Goal: Task Accomplishment & Management: Manage account settings

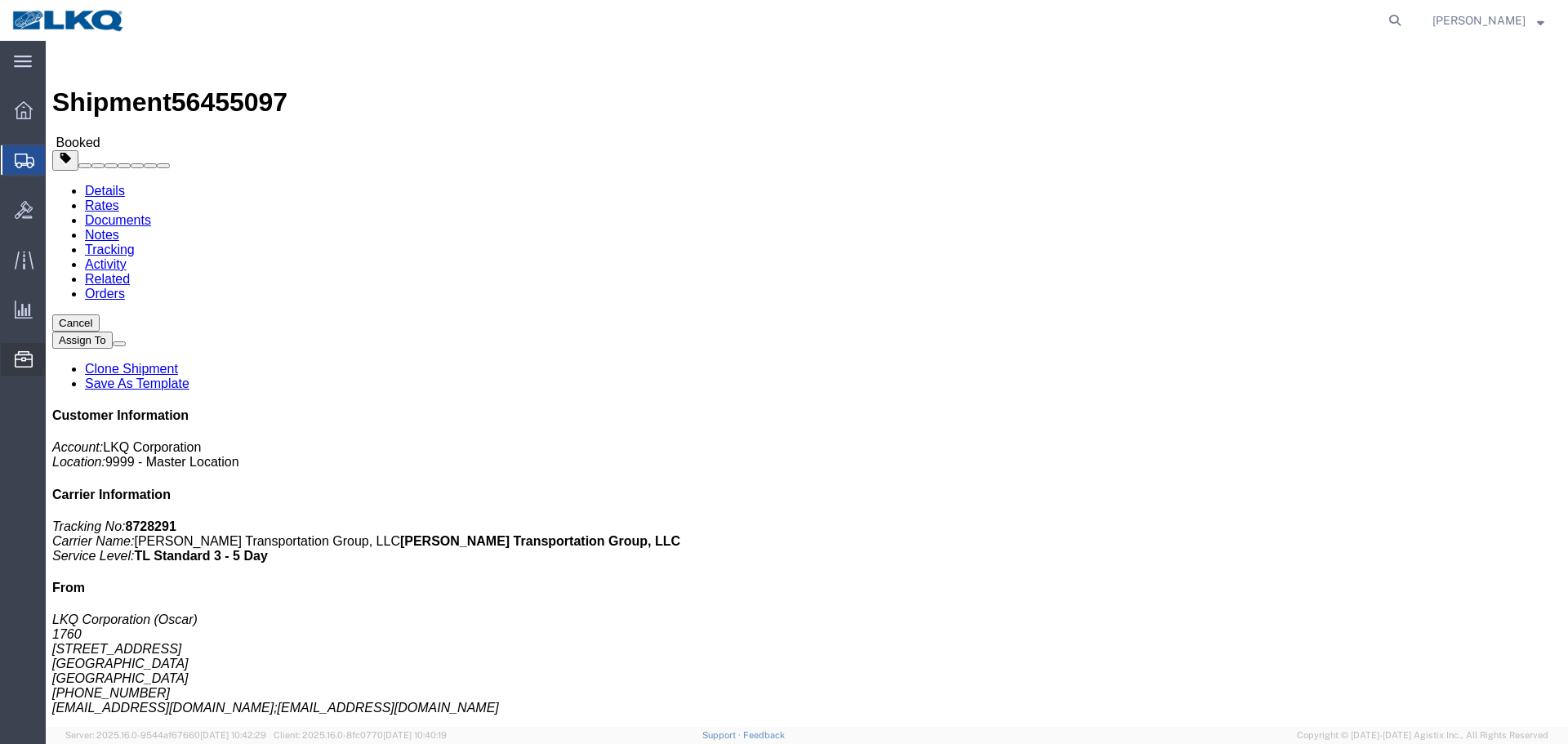
click at [0, 0] on span "Location Appointment" at bounding box center [0, 0] width 0 height 0
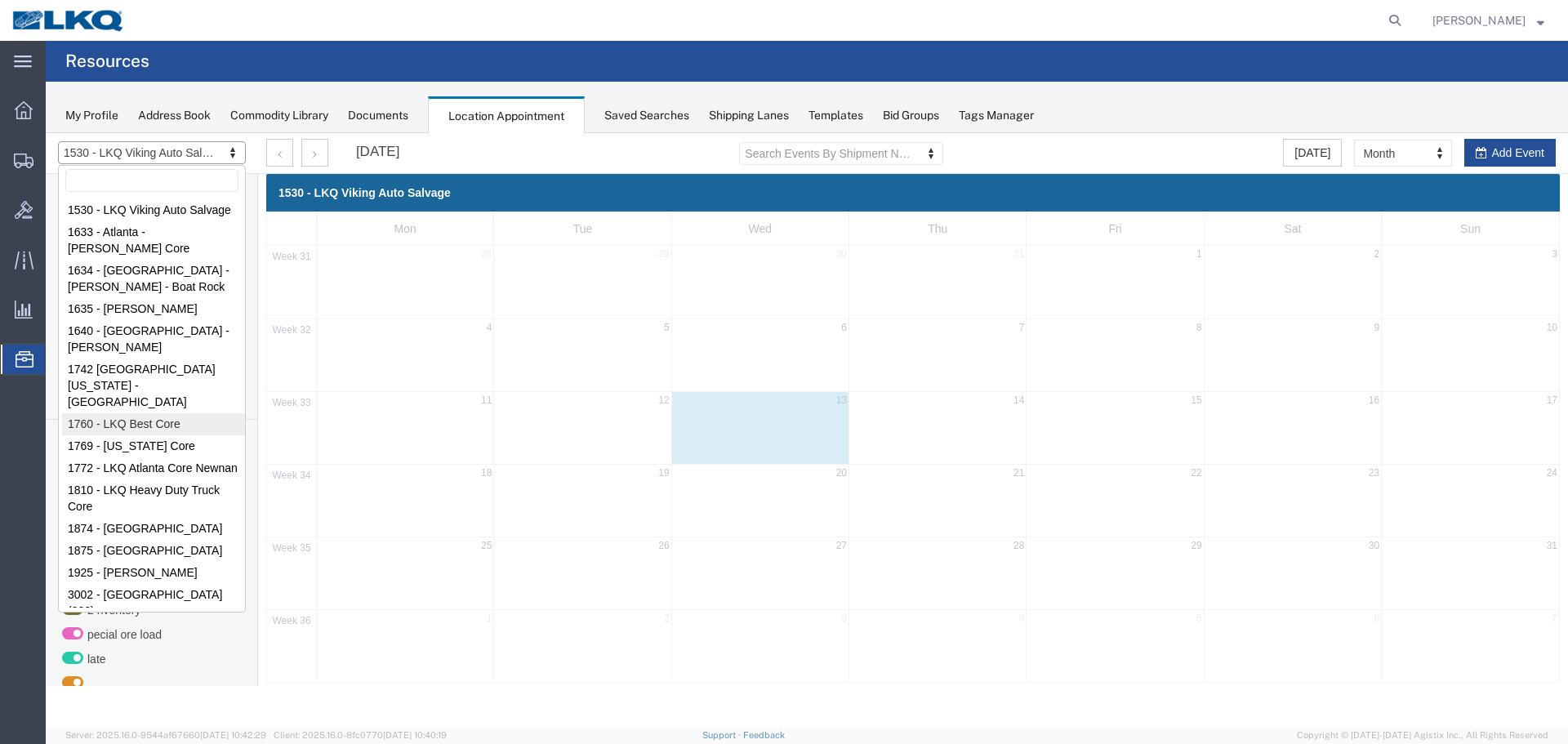
select select "27634"
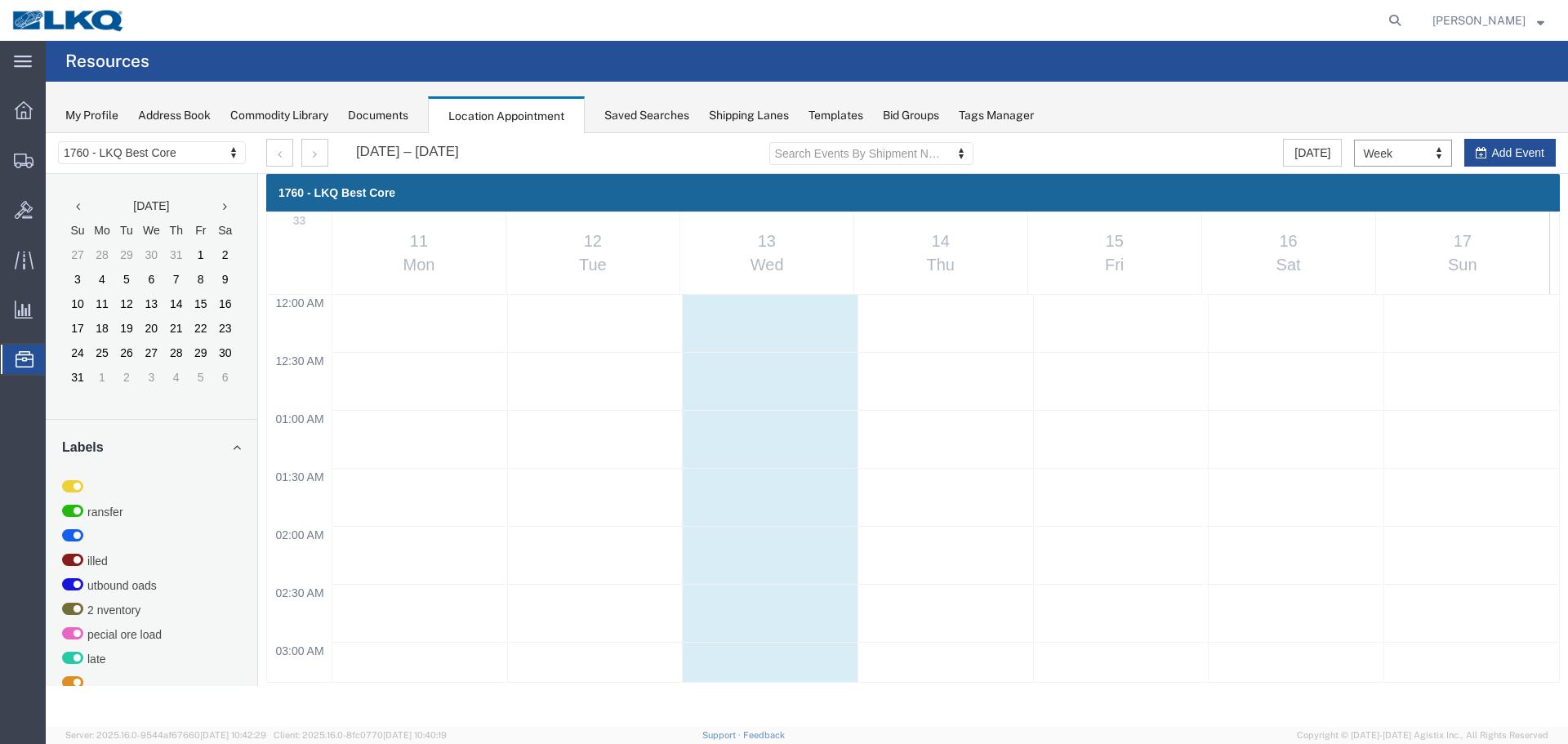
scroll to position [696, 0]
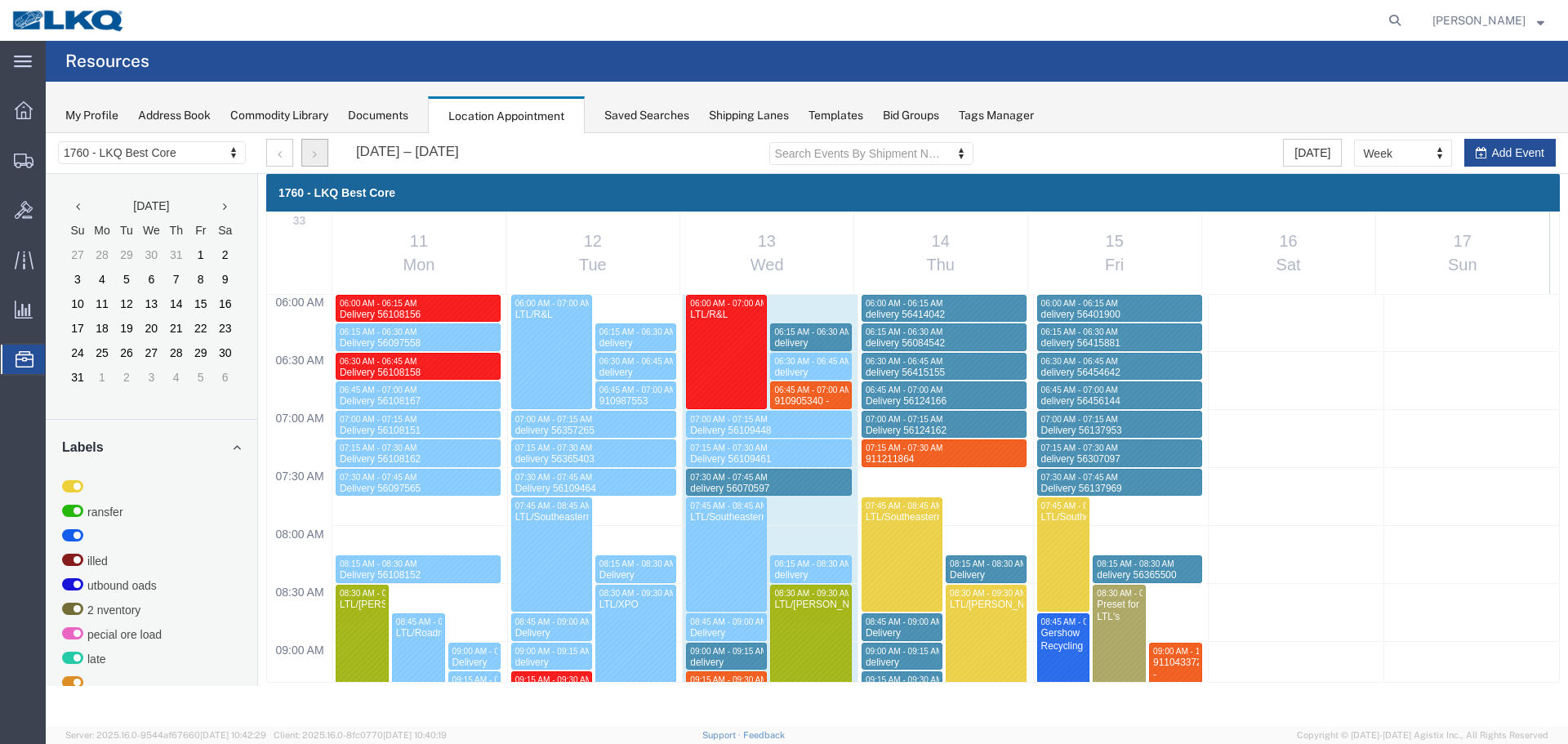
click at [311, 147] on button "button" at bounding box center [315, 153] width 27 height 28
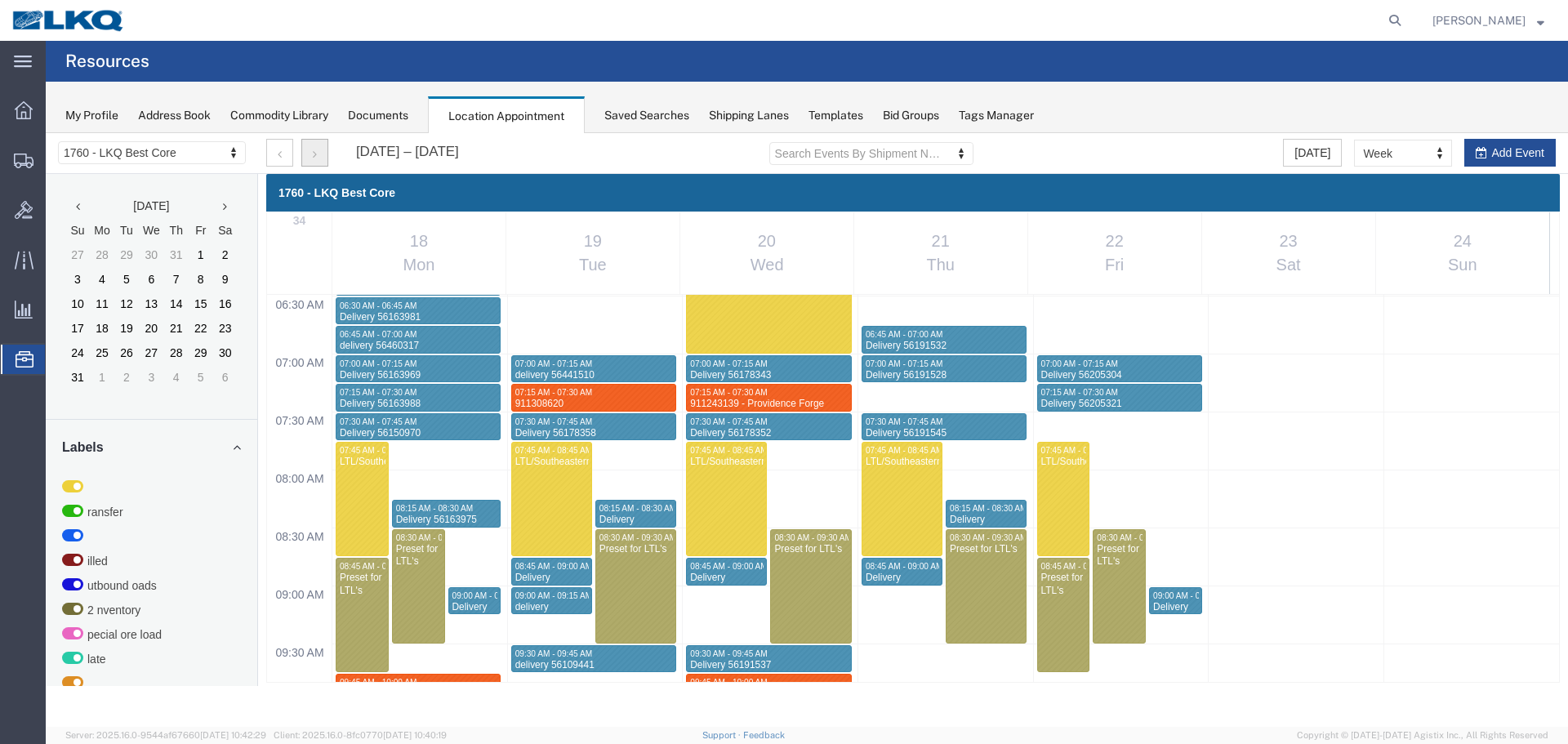
scroll to position [941, 0]
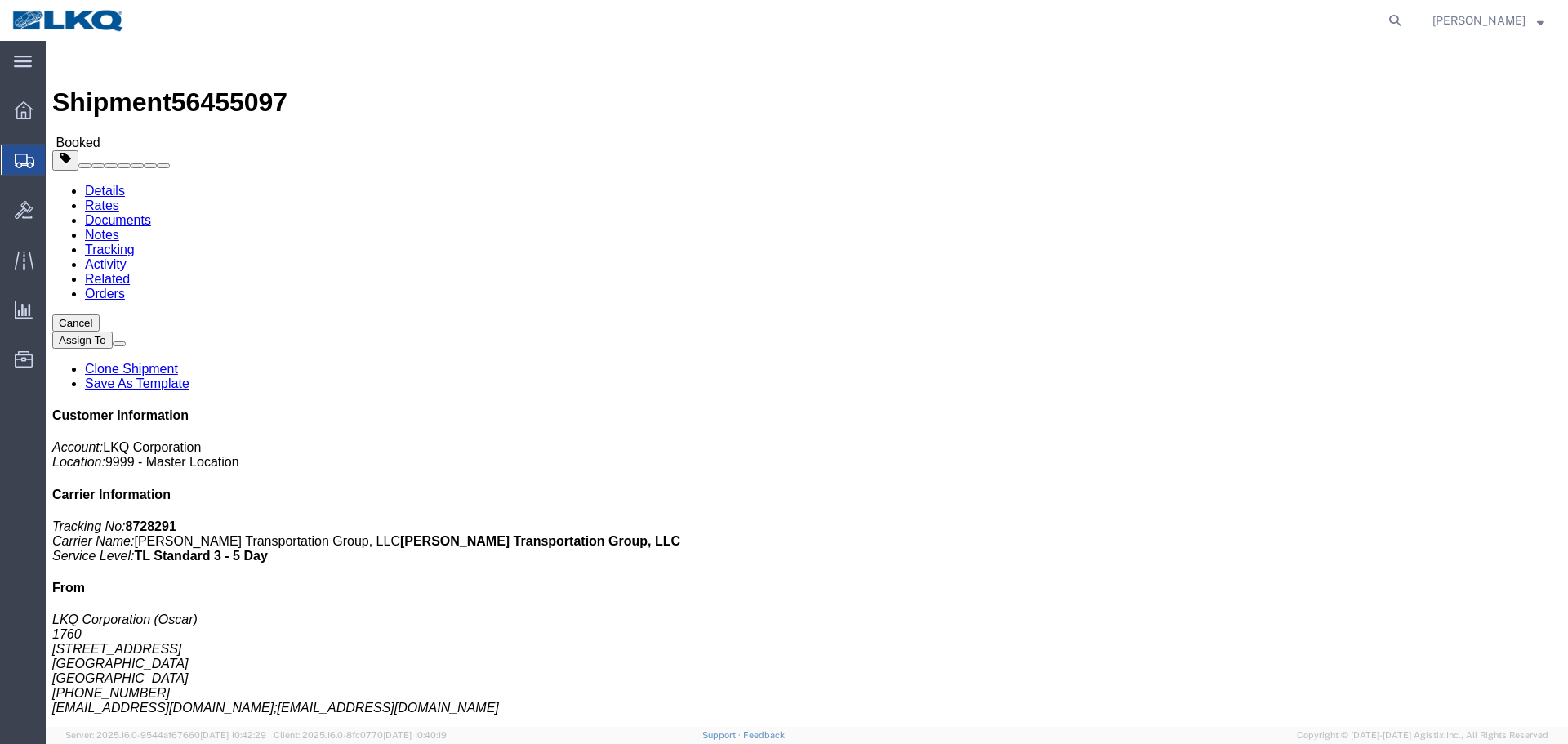
click icon "Carrier Name:"
click at [1400, 18] on icon at bounding box center [1395, 20] width 23 height 23
paste input "56471361"
type input "56471361"
click at [958, 14] on input "56471361" at bounding box center [1135, 20] width 497 height 39
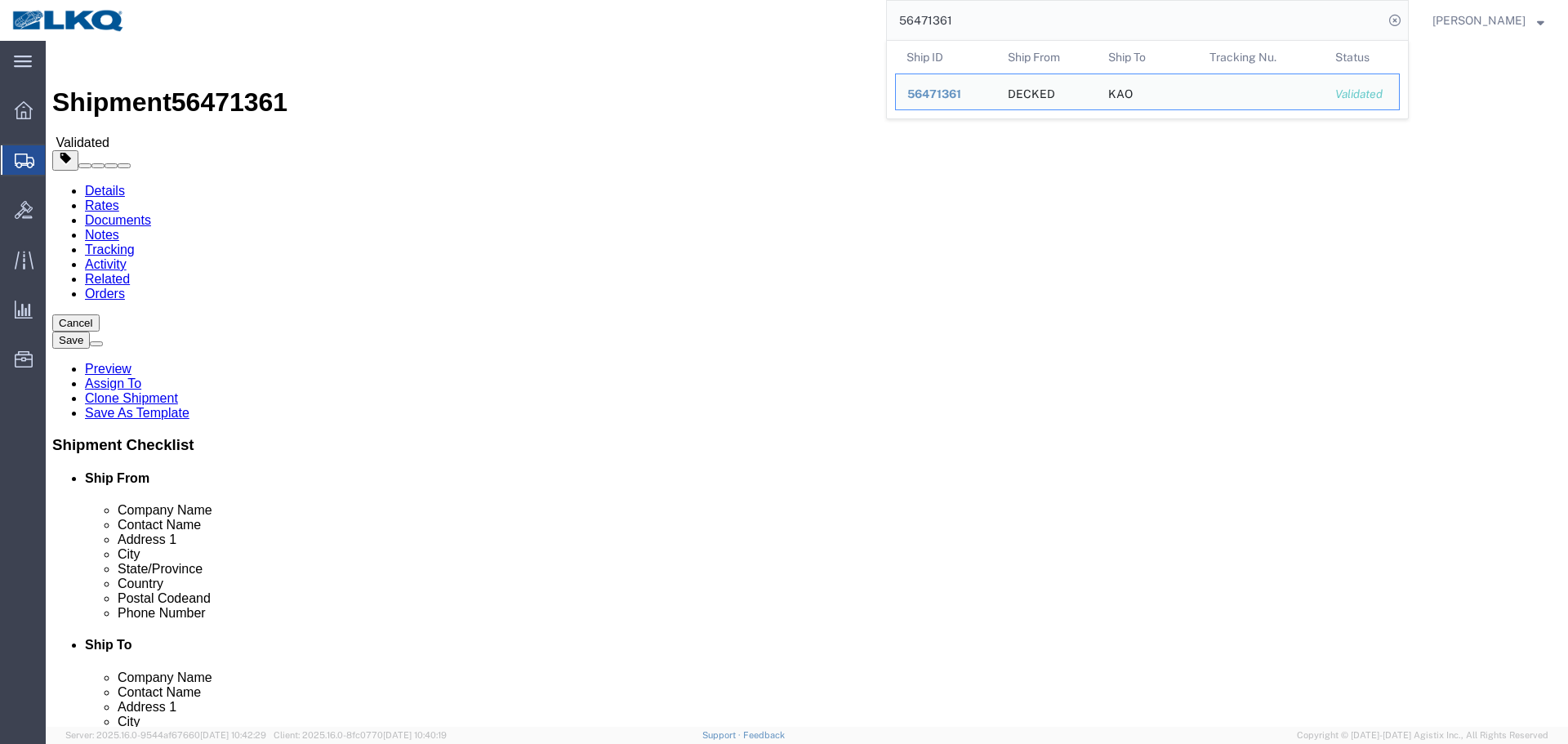
select select
select select "65991"
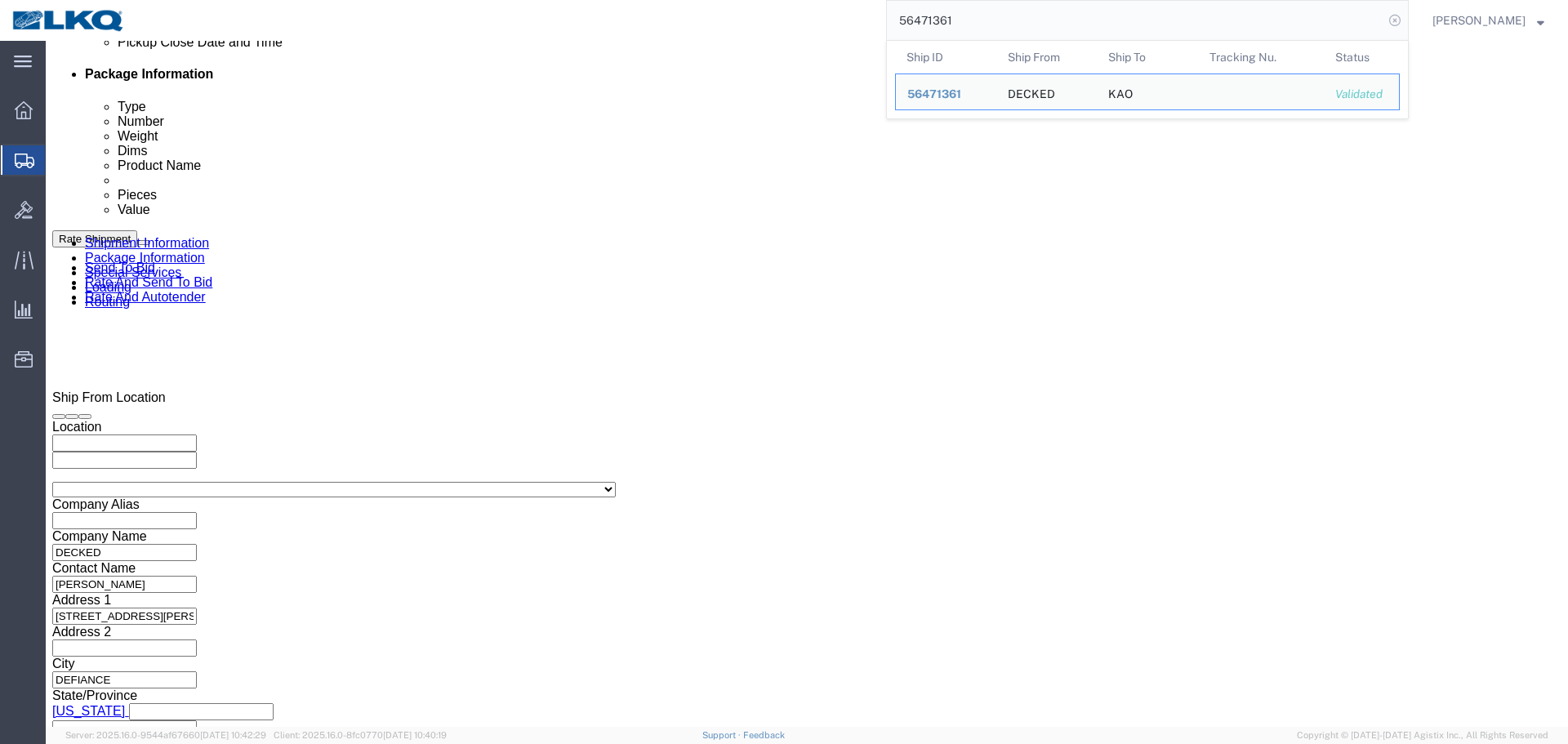
click at [1390, 24] on icon at bounding box center [1395, 20] width 23 height 23
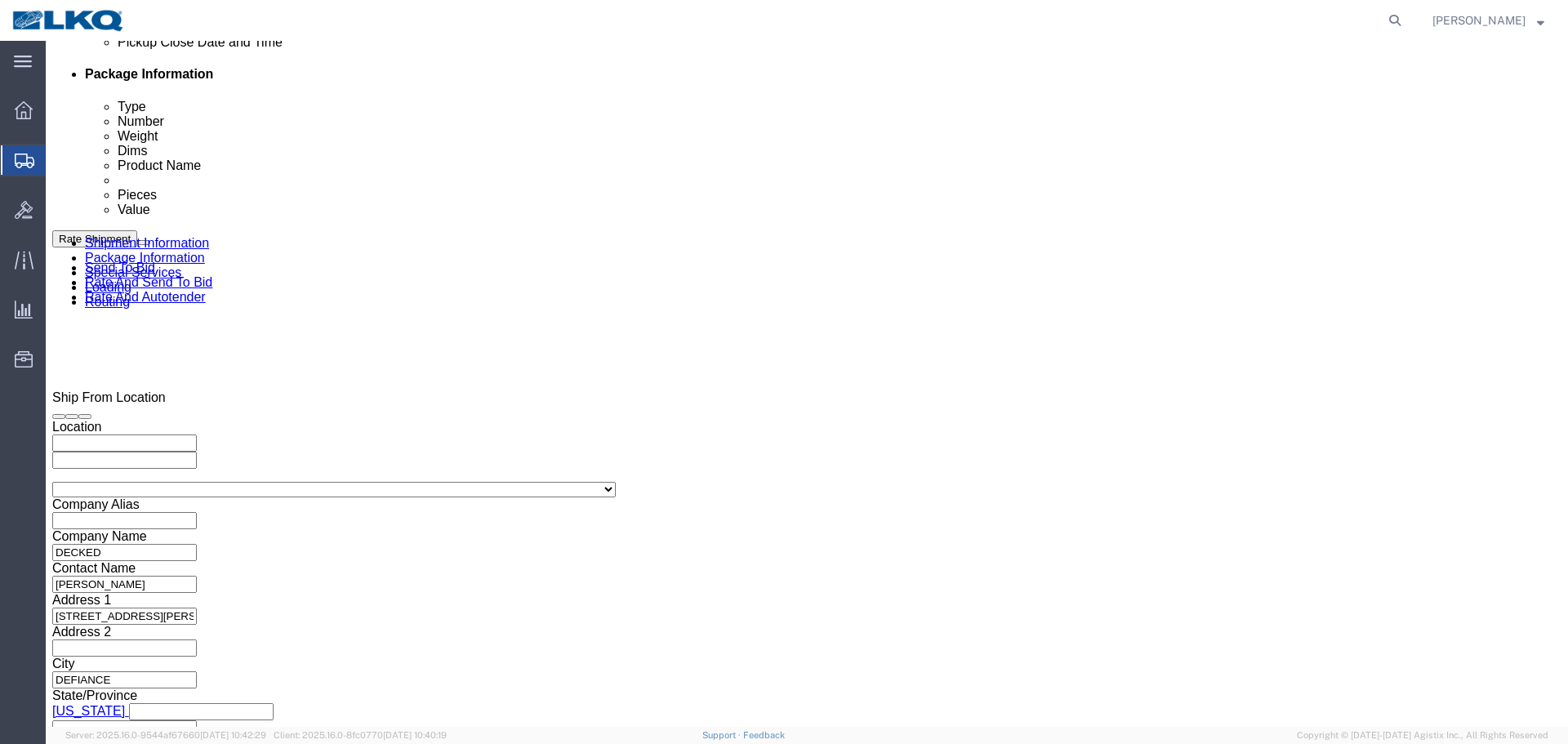
click div "References Add reference"
click input "x"
paste input "485281"
type input "485281"
click div "Aug 20 2025 8:00 AM"
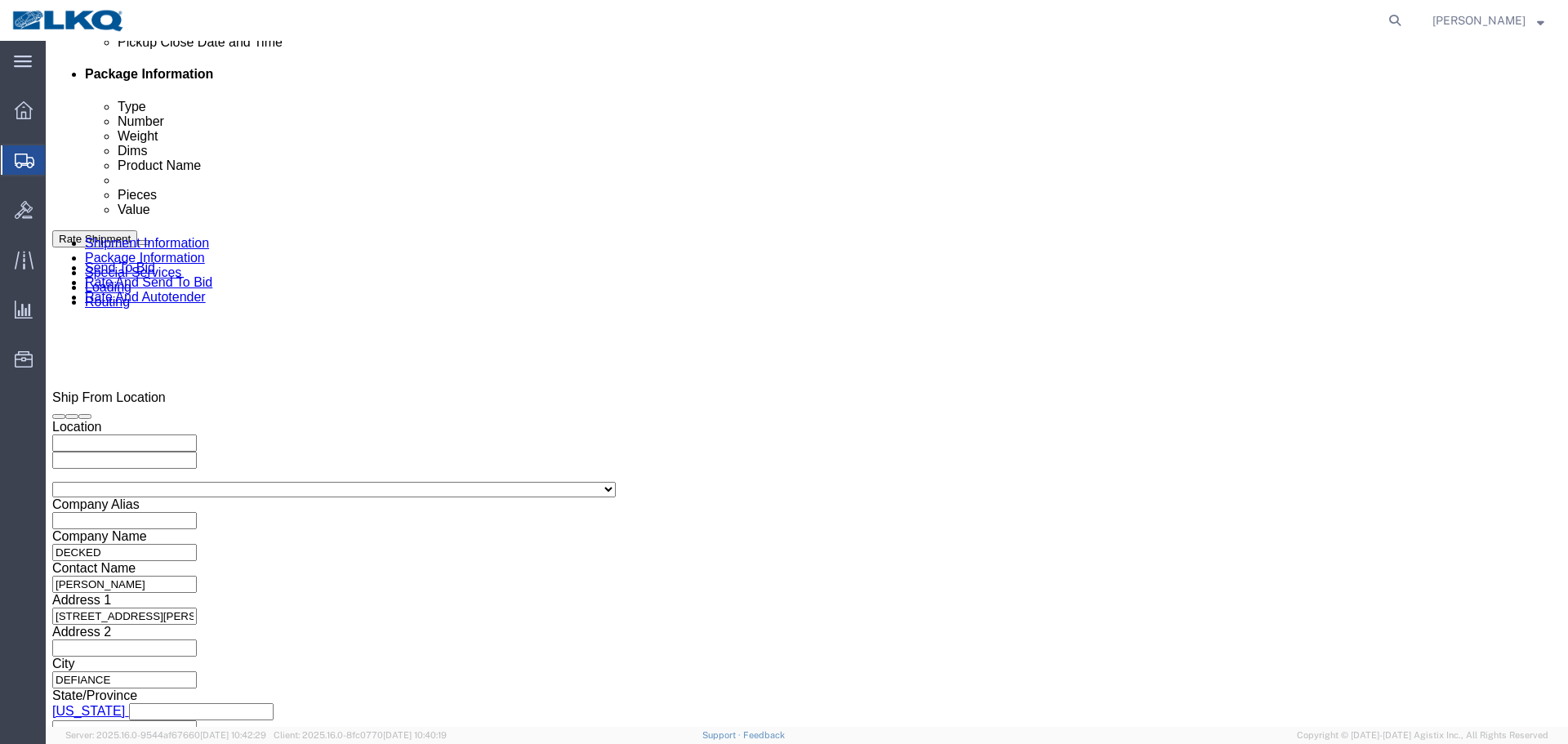
click input "8:00 AM"
type input "0630"
type input "6:30 AM"
click button "Apply"
click button "Save"
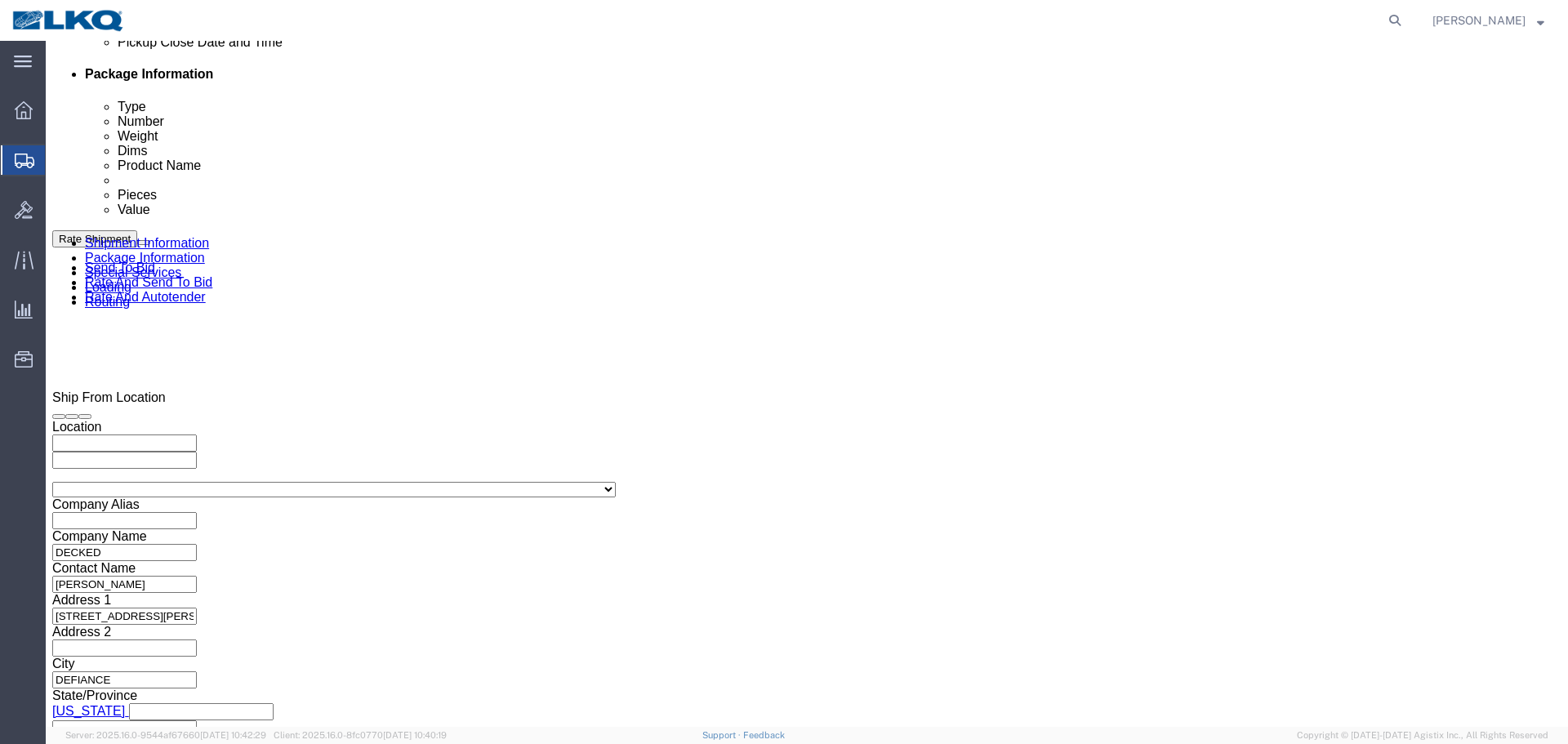
type button "Save"
click button "Save"
click at [1393, 9] on form at bounding box center [1396, 20] width 26 height 41
click at [1396, 16] on icon at bounding box center [1395, 20] width 23 height 23
paste input "56461473"
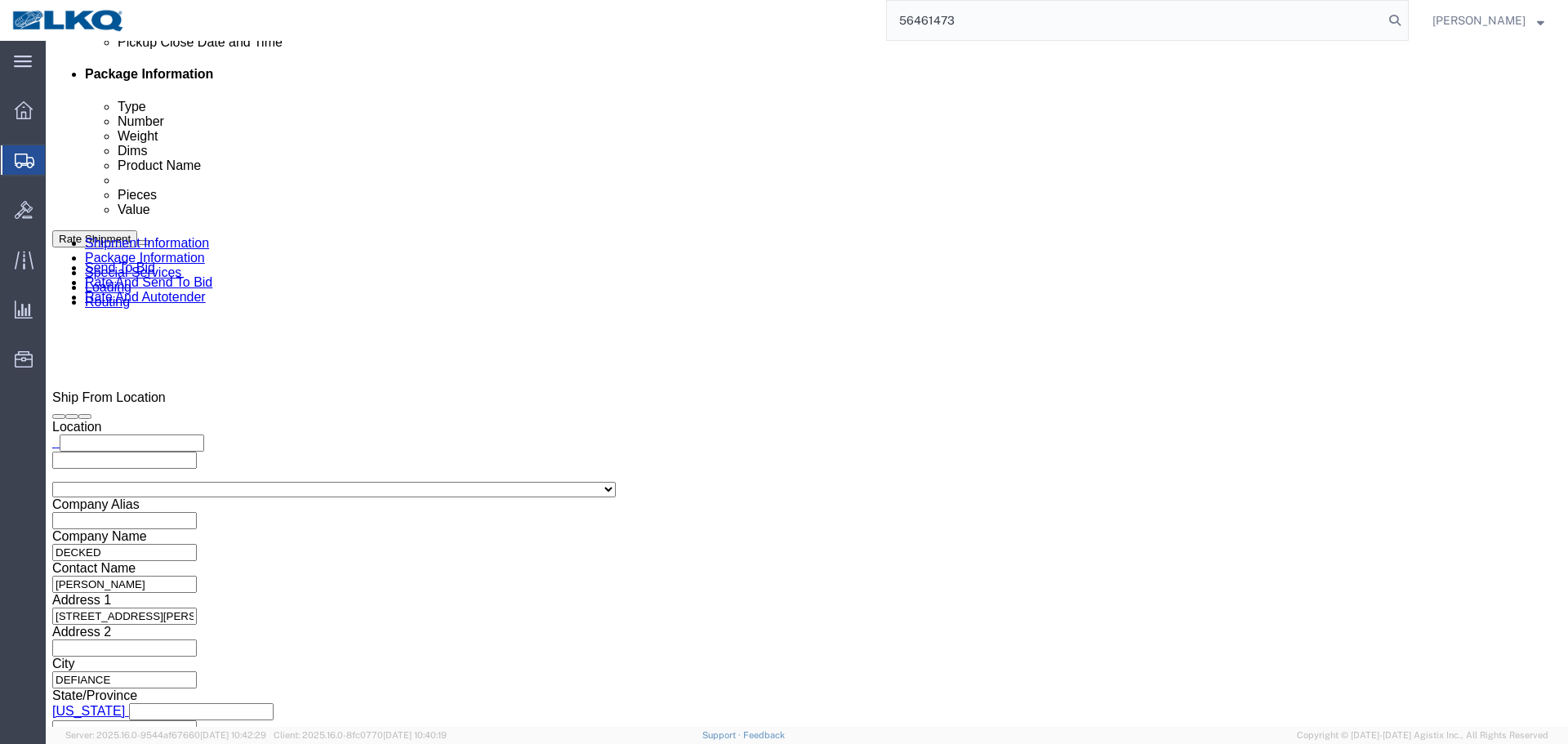
type input "56461473"
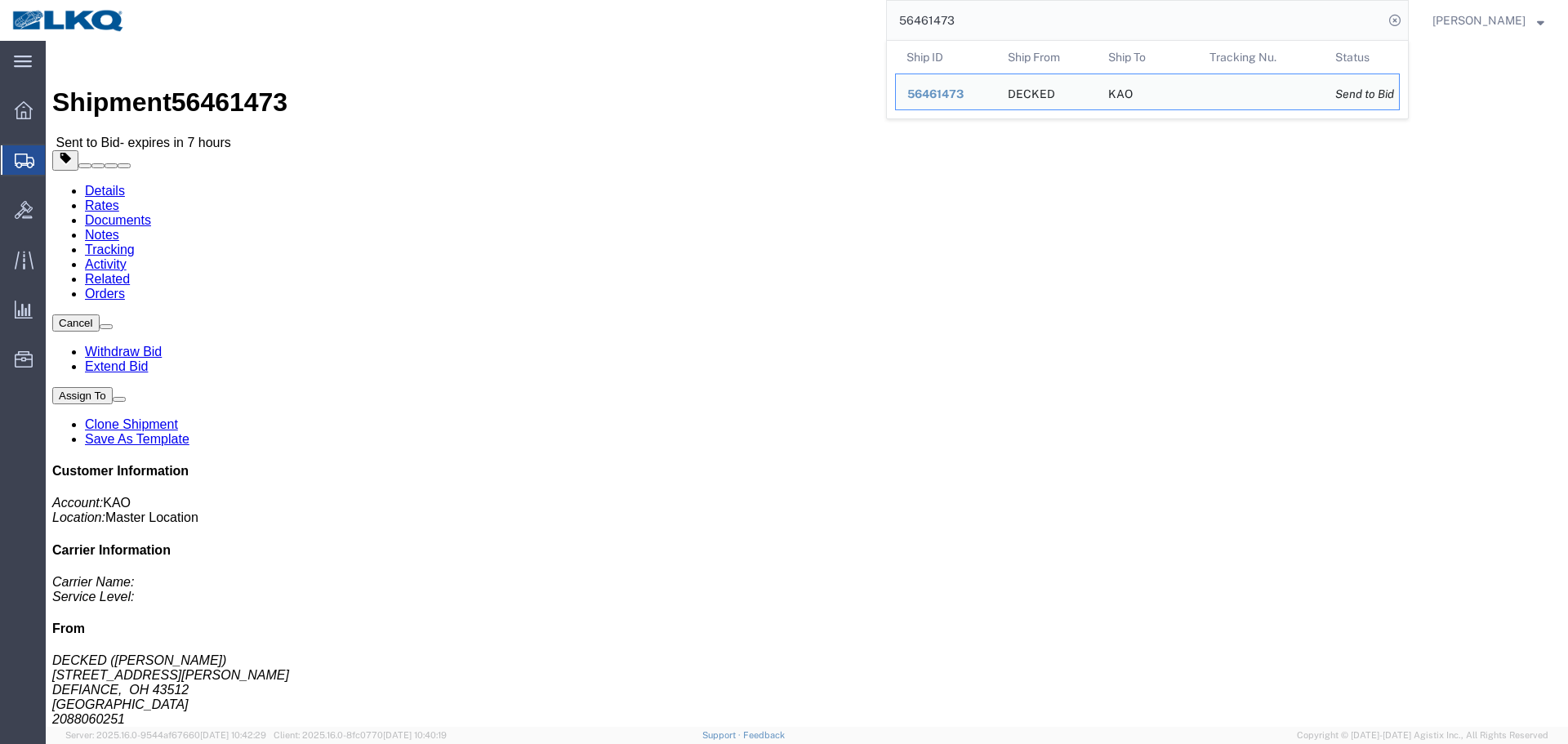
click span "button"
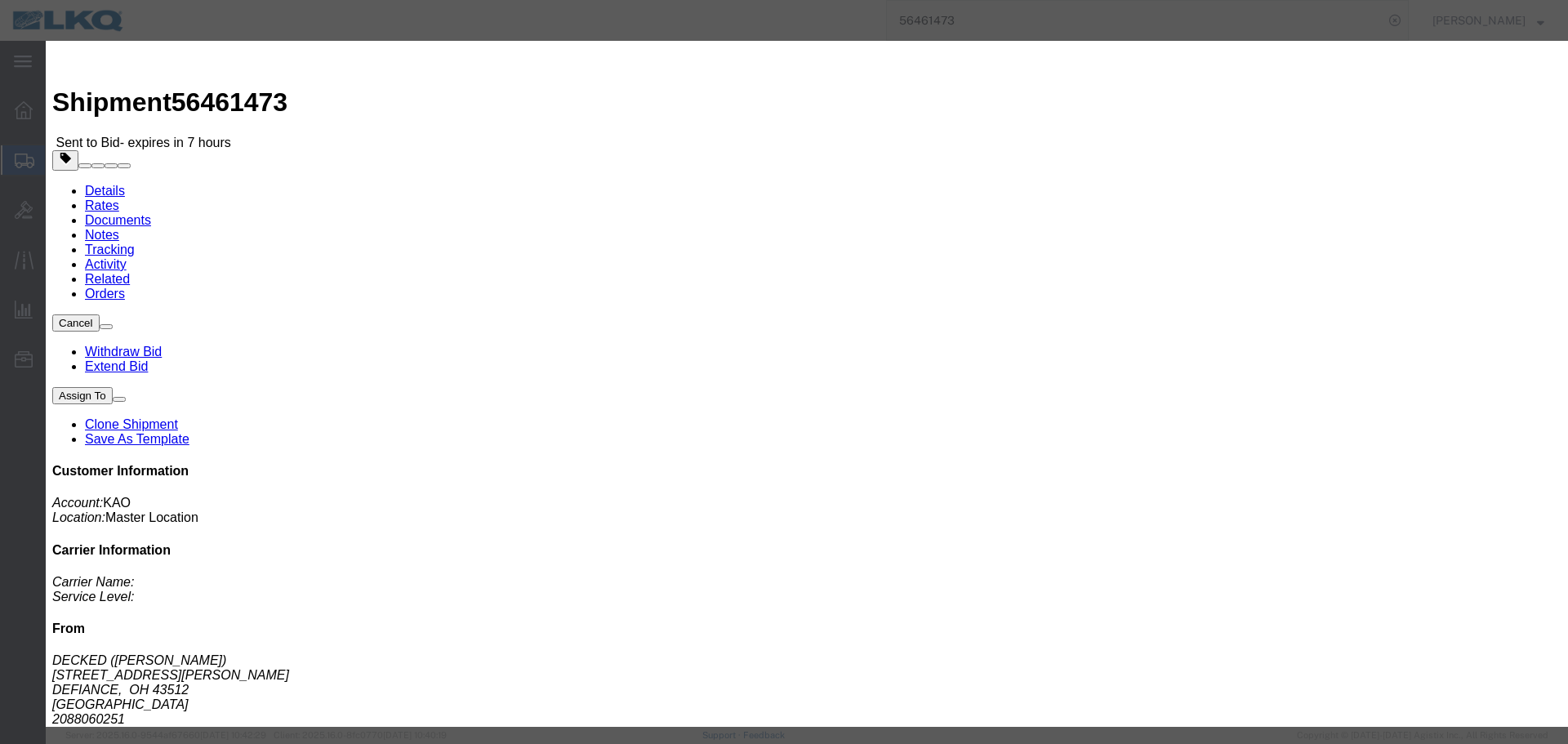
click select "Select Account Type Activity ID Airline Appointment Number ASN Batch Request # …"
select select "PRONUMBER"
click select "Select Account Type Activity ID Airline Appointment Number ASN Batch Request # …"
click input "text"
paste input "485281"
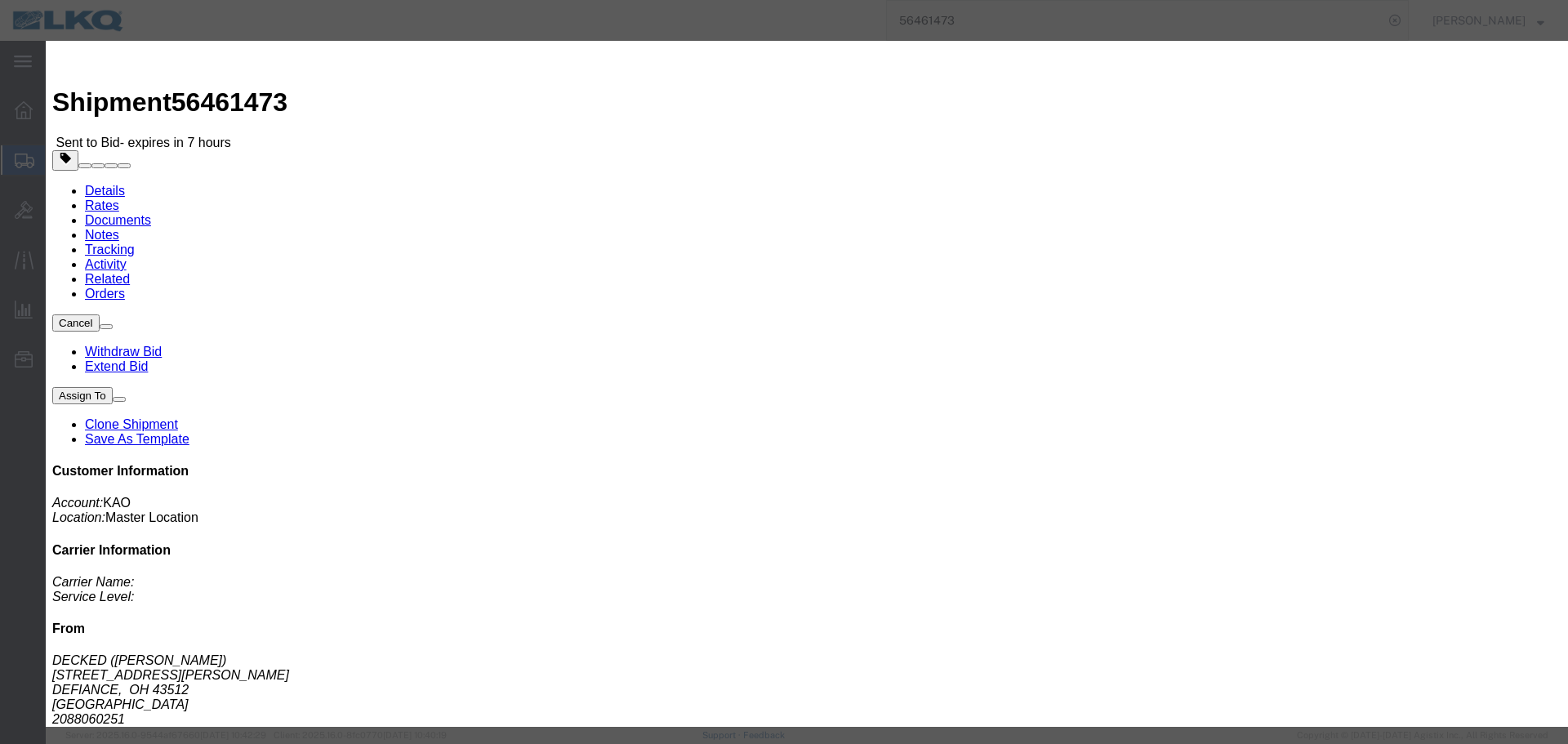
type input "485281"
click button "Save"
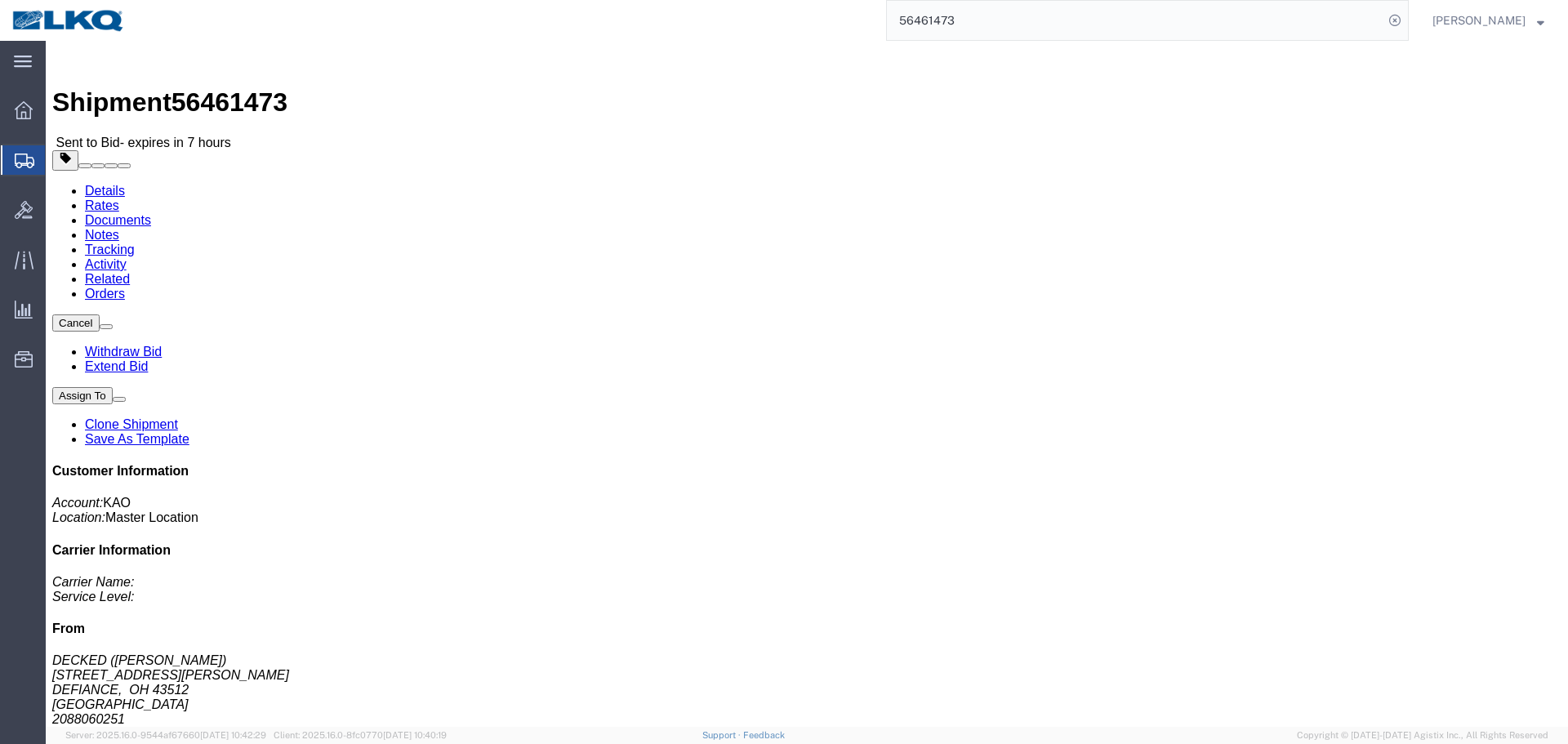
click span "button"
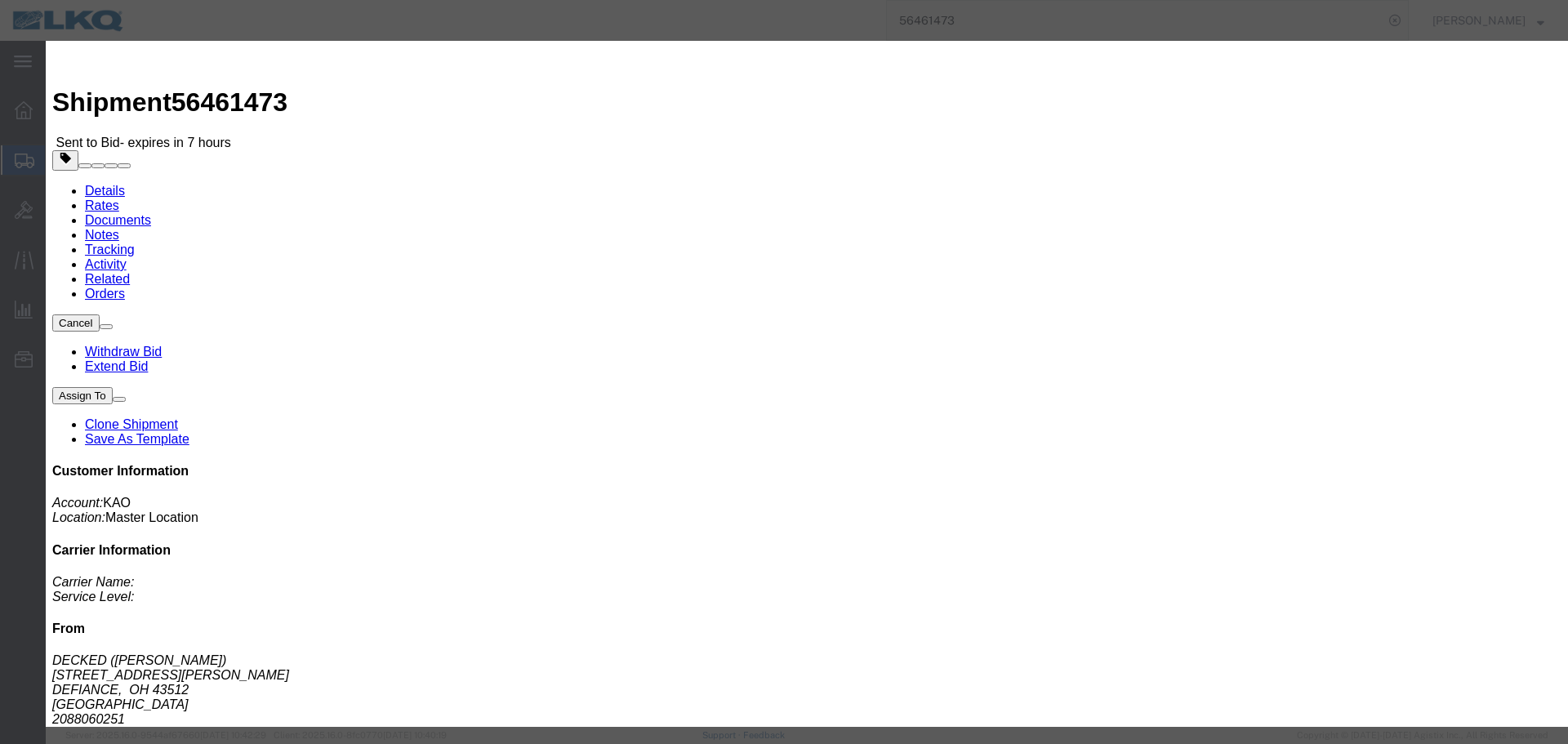
click div "Aug 20 2025 8:00 AM"
click input "8:00 AM"
type input "7:00 AM"
click button "Apply"
click button "Save"
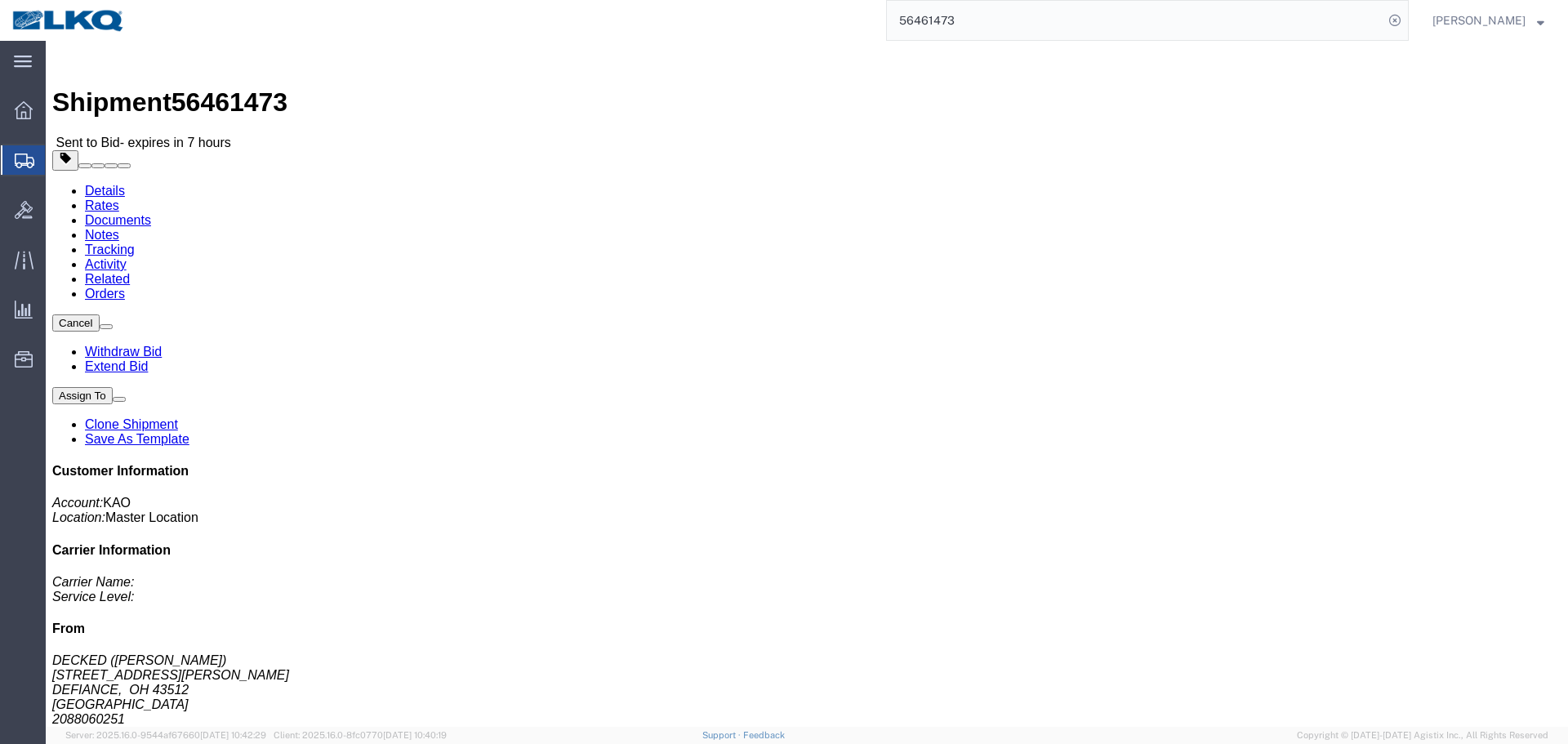
click button "Close"
click at [984, 19] on input "56461473" at bounding box center [1135, 20] width 497 height 39
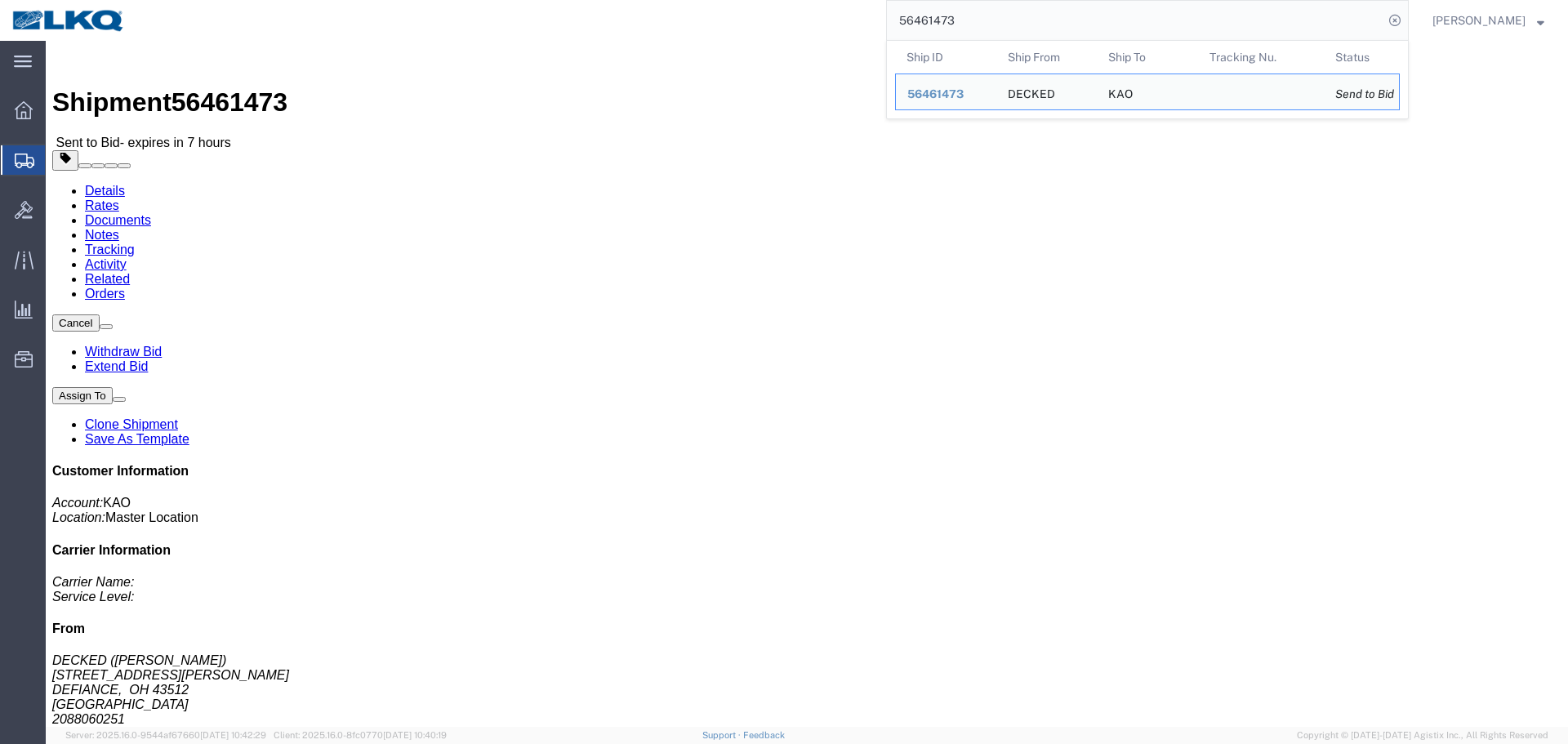
paste input "9287"
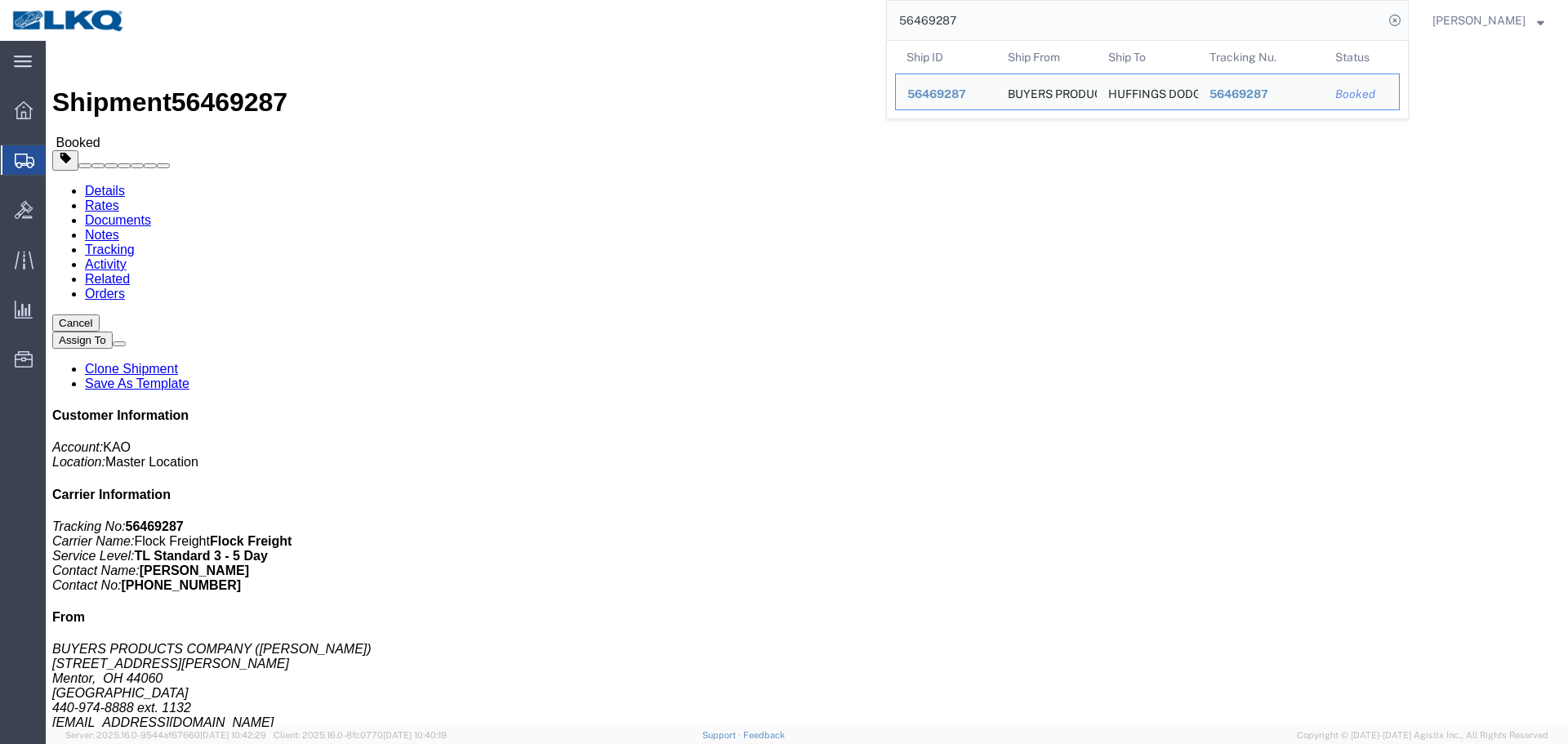
click h4 "Routing & Vehicle Information"
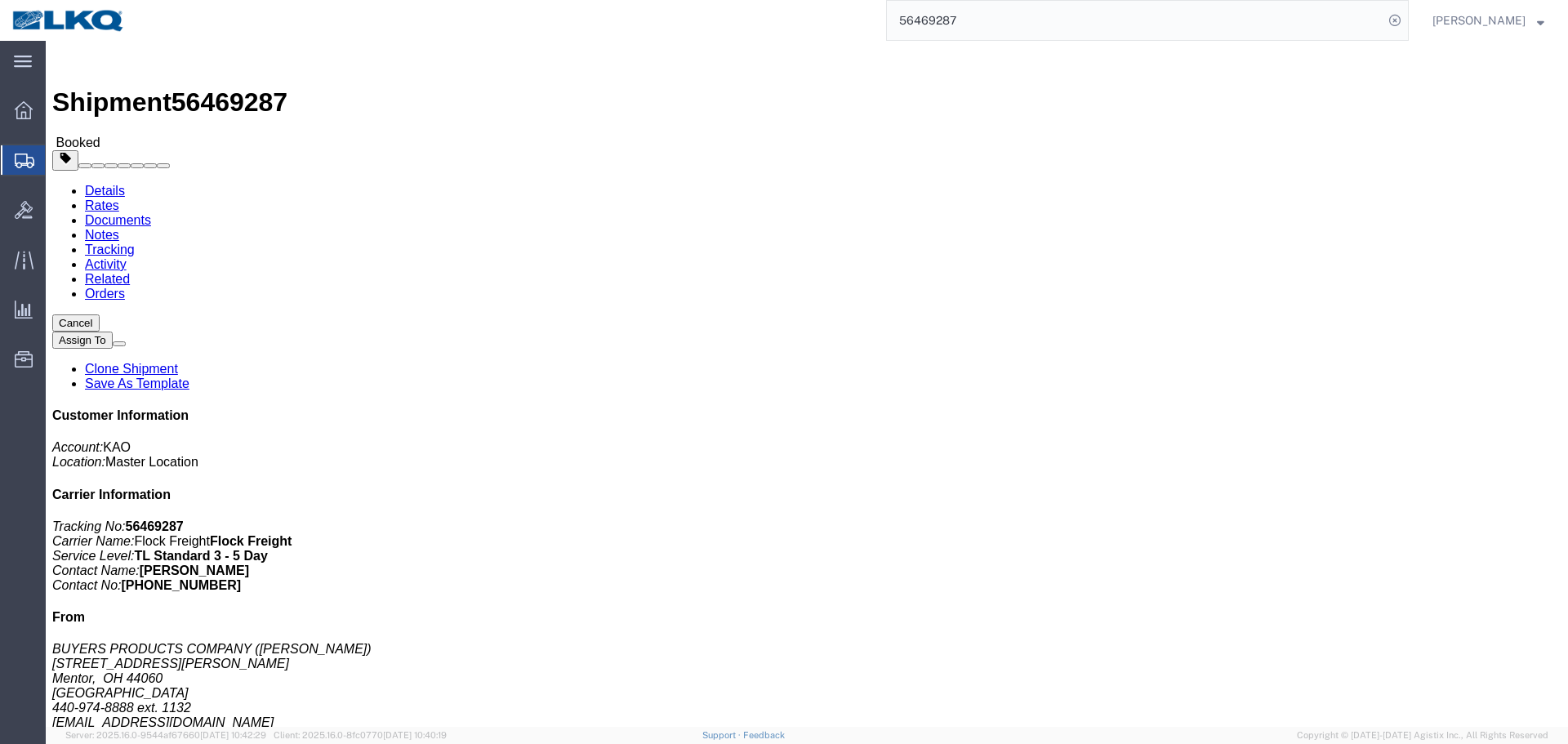
click div "Shipment Detail Ship From BUYERS PRODUCTS COMPANY (RHONDA VANSCOYOC) 9049 Tyler…"
drag, startPoint x: 504, startPoint y: 252, endPoint x: 311, endPoint y: 260, distance: 193.2
click div "Ship To HUFFINGS DODGE (MARK WILES) 1024 S STEMMONS FWY LEWISVILLE, TX 75067 Un…"
copy address "specialorderreplies@key-stone.com"
click div "Ship From BUYERS PRODUCTS COMPANY (RHONDA VANSCOYOC) 9049 Tyler Blvd Mentor, OH…"
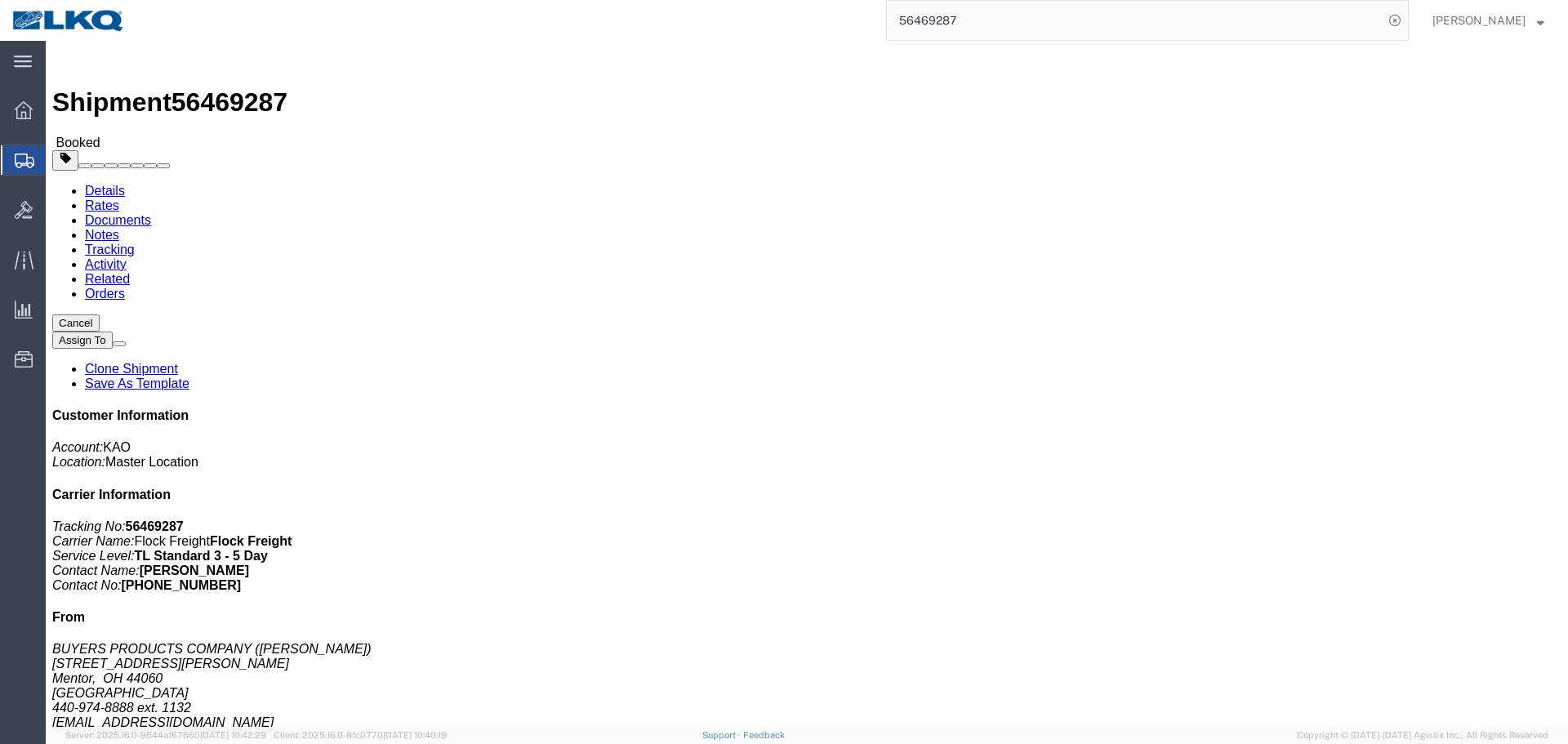
click div "Leg 1 - Truckload Vehicle 1: Standard Dry Van (53 Feet) Number of trucks: 1"
click at [1216, 26] on input "56469287" at bounding box center [1135, 20] width 497 height 39
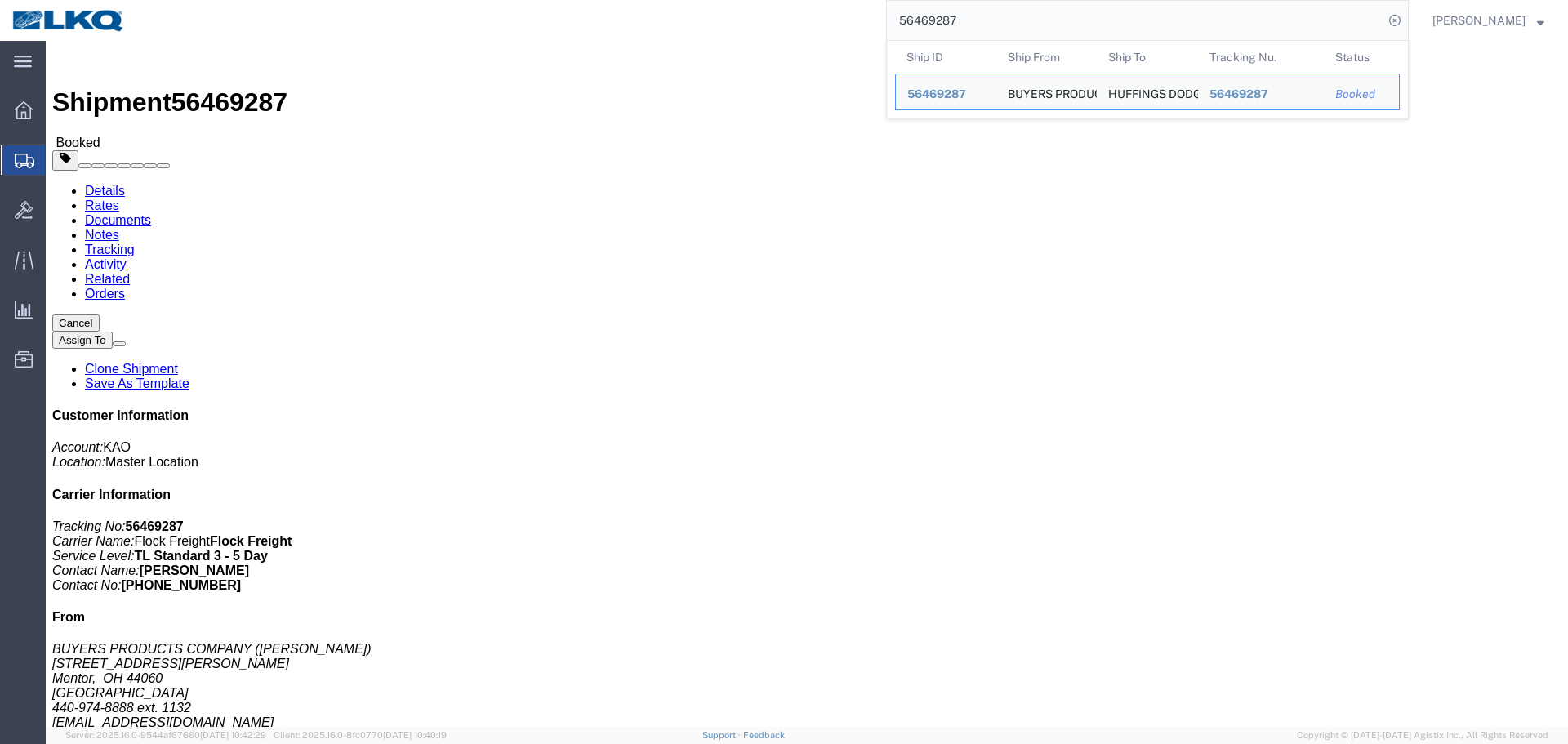
click at [1197, 26] on input "56469287" at bounding box center [1135, 20] width 497 height 39
paste input "59171"
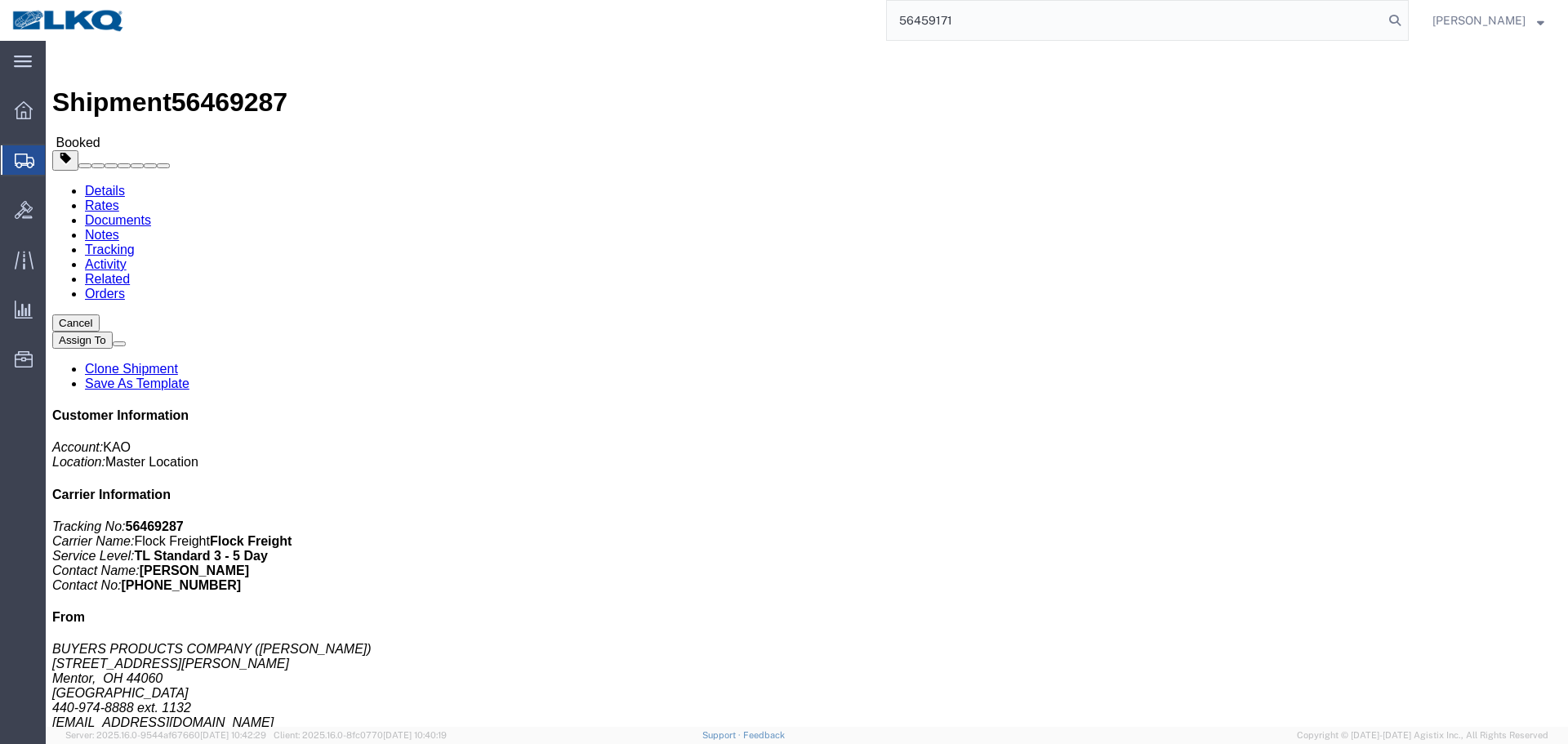
type input "56459171"
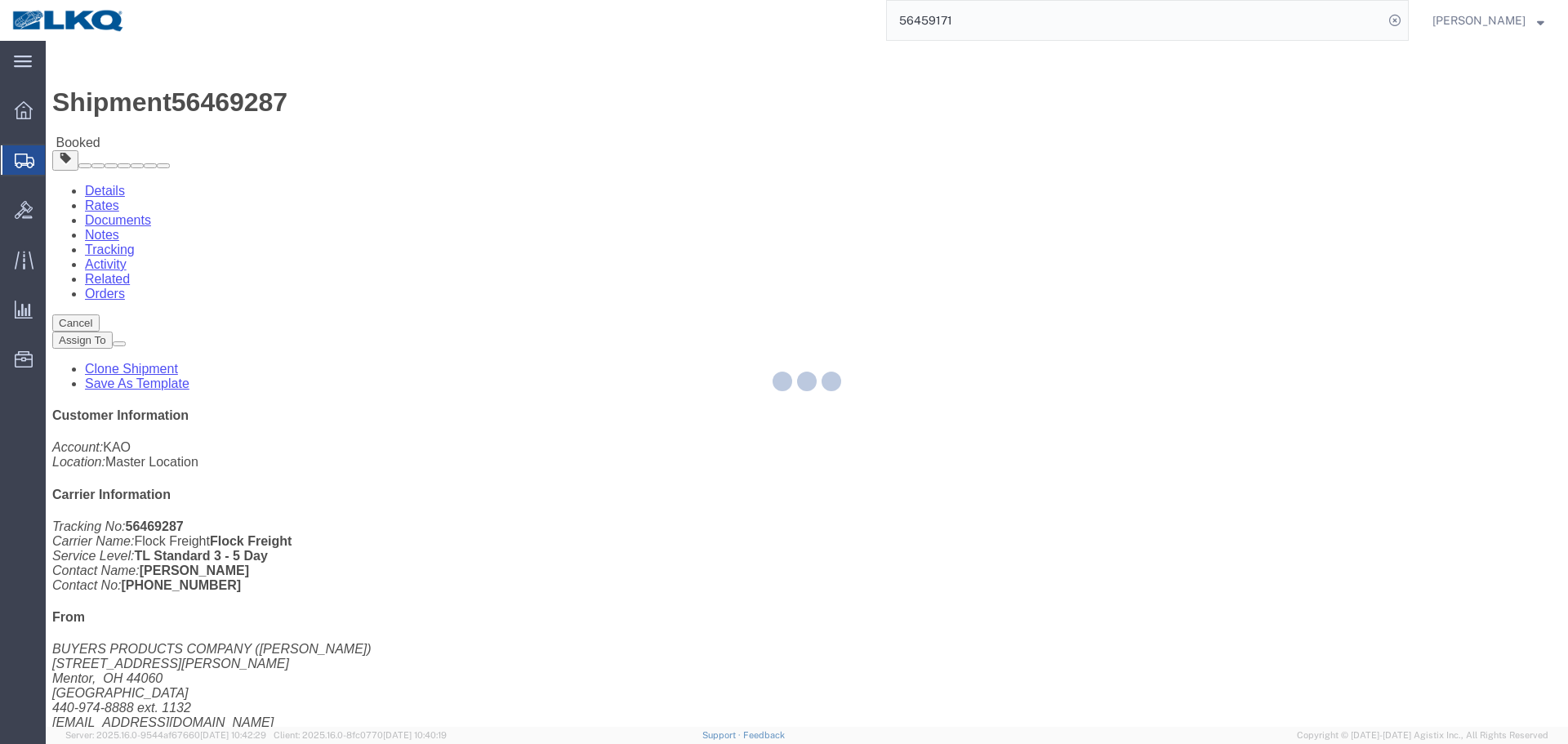
click at [810, 339] on div at bounding box center [807, 384] width 1522 height 686
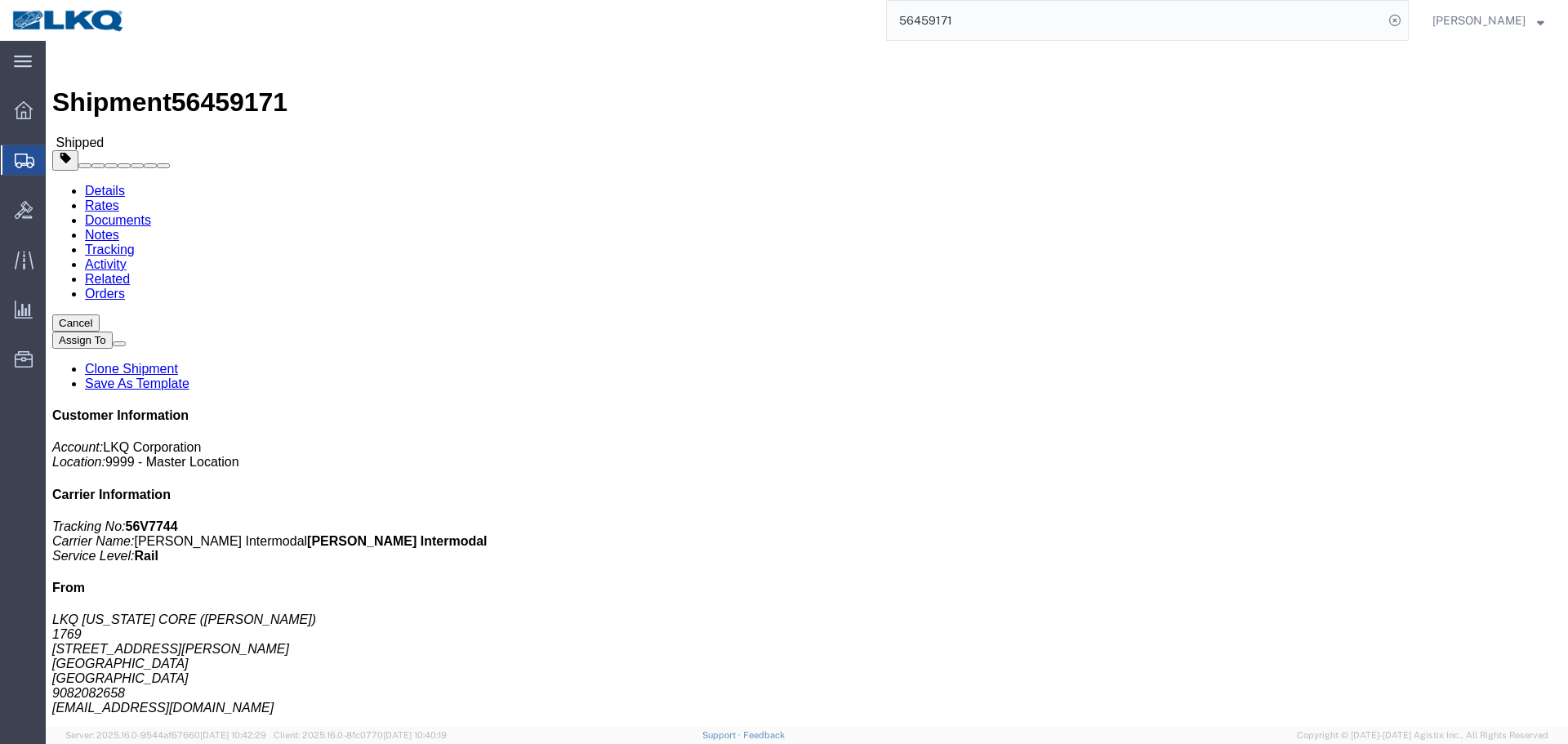
click link "Schedule appointment"
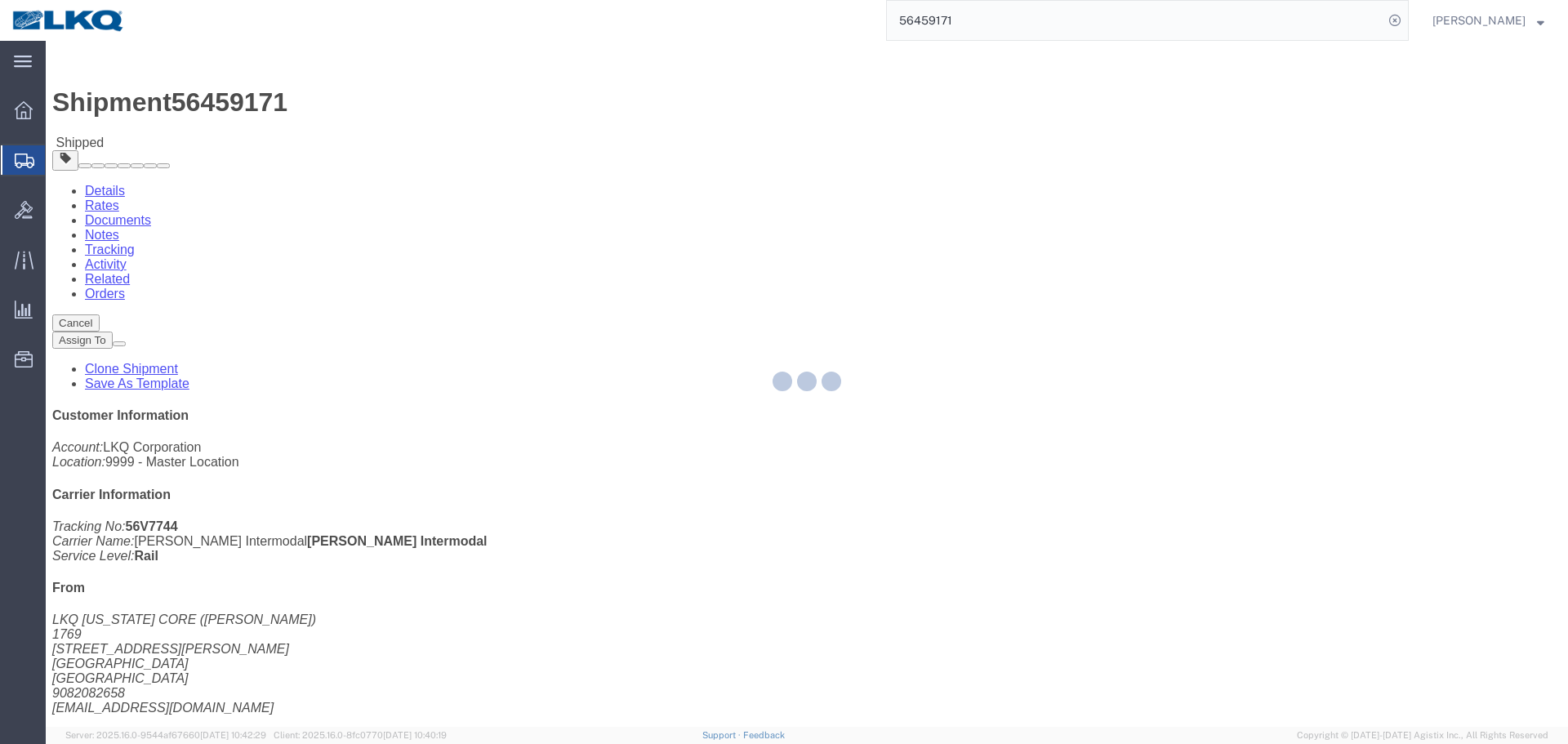
select select
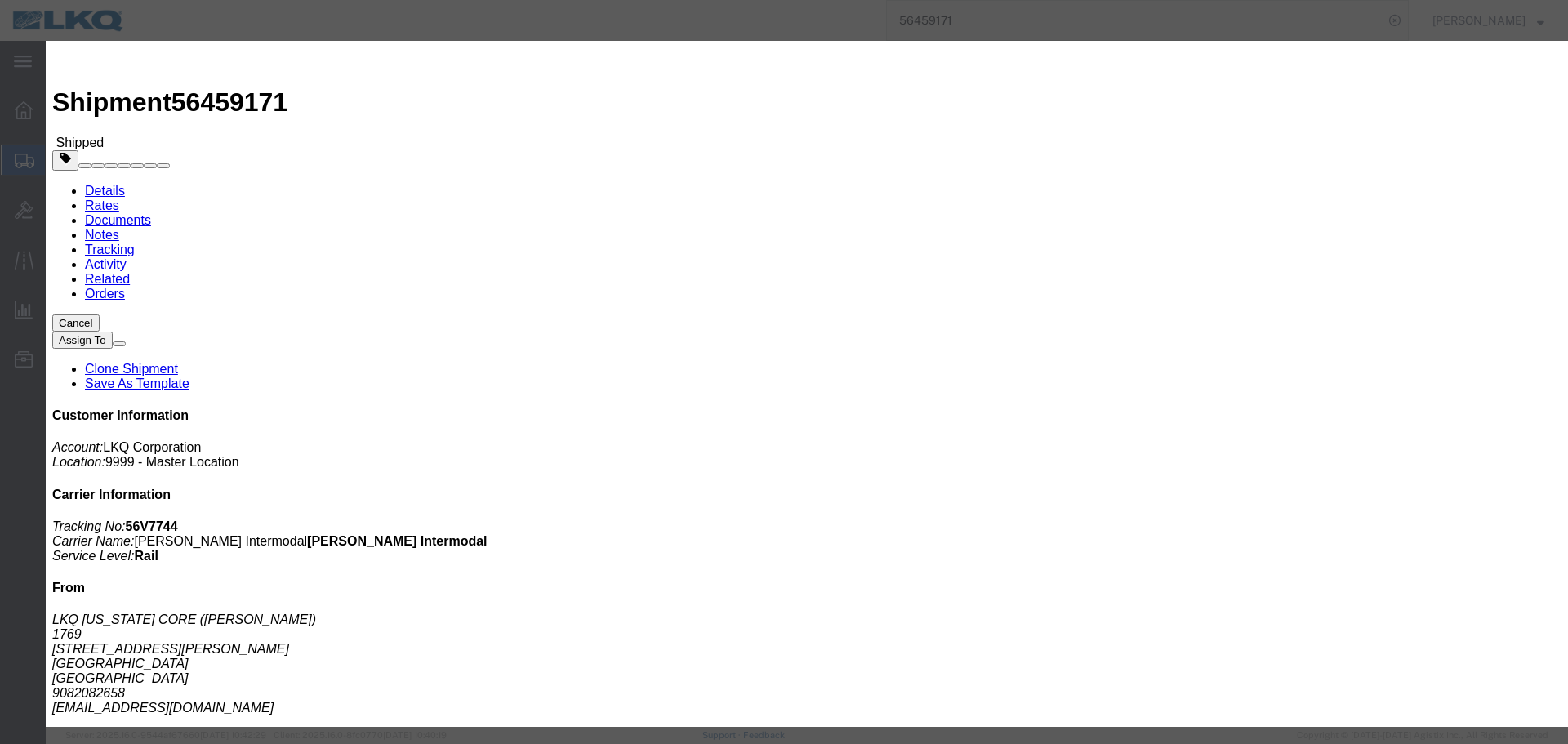
click div "Location Dock Select 1760 - LKQ Best Core 1760 - Outbound Loads"
click select "Select 1760 - LKQ Best Core 1760 - Outbound Loads"
select select "1"
click select "Select 1760 - LKQ Best Core 1760 - Outbound Loads"
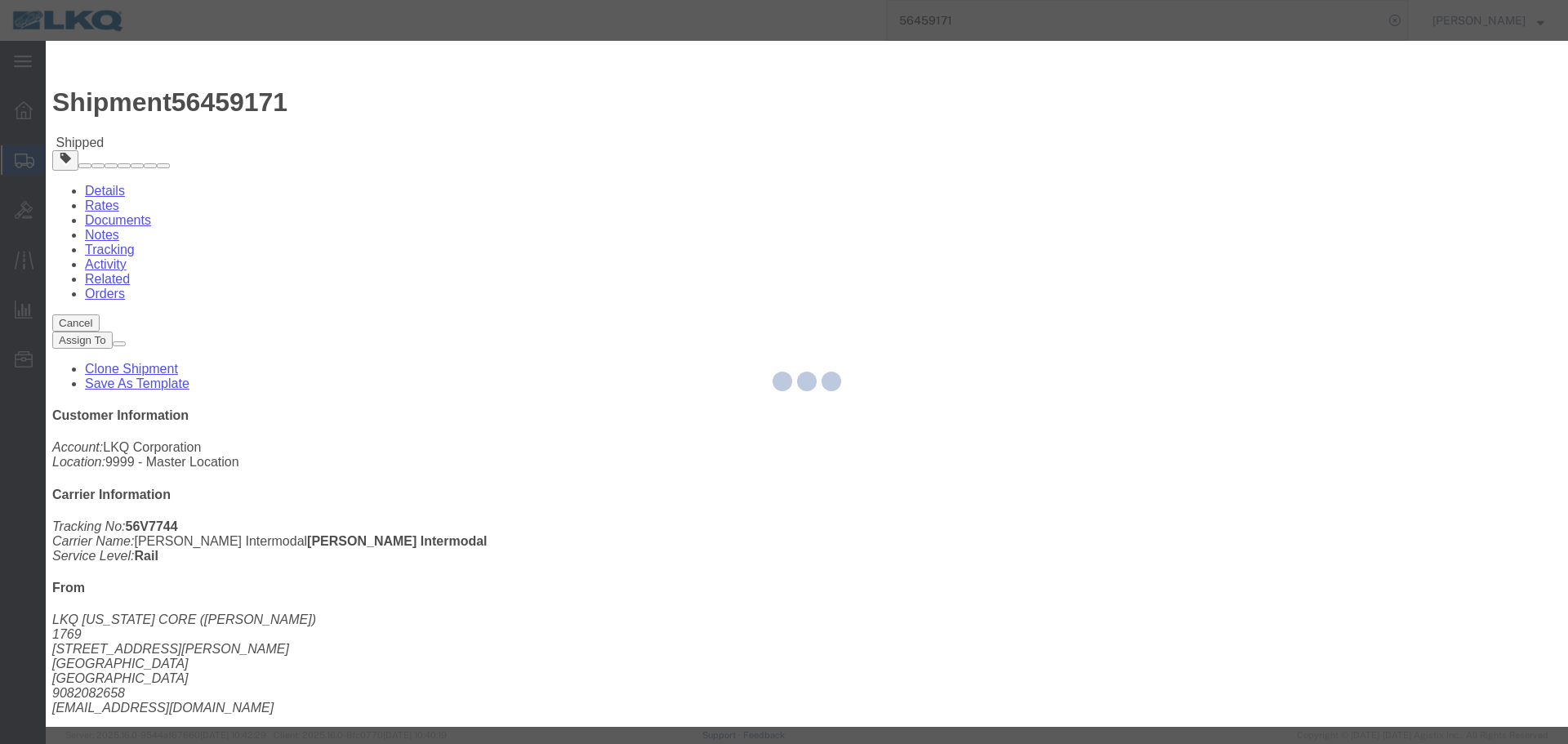
click at [646, 262] on div at bounding box center [807, 384] width 1522 height 686
click at [627, 264] on div at bounding box center [807, 384] width 1522 height 686
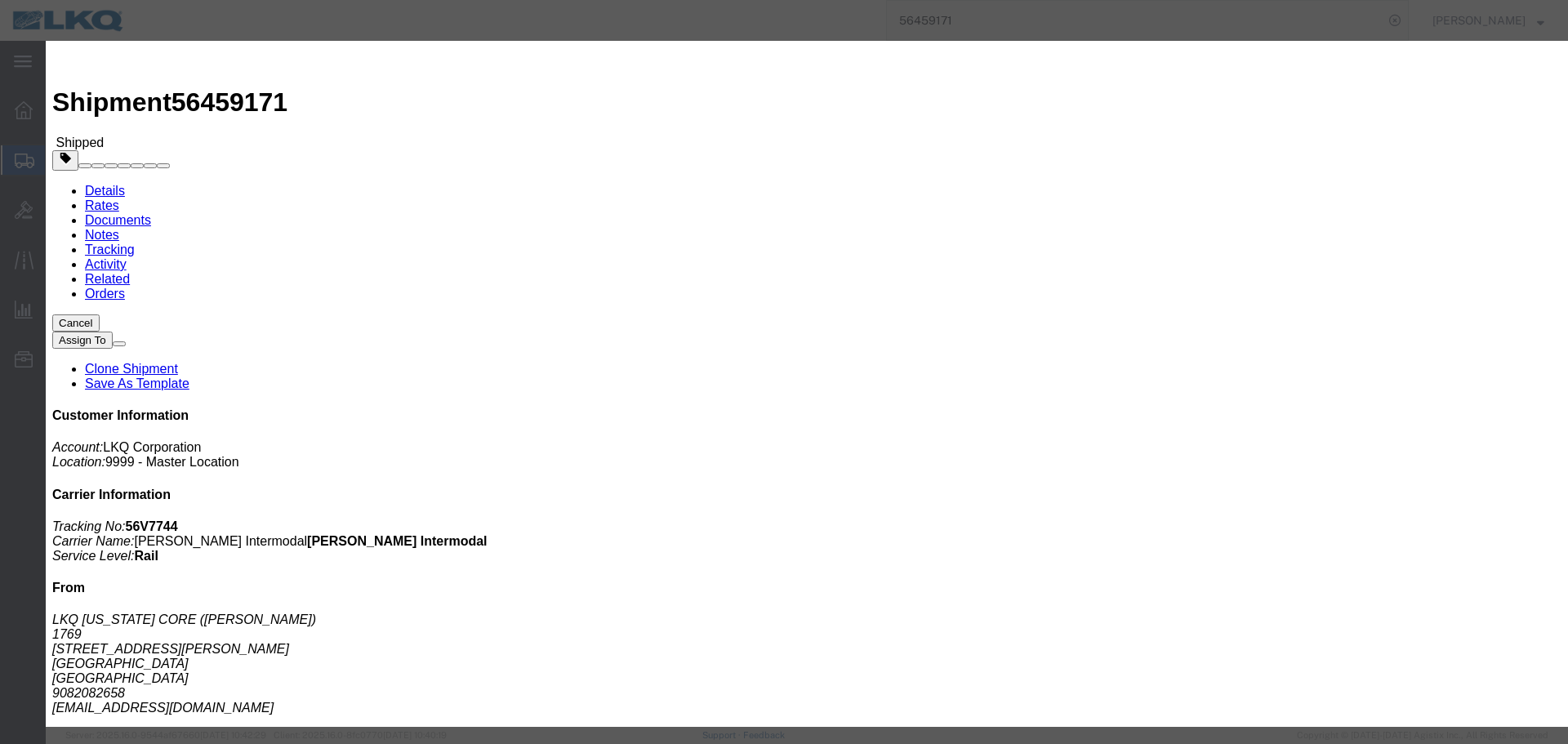
click input "[DATE]"
click td "20"
click div "Time Availability 8:00 AM"
click input "8:00 AM"
type input "9:00 AM"
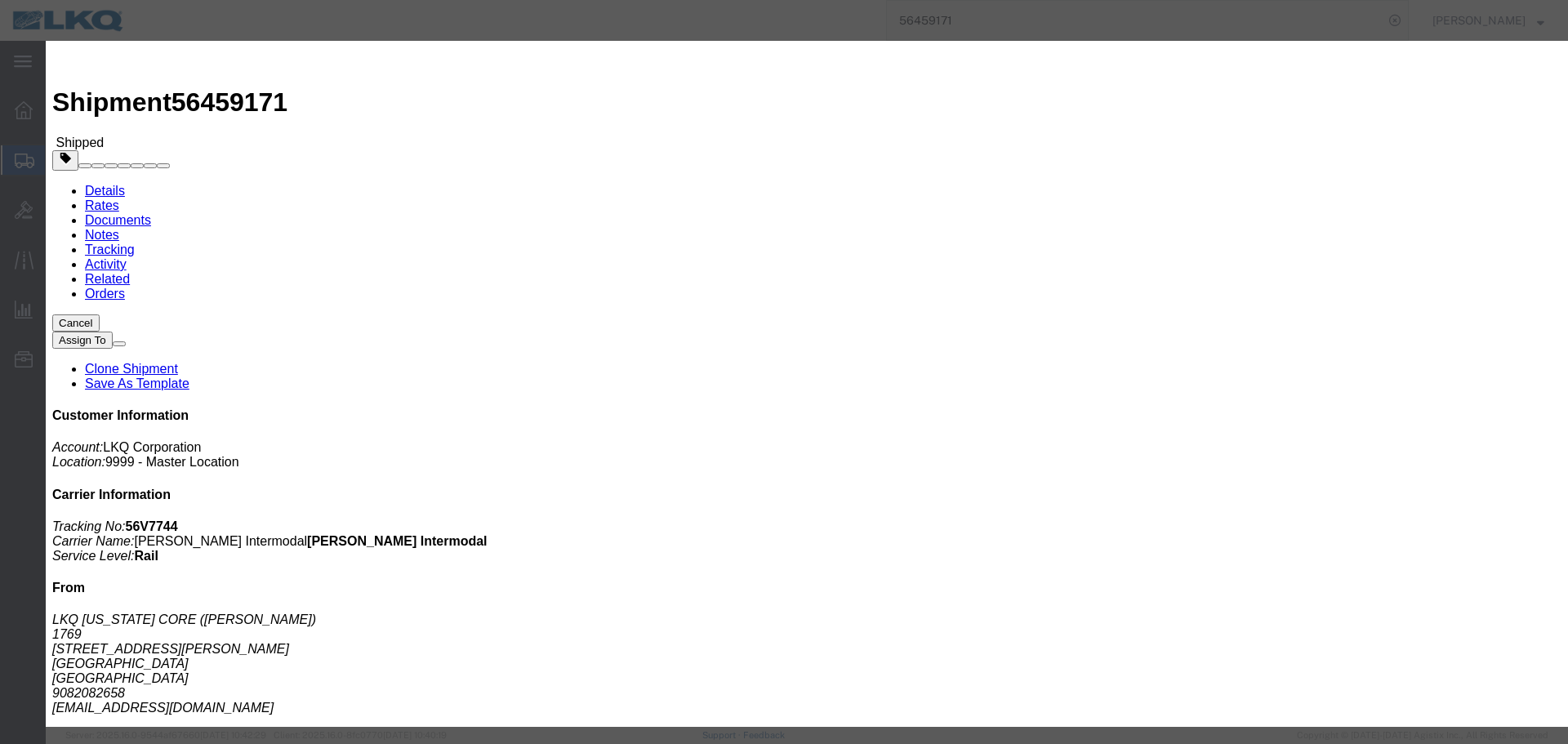
click select "Select 15 min 30 min 45 min 1 hr 2 hr 3 hr 4 hr"
select select "15"
click select "Select 15 min 30 min 45 min 1 hr 2 hr 3 hr 4 hr"
click button "Save"
click button "Ok"
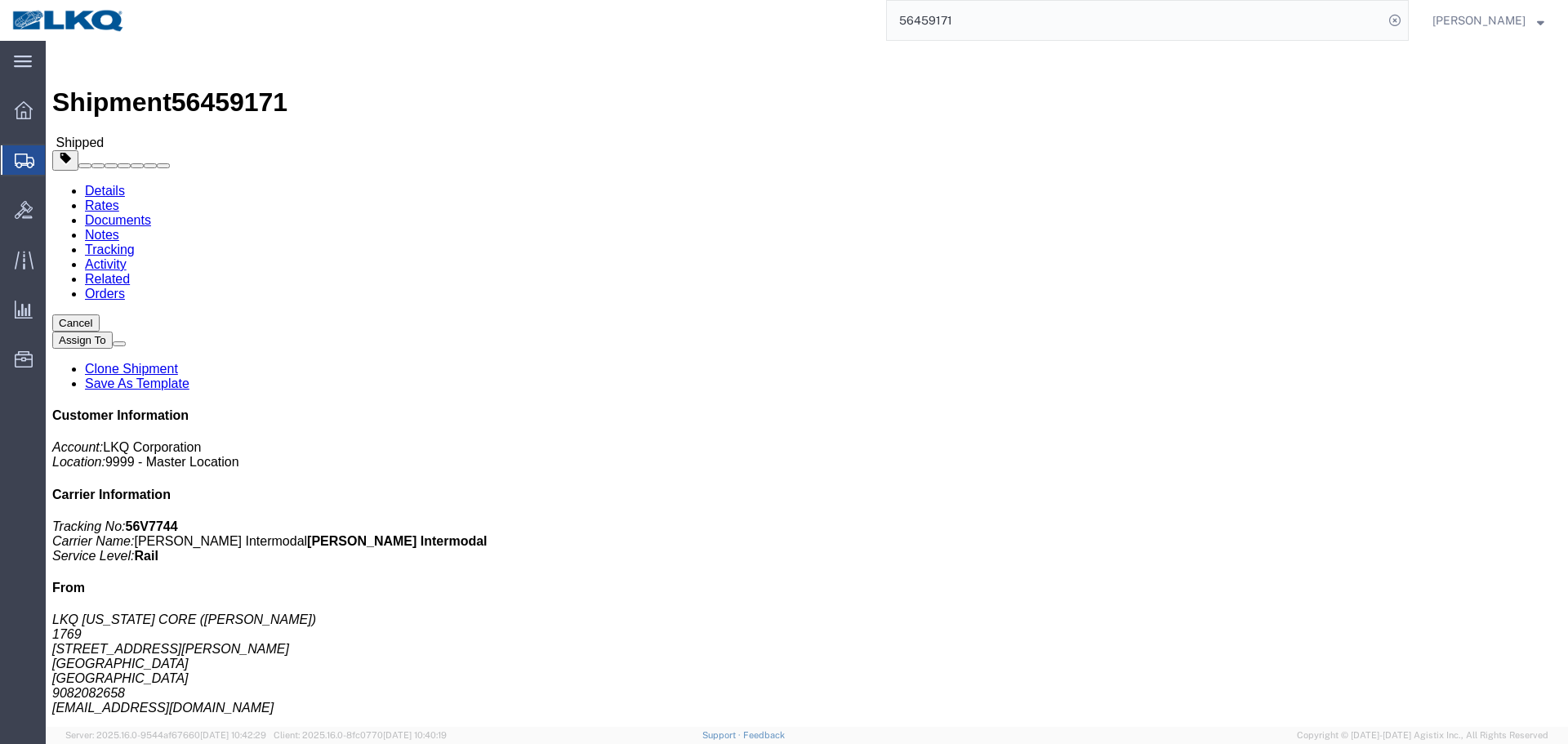
click button "Close"
click at [965, 3] on input "56459171" at bounding box center [1135, 20] width 497 height 39
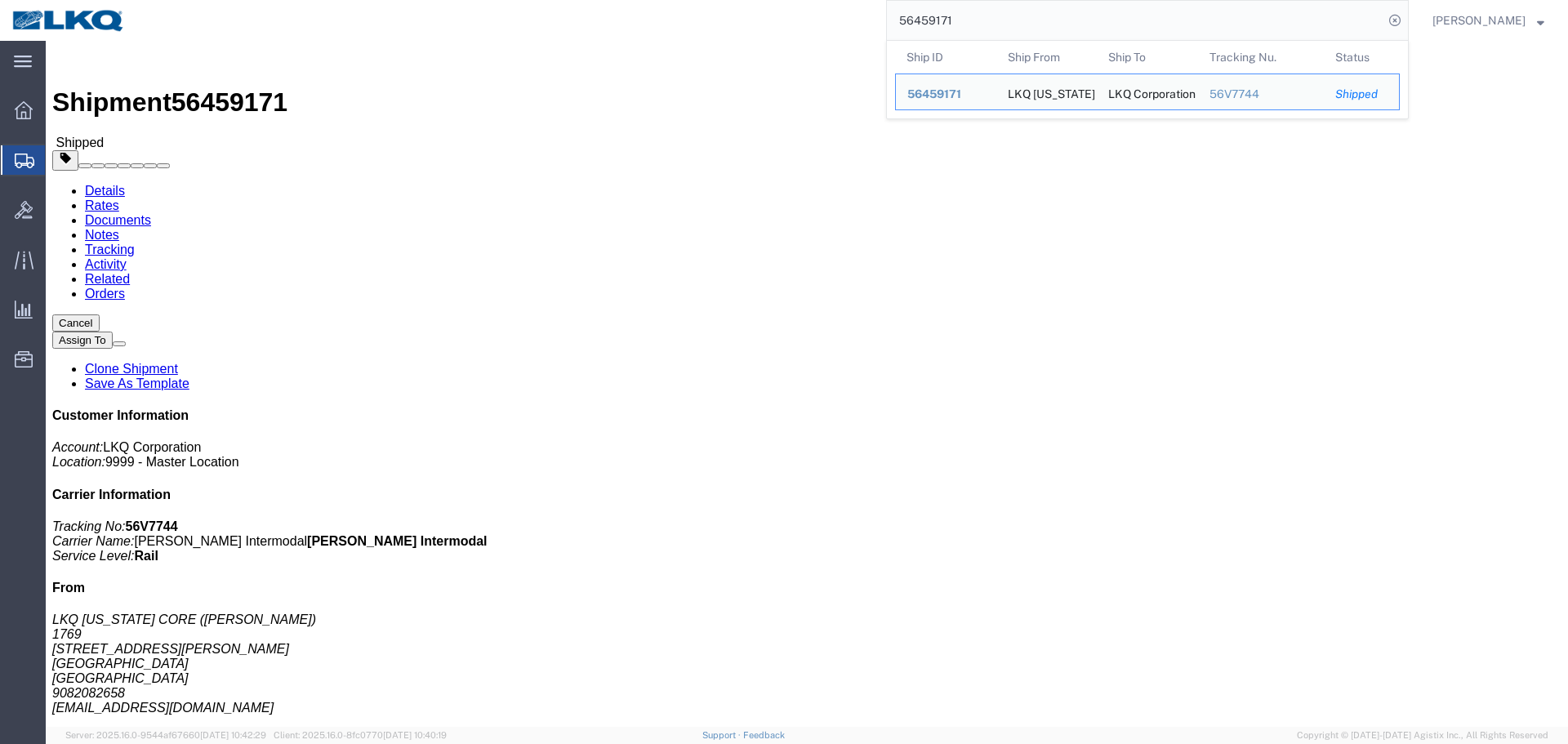
click at [971, 13] on input "56459171" at bounding box center [1135, 20] width 497 height 39
type input "56124154"
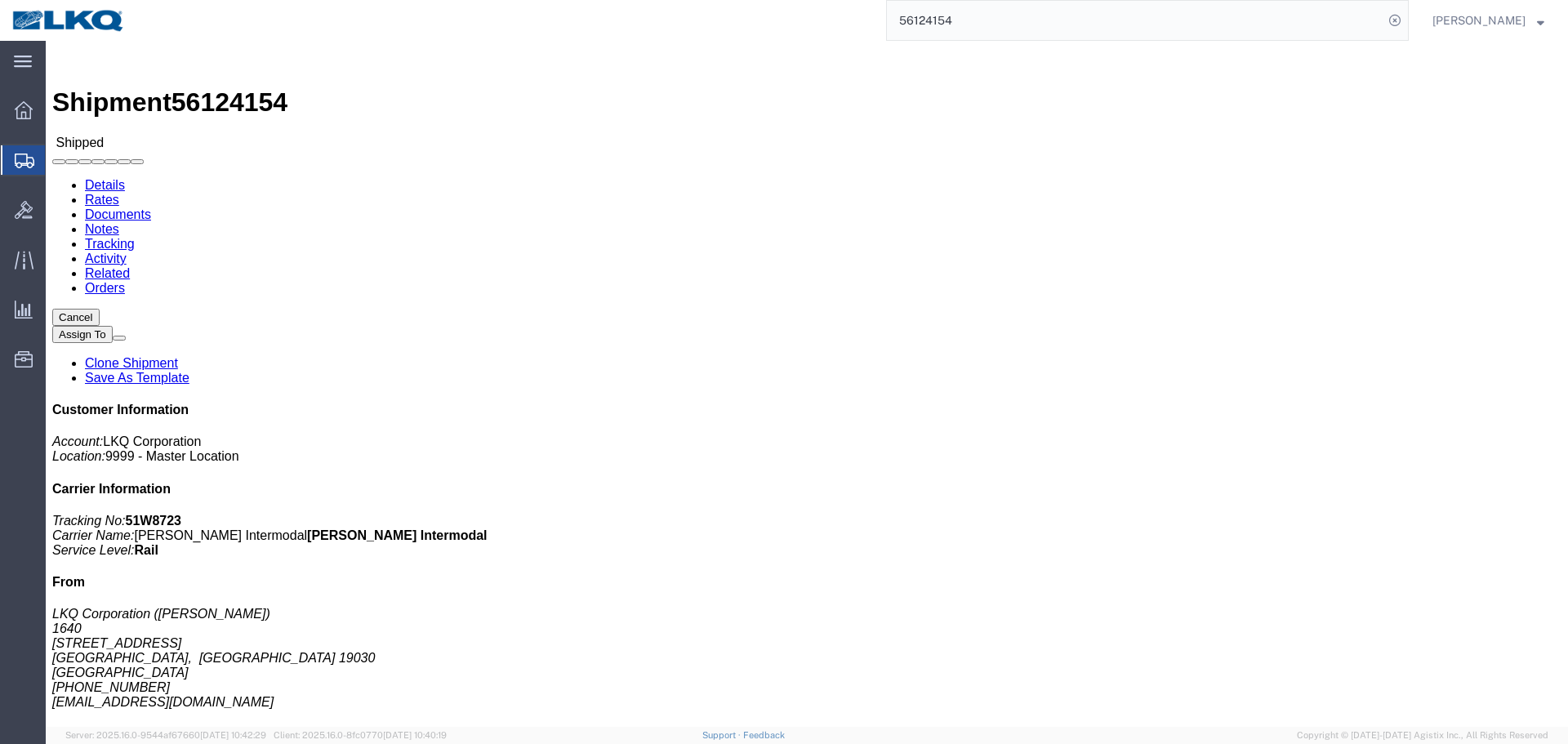
click h4 "Routing & Vehicle Information"
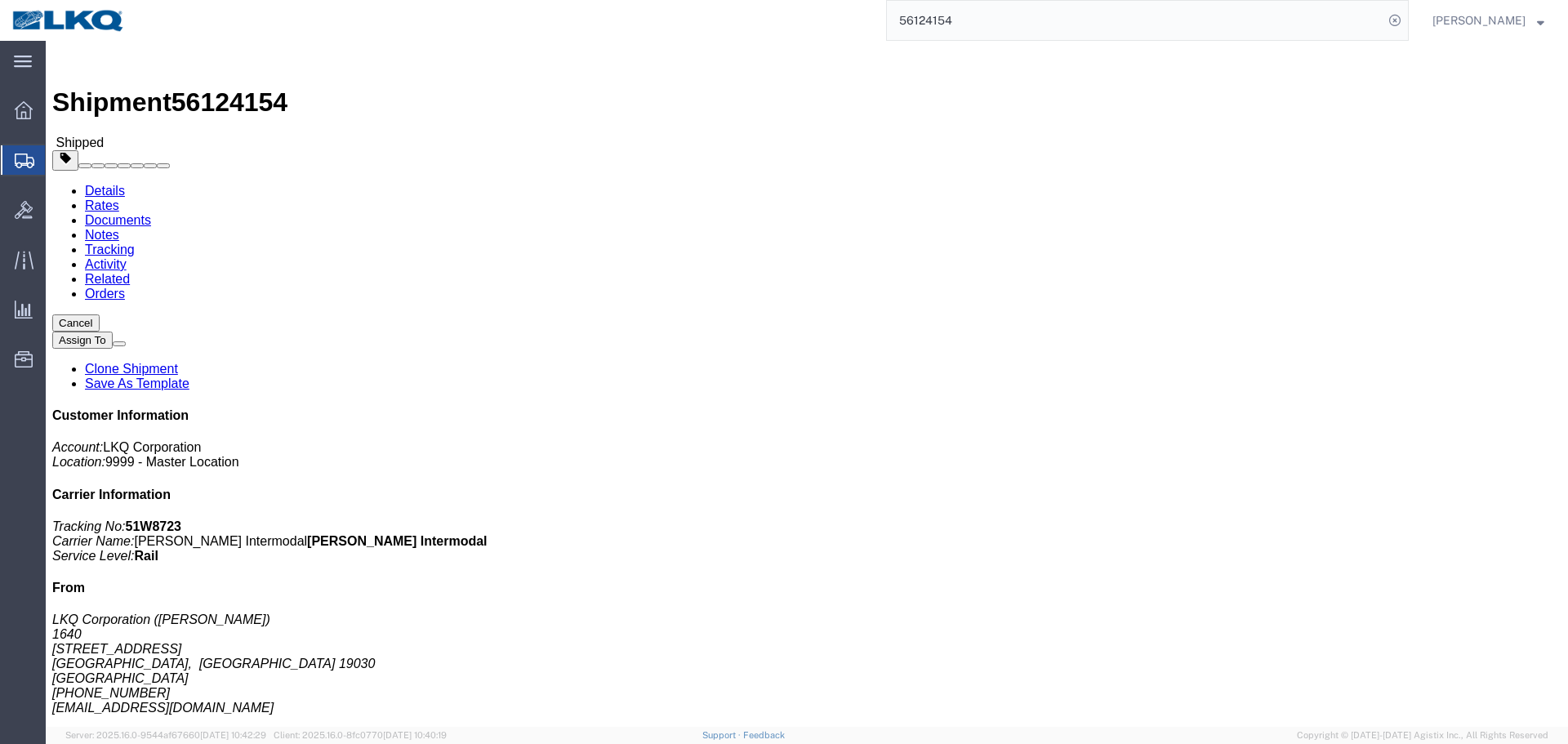
click div "Shipment Detail Ship From LKQ Corporation (Dan Robinson) 1640 199 Canal Rd, Sui…"
click link "Requested"
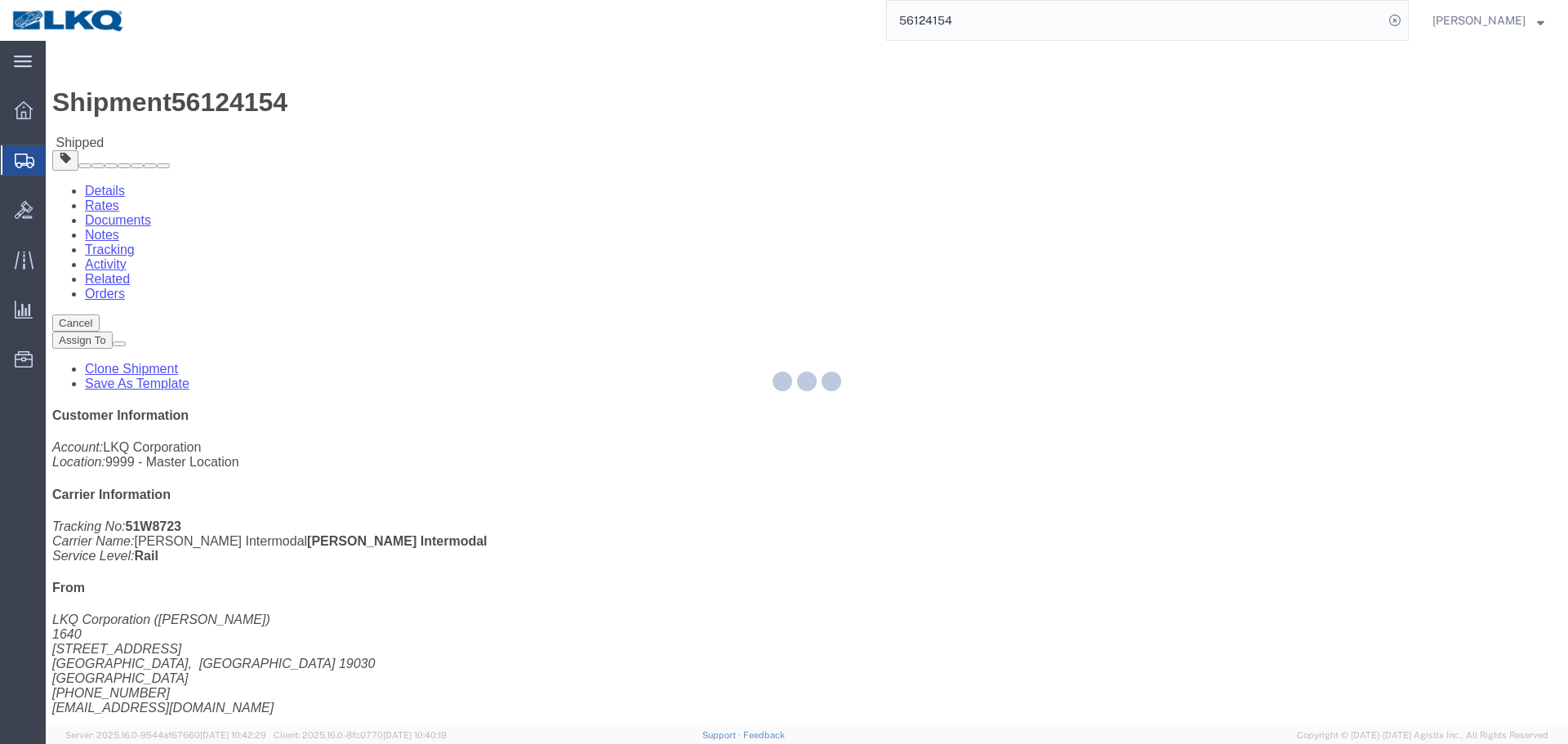
select select "1"
select select
select select "15"
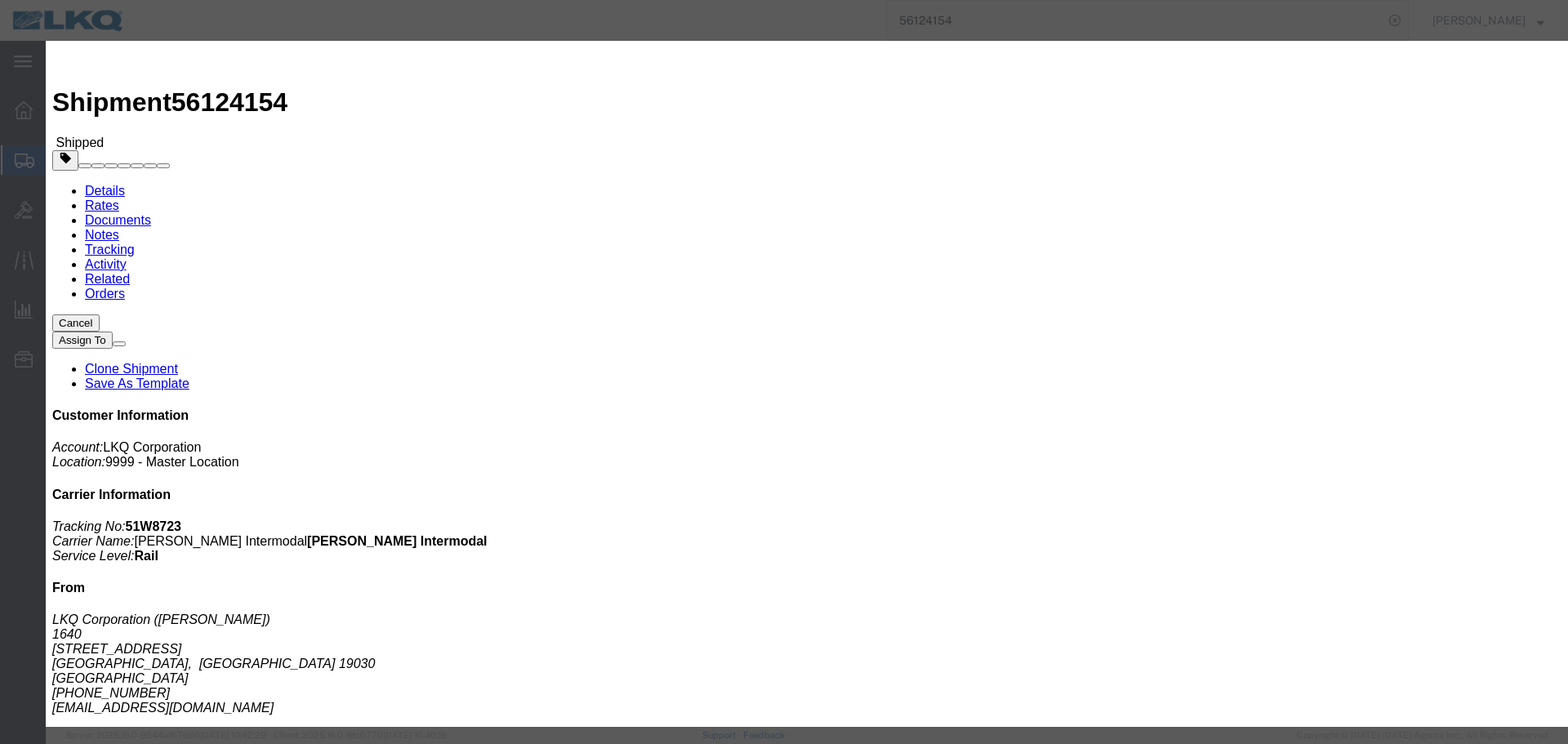
click div "Time Availability 9:00 AM"
click input "9:00 AM"
type input "7:30 AM"
click button "Save"
click button "Ok"
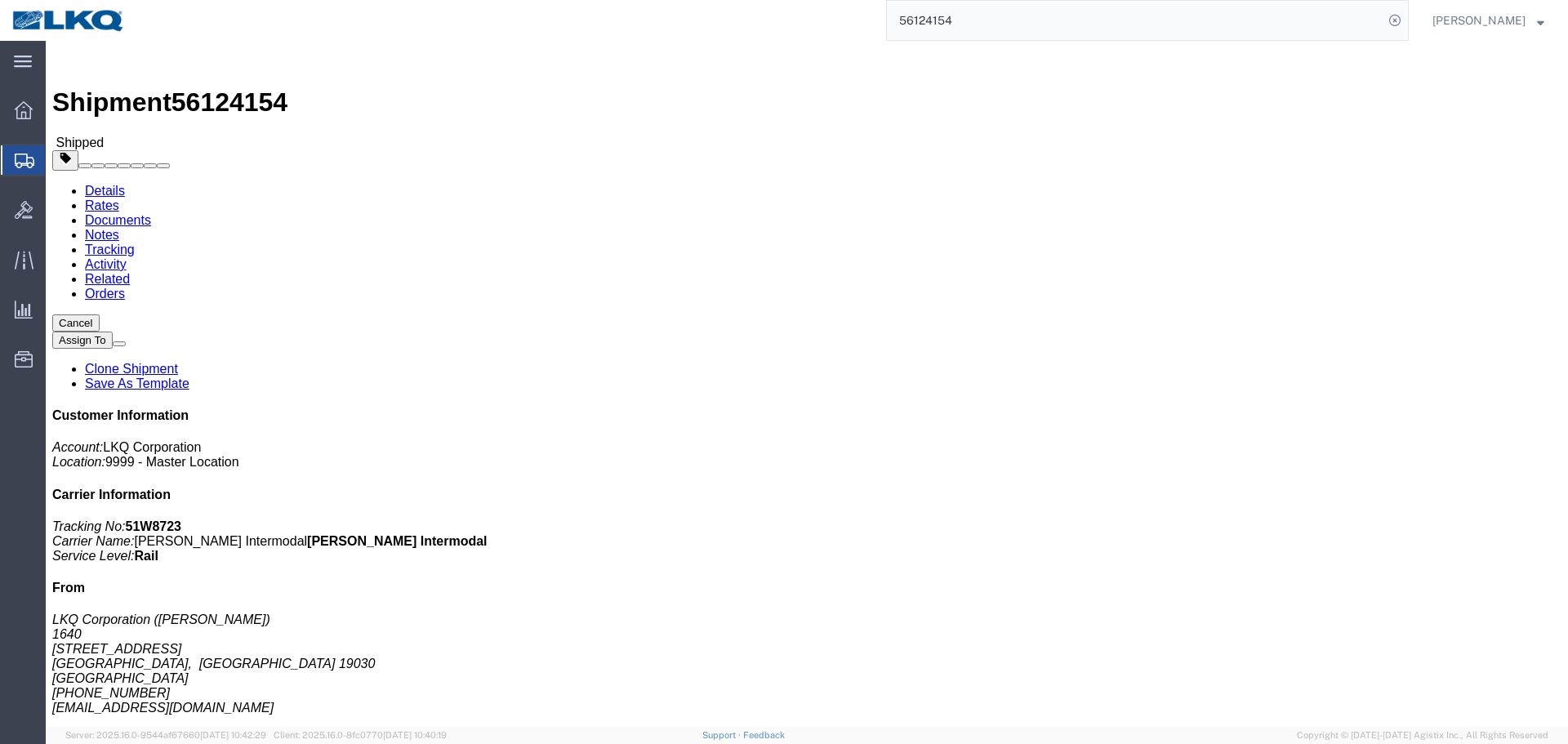
click icon "button"
click at [982, 20] on input "56124154" at bounding box center [1135, 20] width 497 height 39
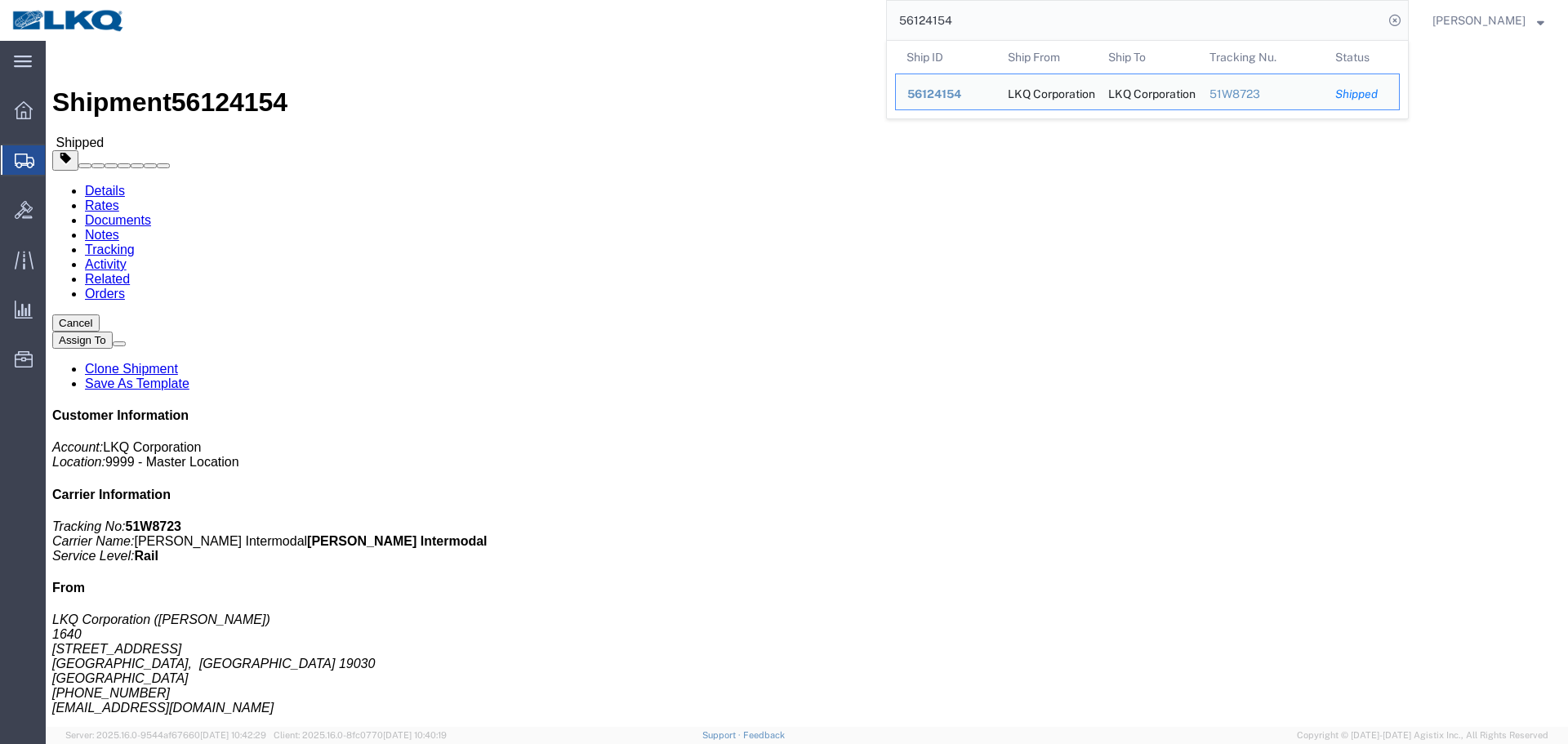
paste input "8"
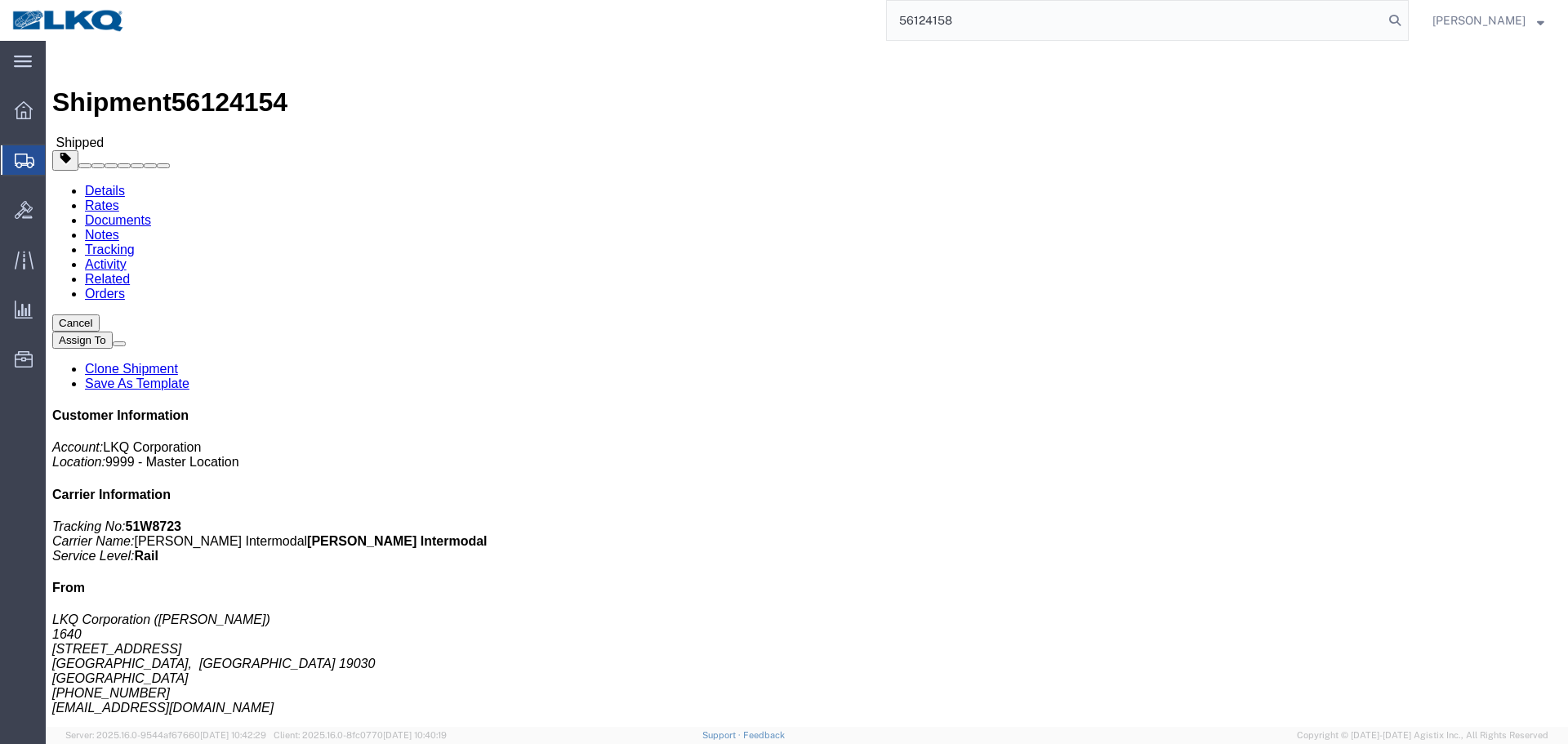
type input "56124158"
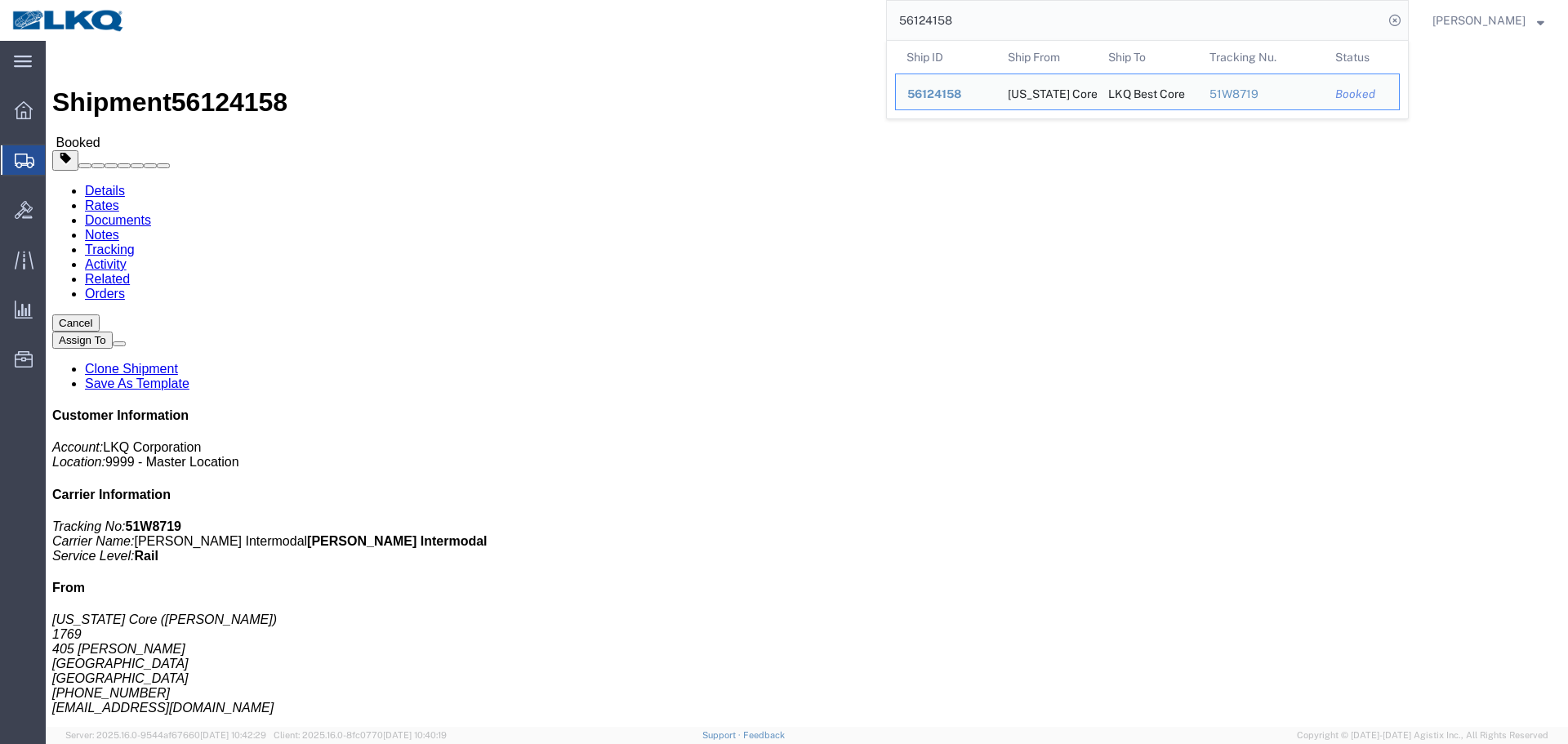
click div "Shipment Detail Ship From California Core (Marc Metzger) 1769 405 S. WANAMAKER …"
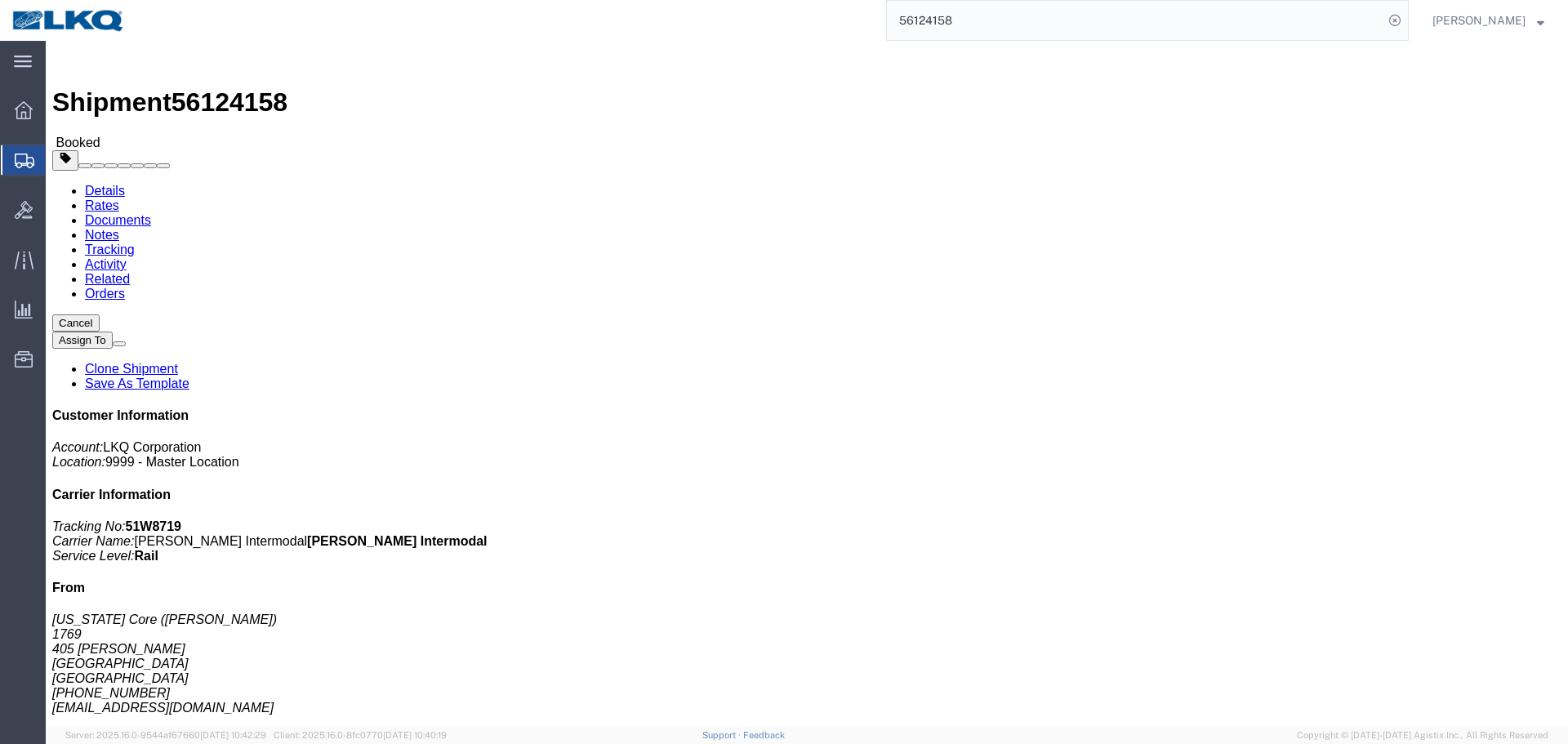
click div "Schedule appointment"
click link "Schedule appointment"
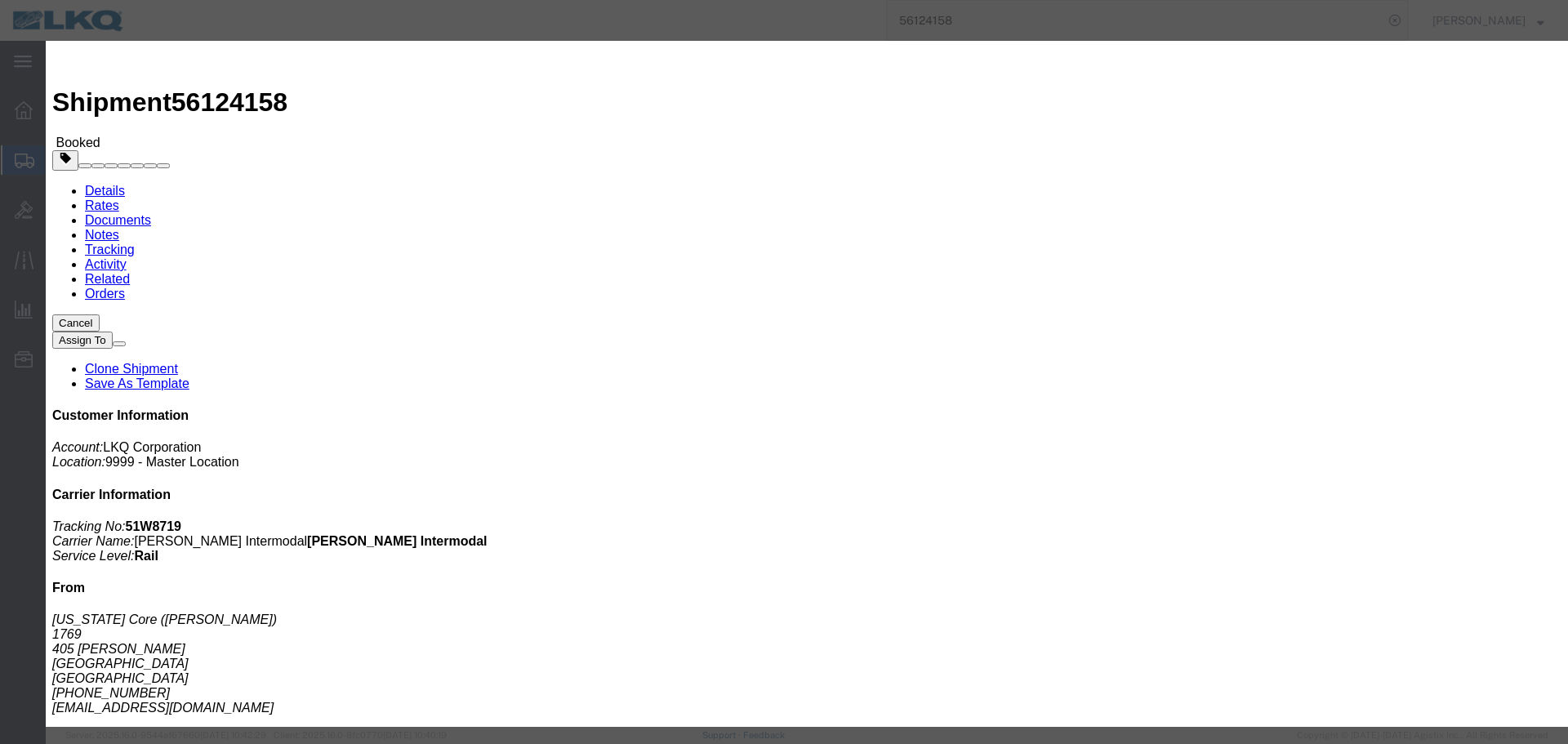
click select "Select 1760 - LKQ Best Core 1760 - Outbound Loads"
select select "1"
click select "Select 1760 - LKQ Best Core 1760 - Outbound Loads"
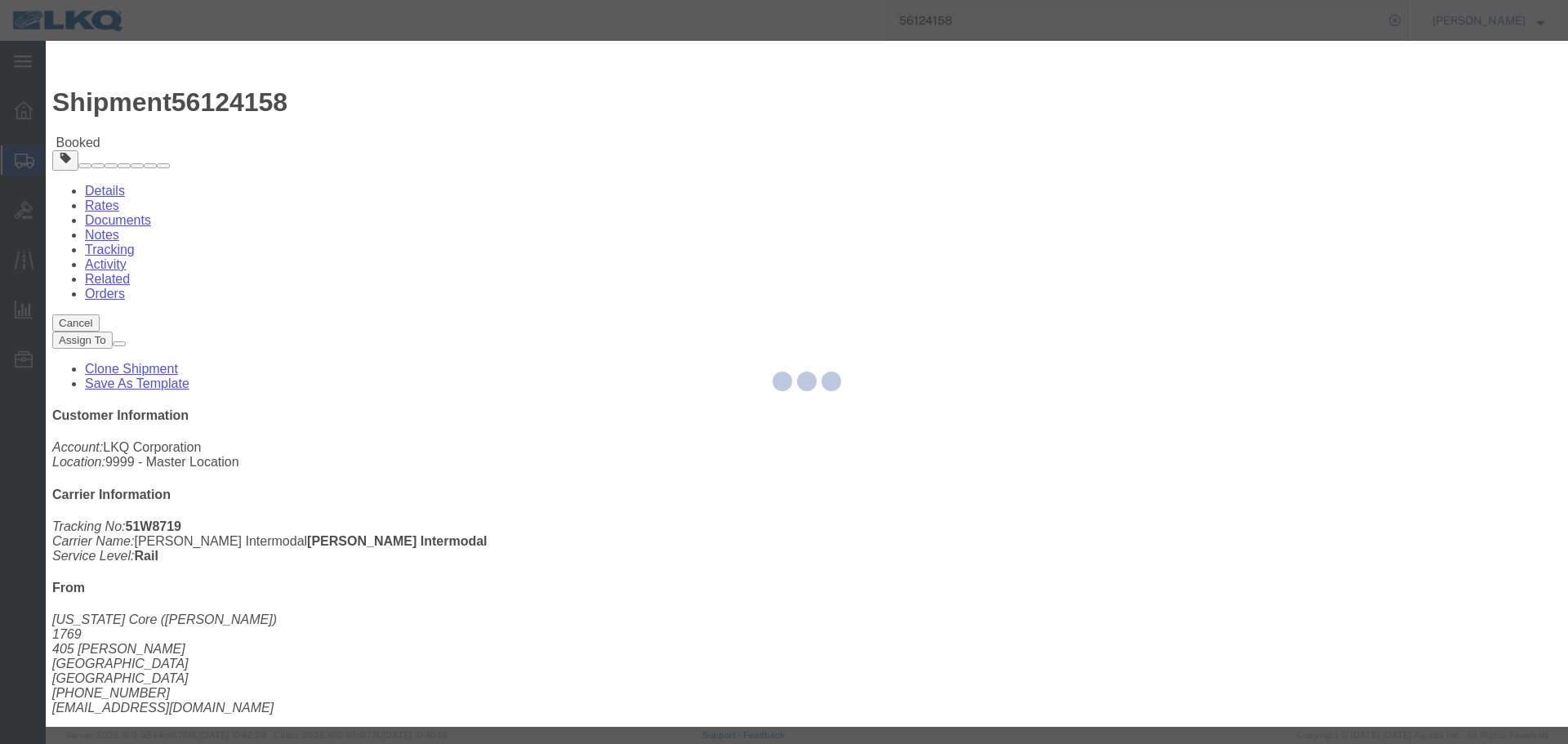
click input "[DATE]"
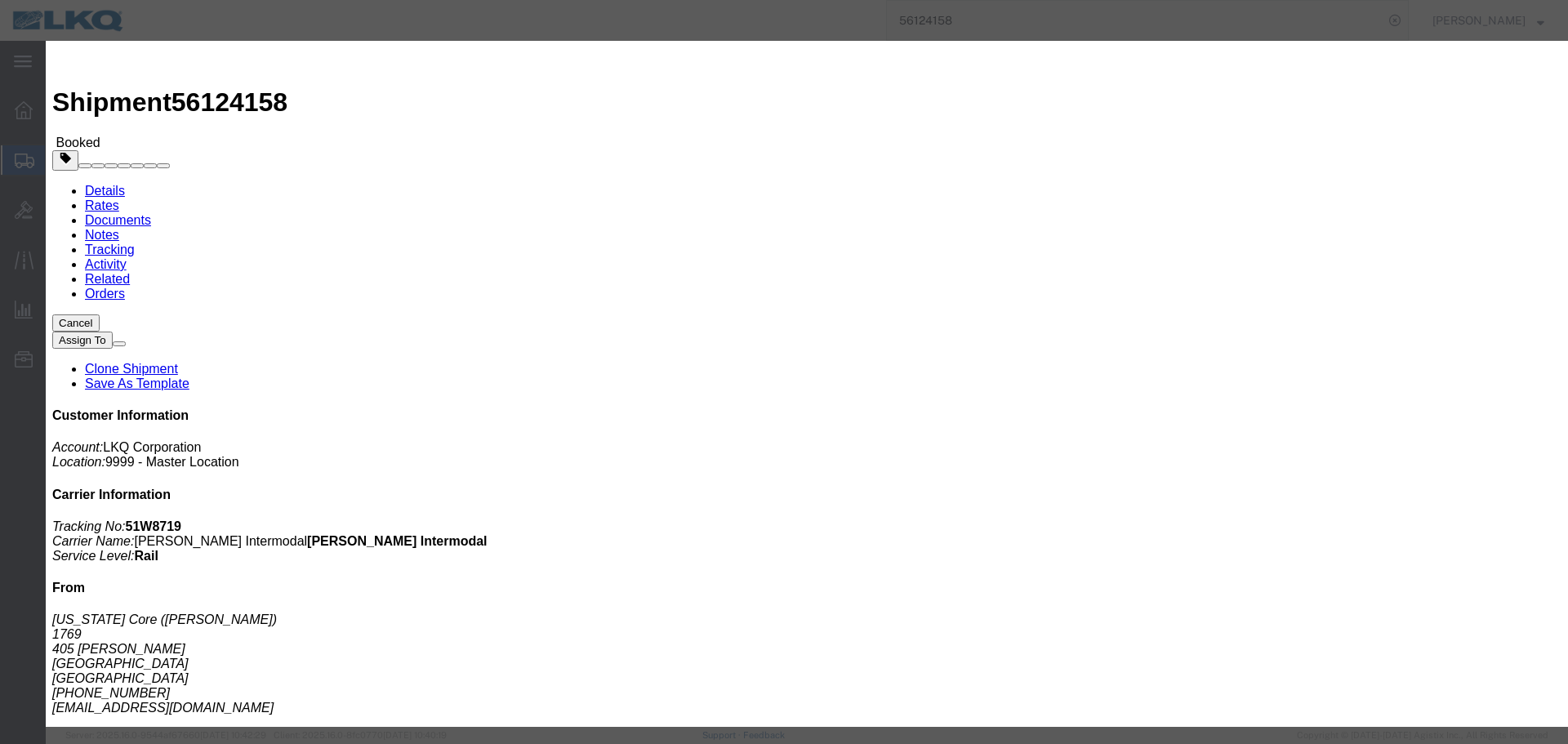
click td "21"
click input "1:00 PM"
type input "9:00 AM"
click select "Select 15 min 30 min 45 min 1 hr 2 hr 3 hr 4 hr"
select select "15"
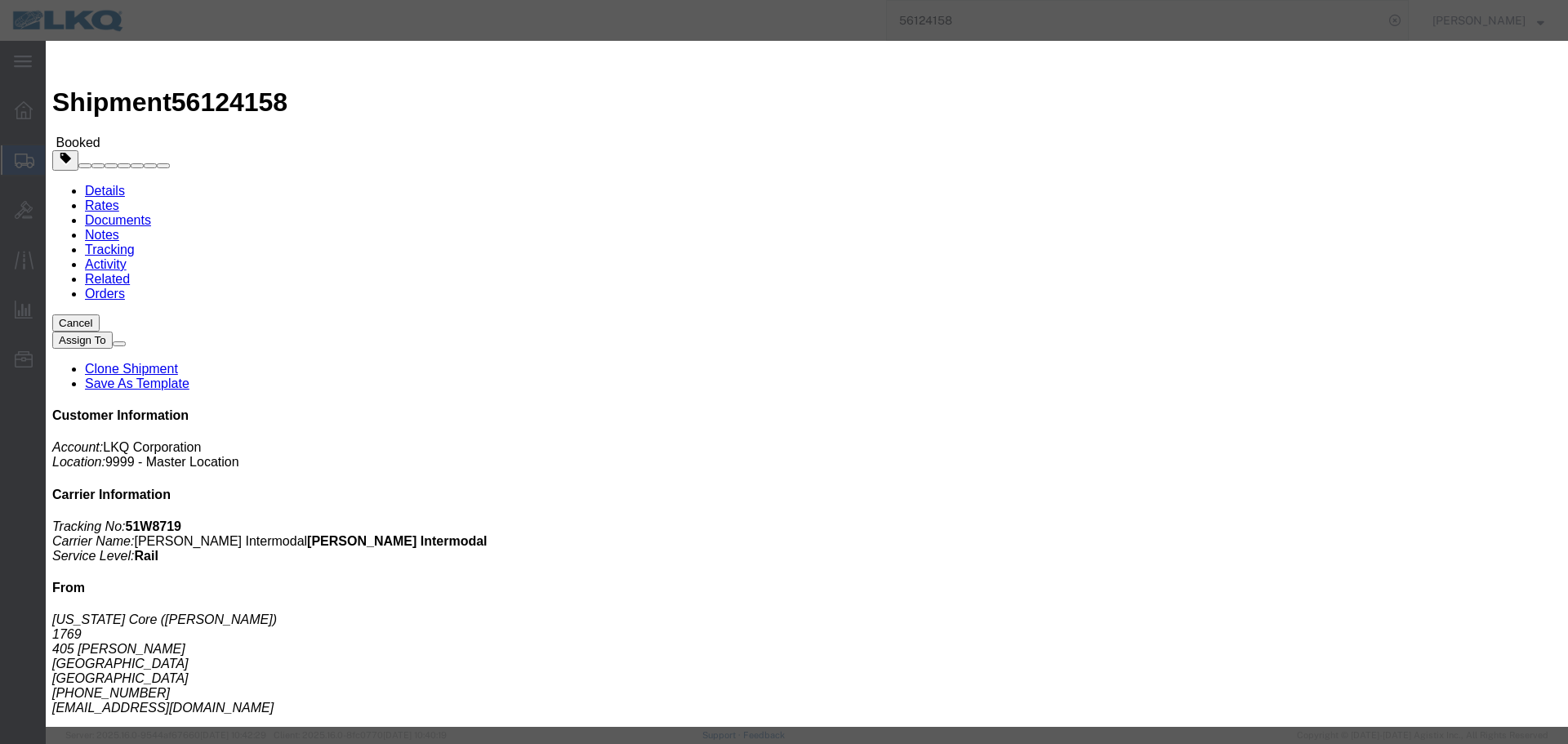
click select "Select 15 min 30 min 45 min 1 hr 2 hr 3 hr 4 hr"
drag, startPoint x: 977, startPoint y: 413, endPoint x: 980, endPoint y: 426, distance: 13.3
click button "Save"
click div "Ok Cancel"
click button "Ok"
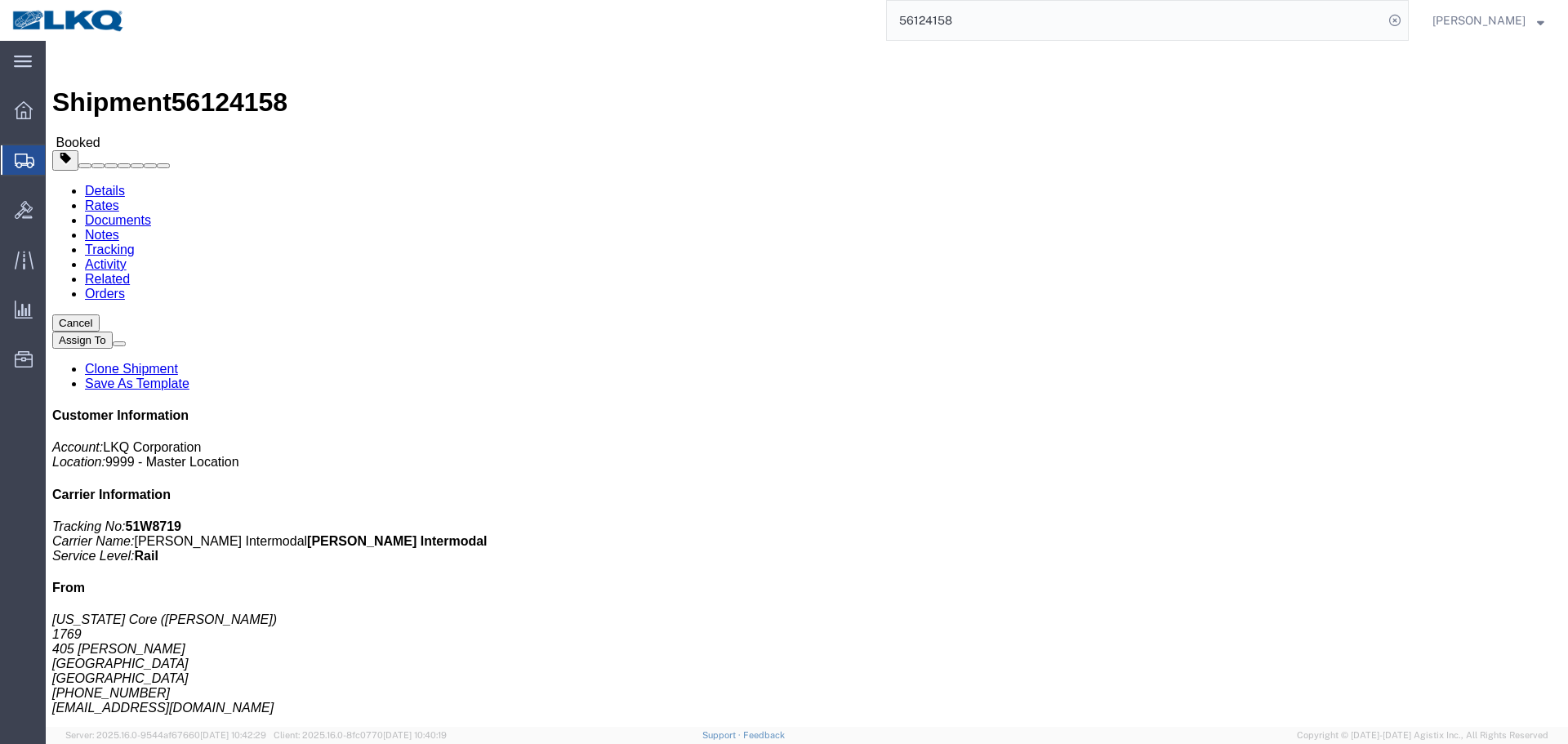
drag, startPoint x: 989, startPoint y: 144, endPoint x: 941, endPoint y: 44, distance: 110.9
click button "Close"
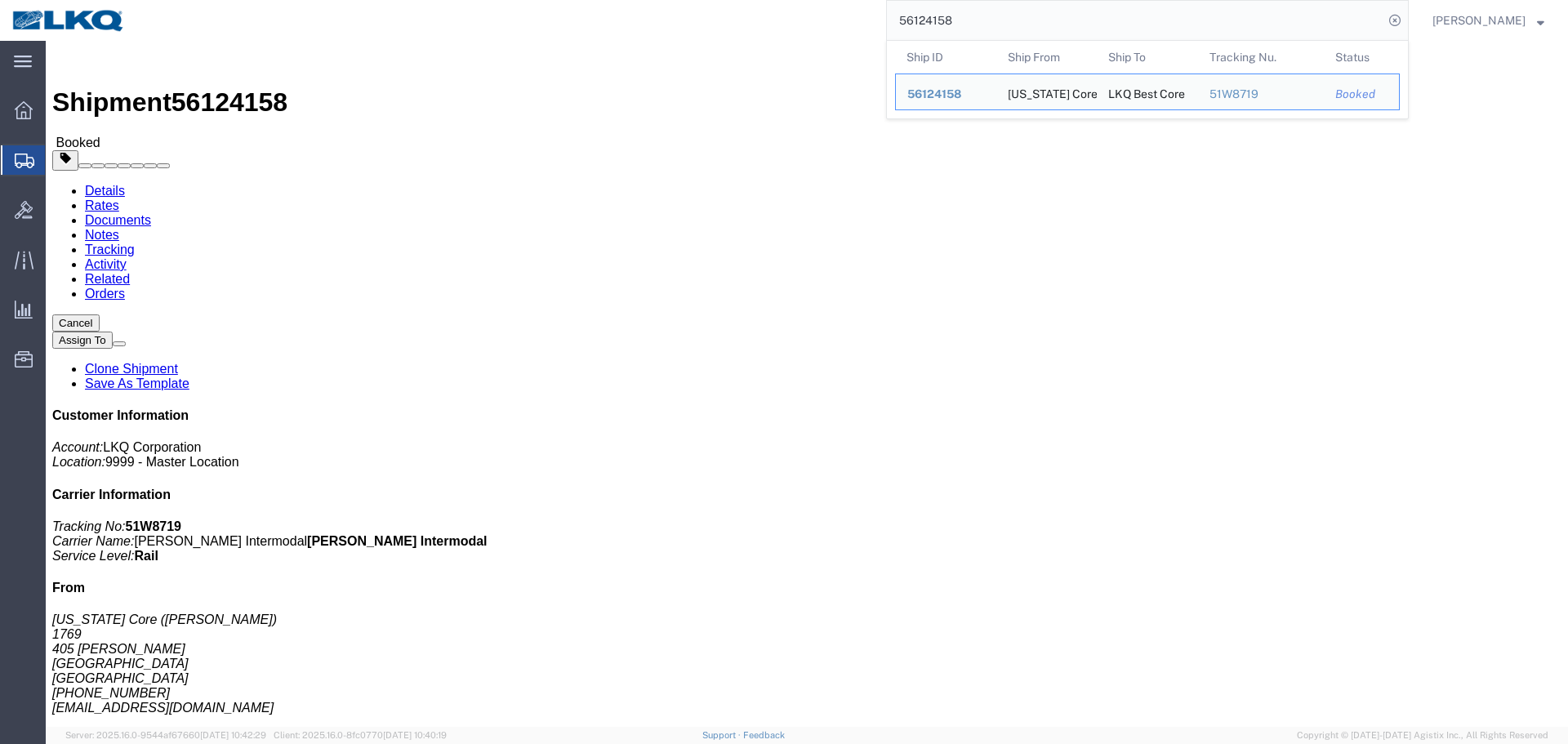
click at [966, 31] on input "56124158" at bounding box center [1135, 20] width 497 height 39
paste input "37943"
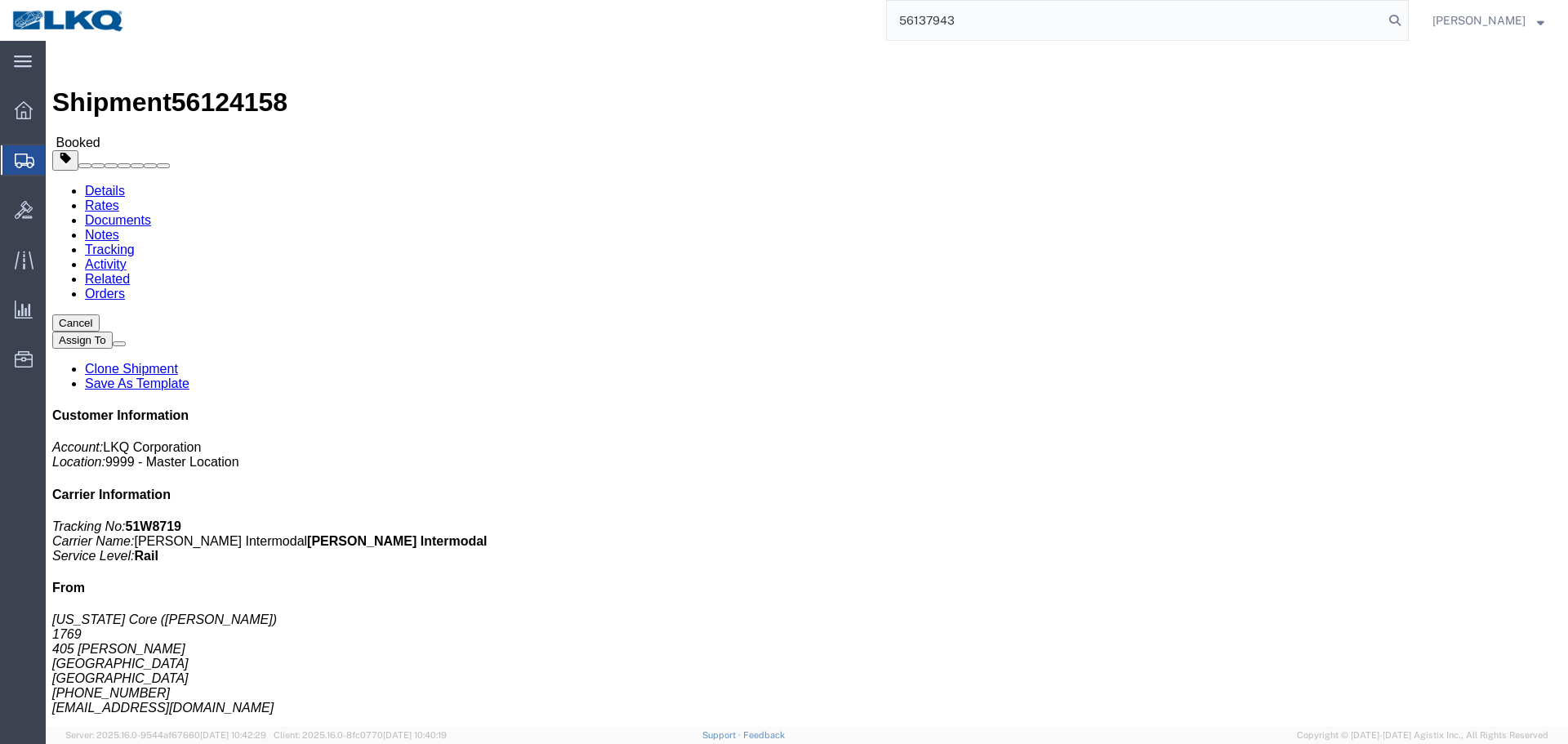
type input "56137943"
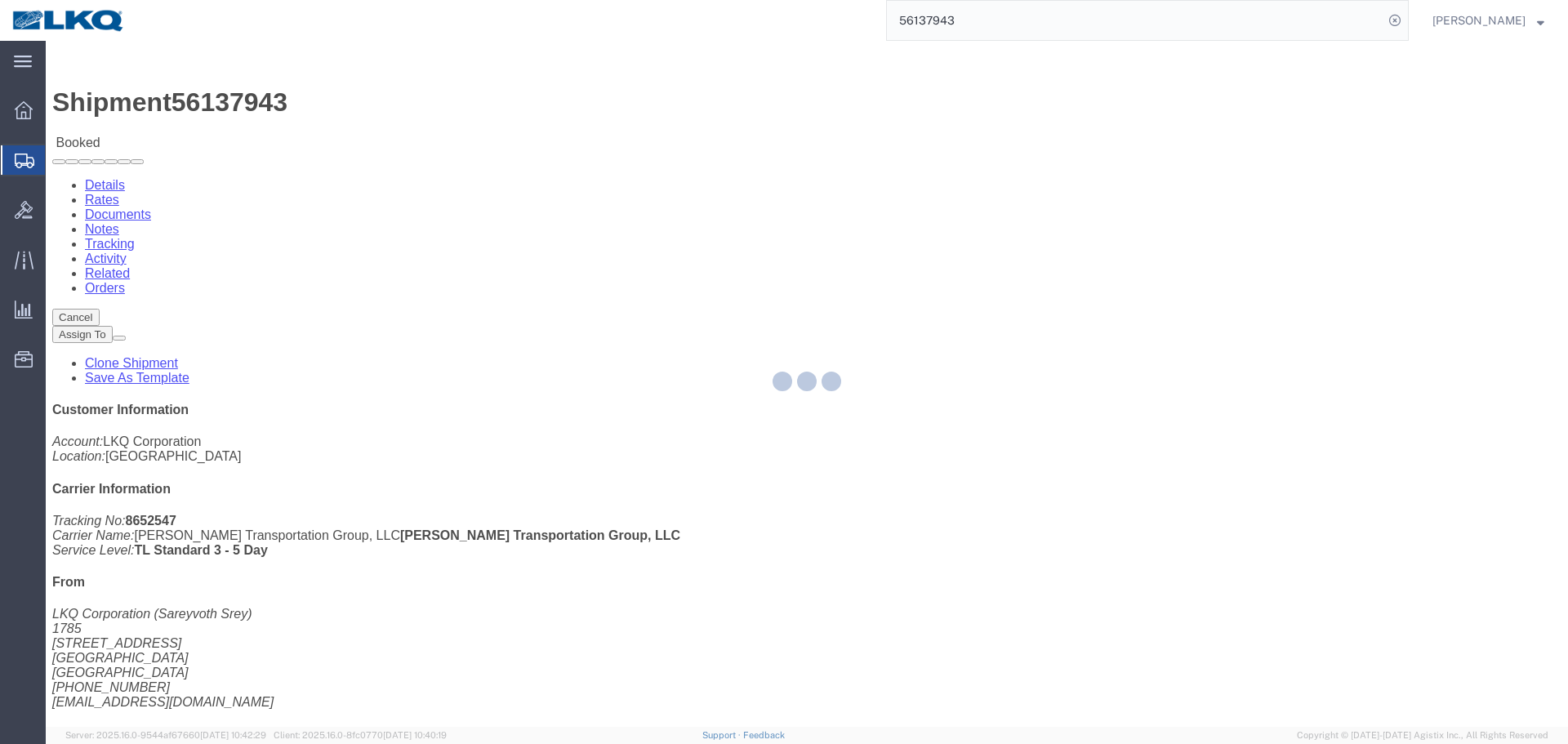
click div "Shipment Detail Ship From LKQ Corporation (Sareyvoth Srey) 1785 2041 Navy Drive…"
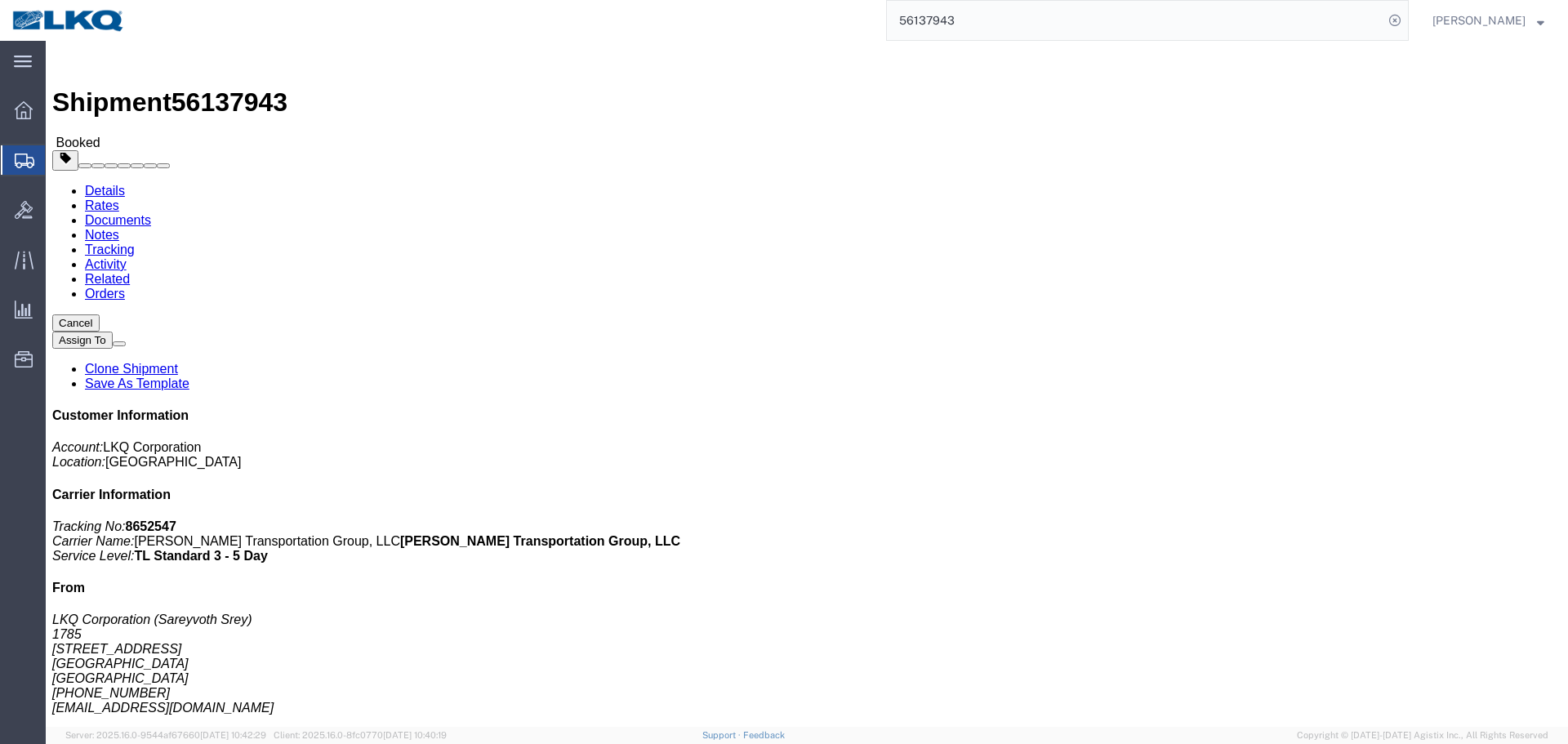
click div "Leg 1 - Truckload Vehicle 1: Standard Dry Van Number of trucks: 1"
click button "Cancel"
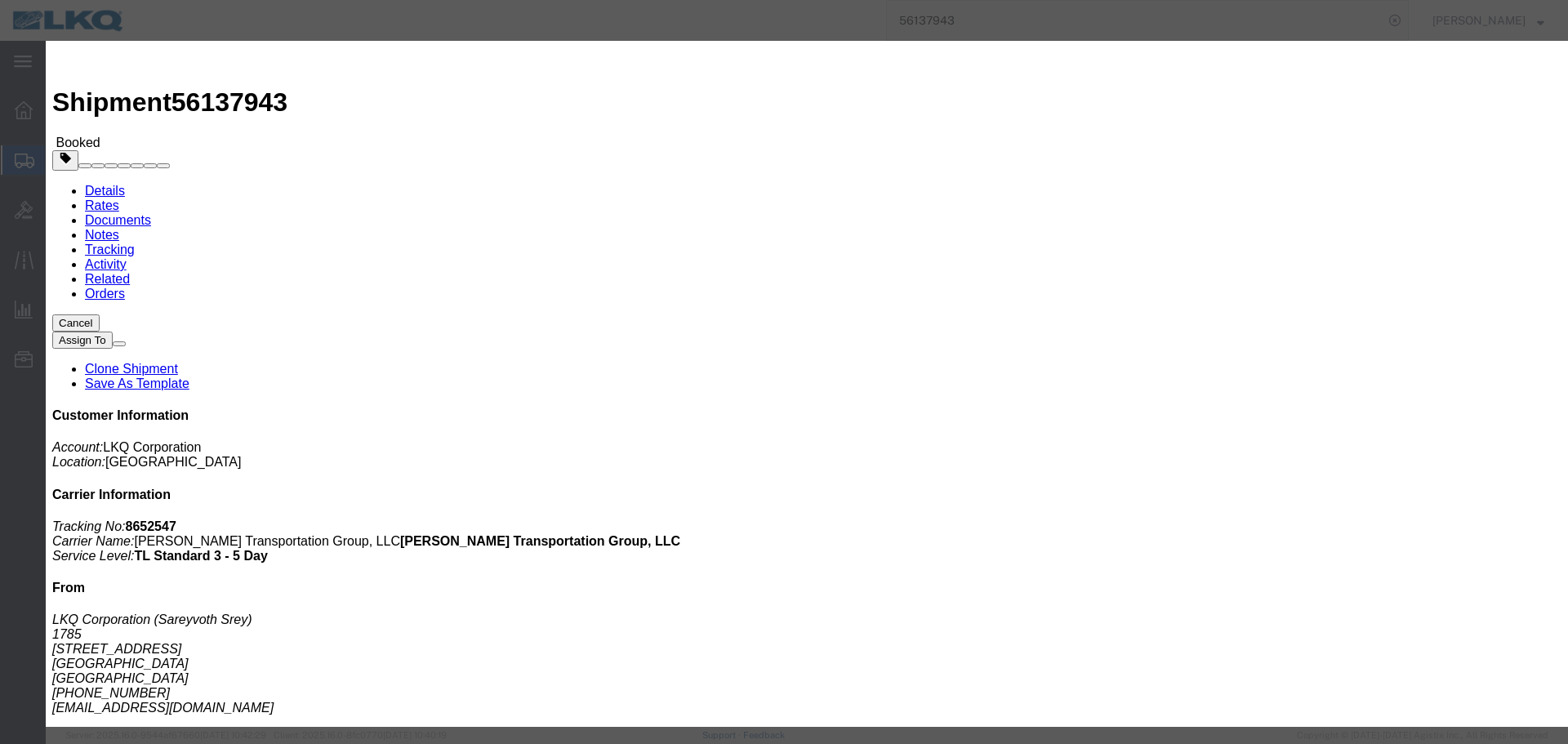
type button "Cancel"
click button "Yes"
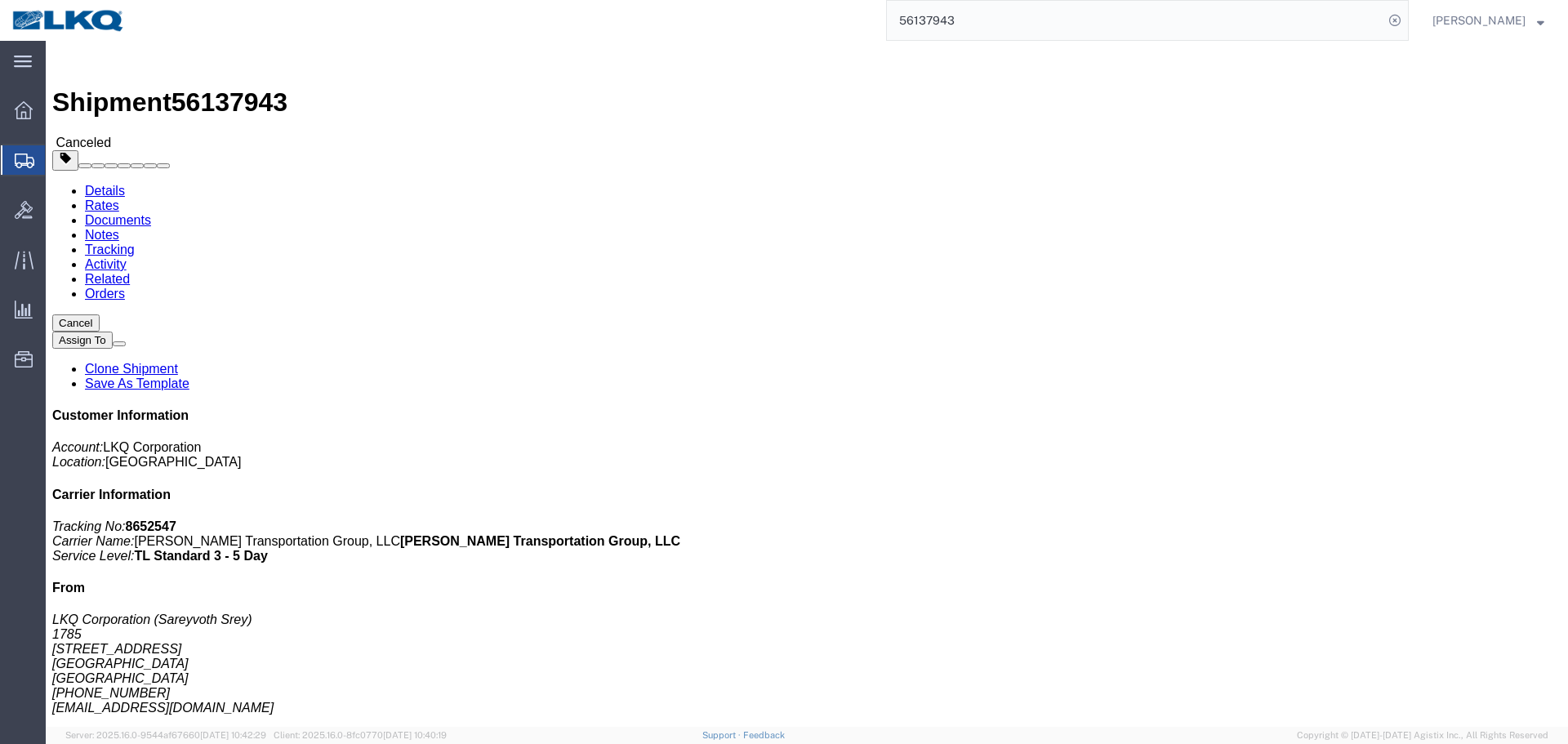
click at [1064, 37] on input "56137943" at bounding box center [1135, 20] width 497 height 39
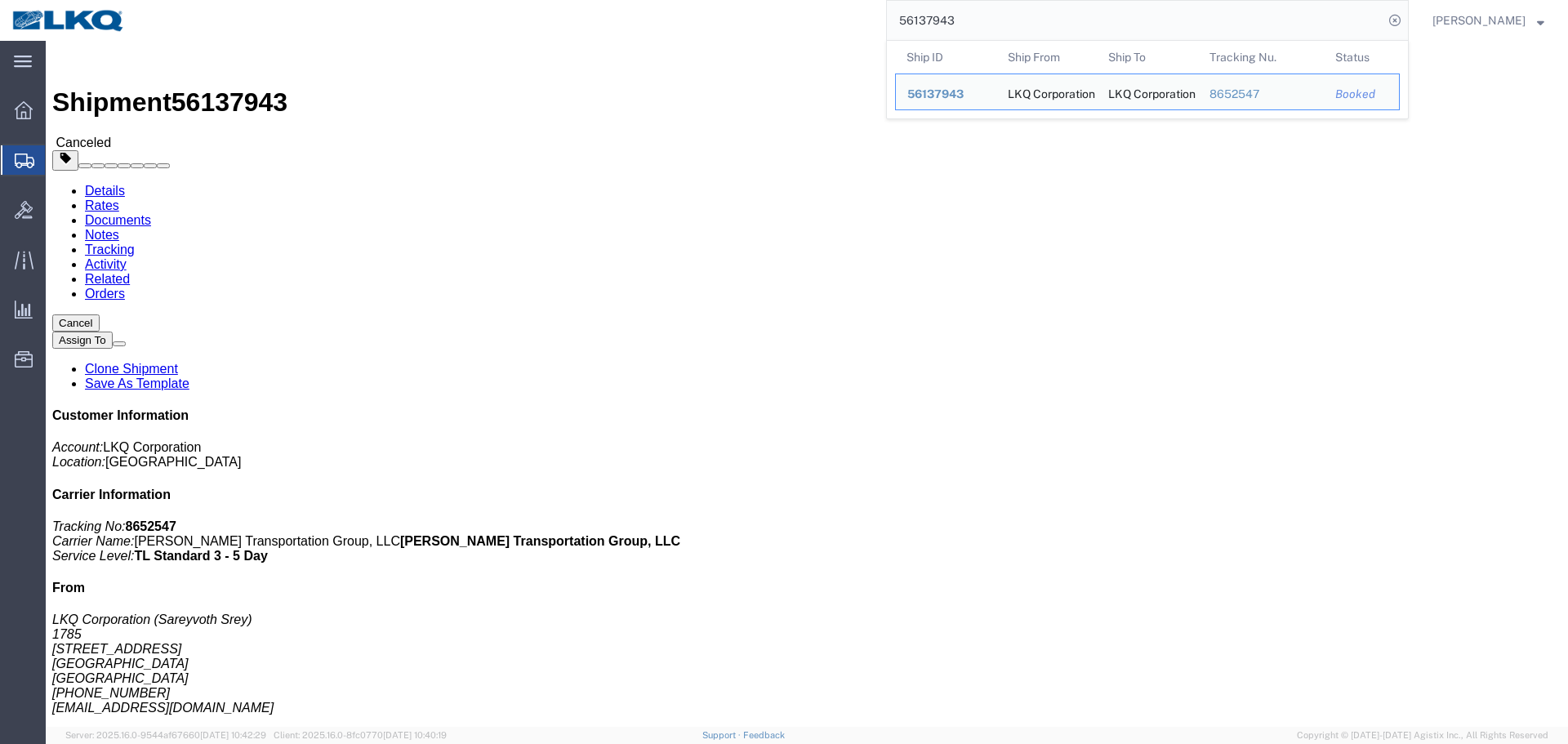
paste input "454455"
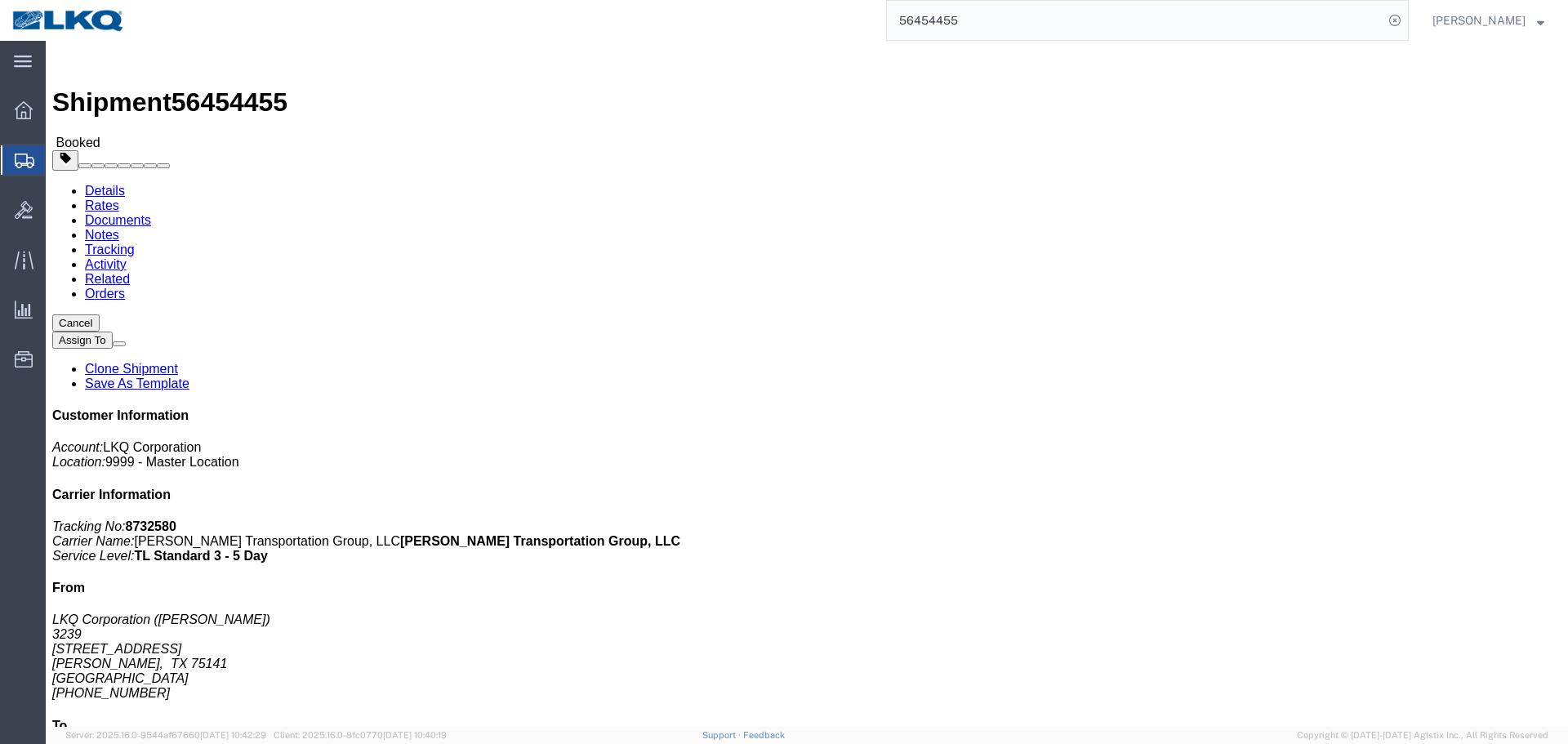
click div "Shipment Detail Ship From LKQ Corporation (CAM MONTGOMERY) 3239 415 North Inter…"
click div "Shipment 56454455 Booked Details Rates Documents Notes Tracking Activity Relate…"
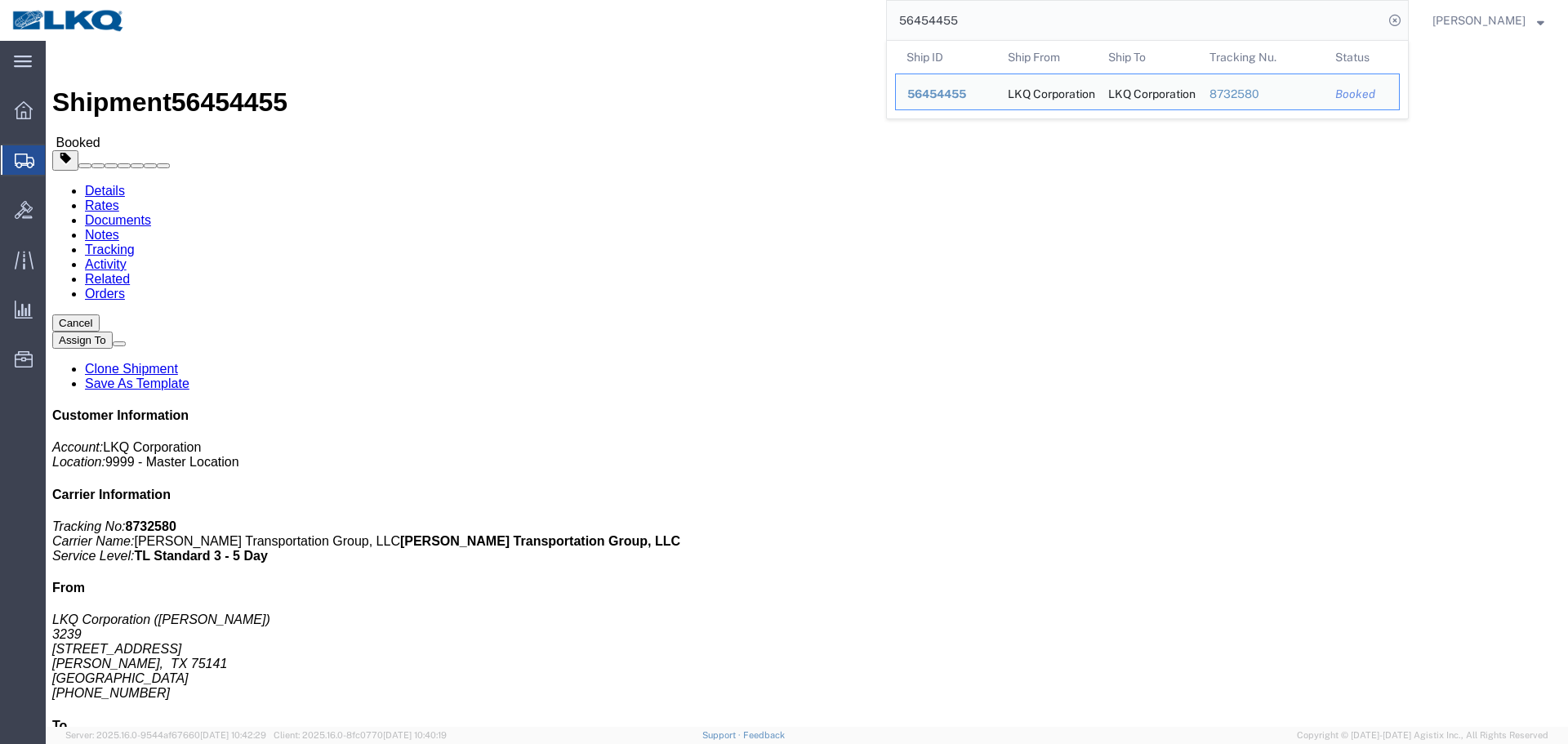
click at [1047, 22] on input "56454455" at bounding box center [1135, 20] width 497 height 39
paste input "3956"
click div "Ship From LKQ Corporation (CHRIS ARNOLD) 3064 1700 Westgate Pkwy SW Atlanta, GA…"
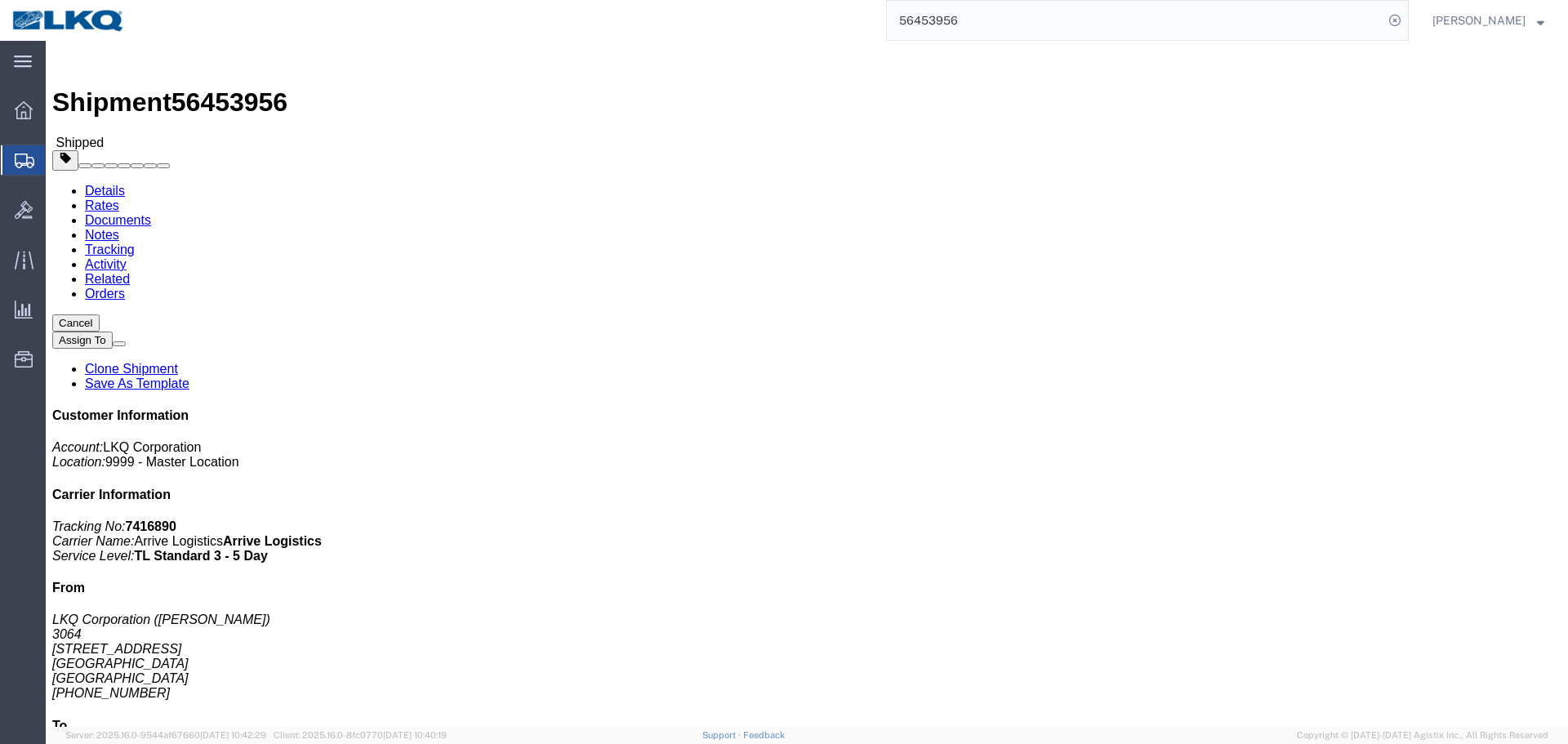
click at [1111, 2] on input "56453956" at bounding box center [1135, 20] width 497 height 39
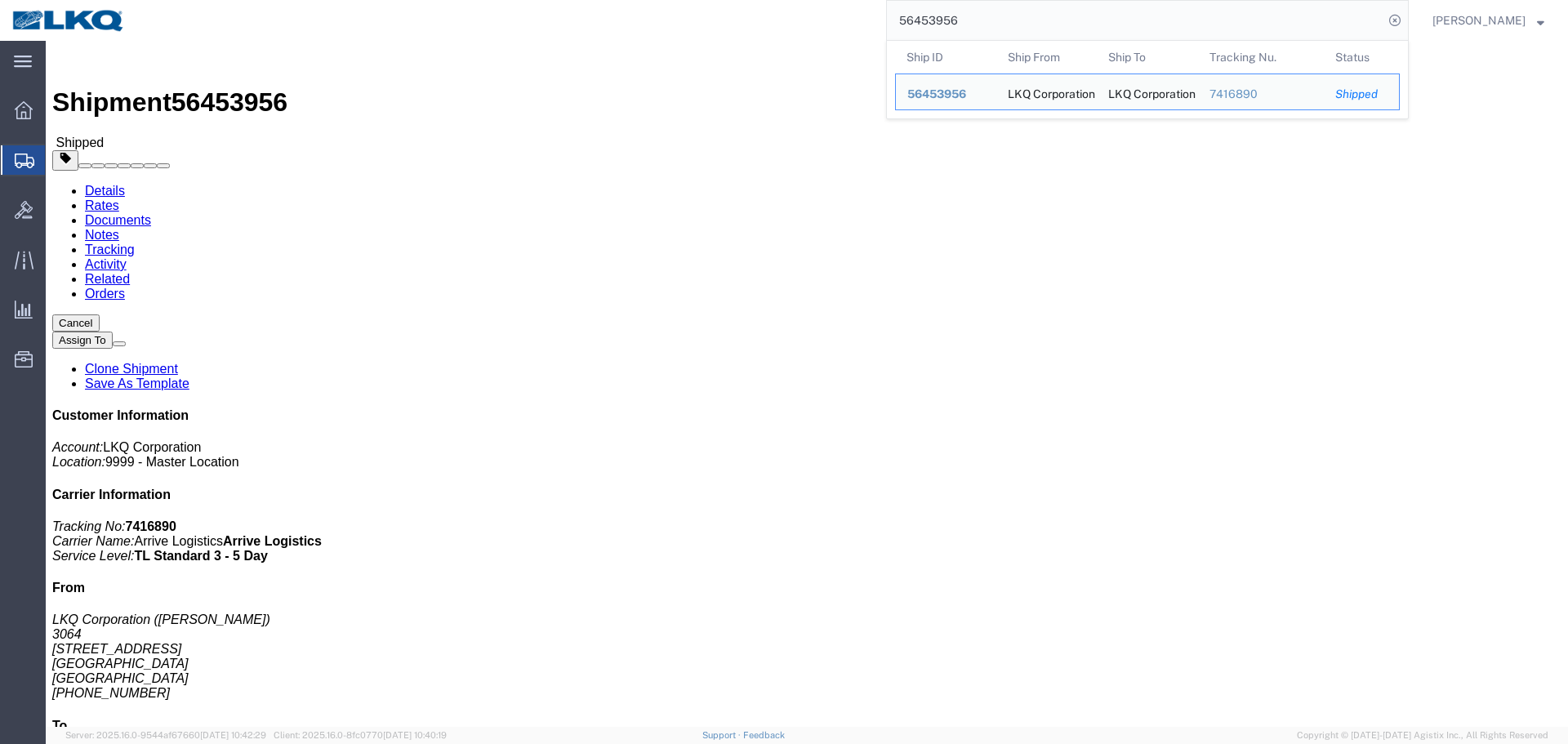
paste input "7866"
type input "56478666"
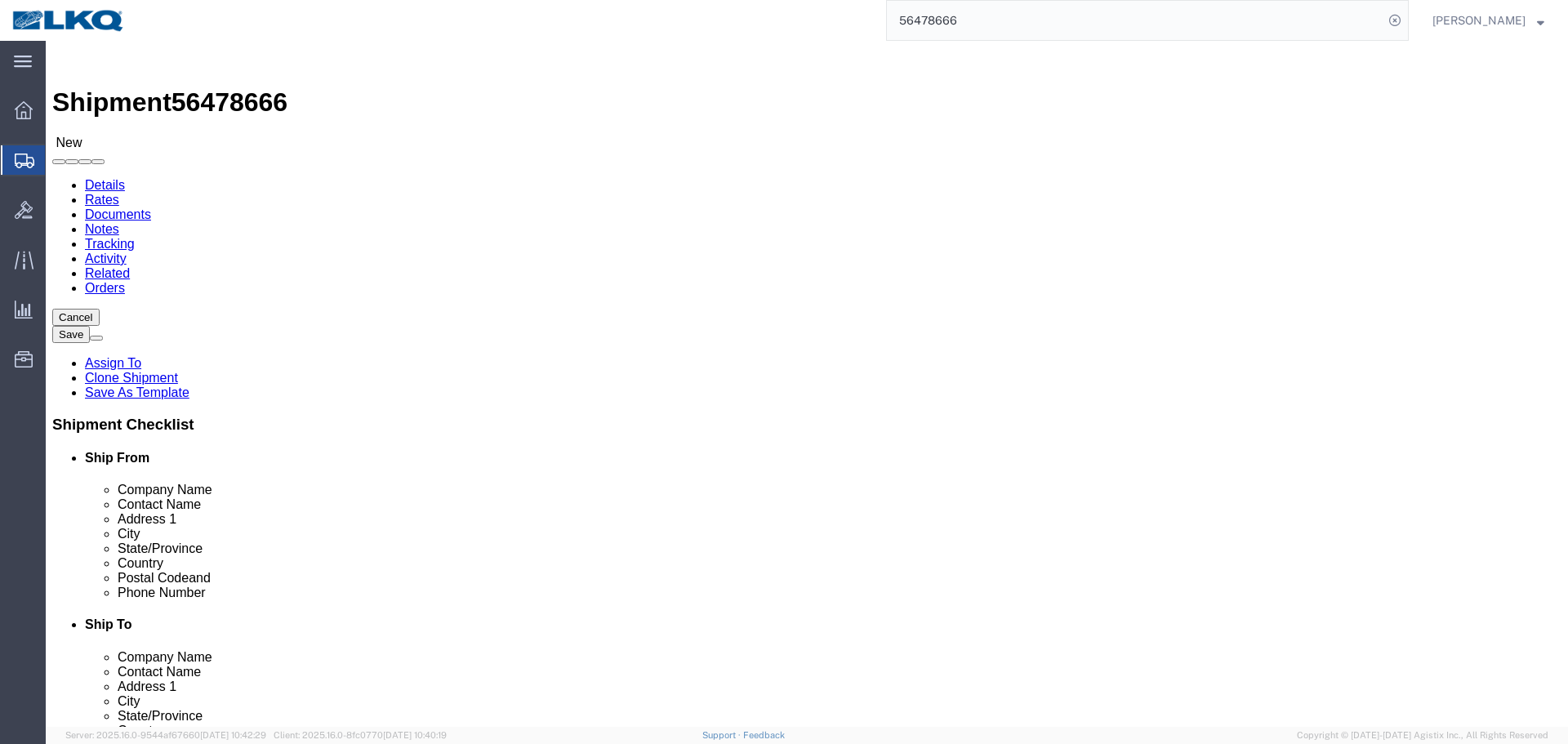
select select "30605"
select select "30602"
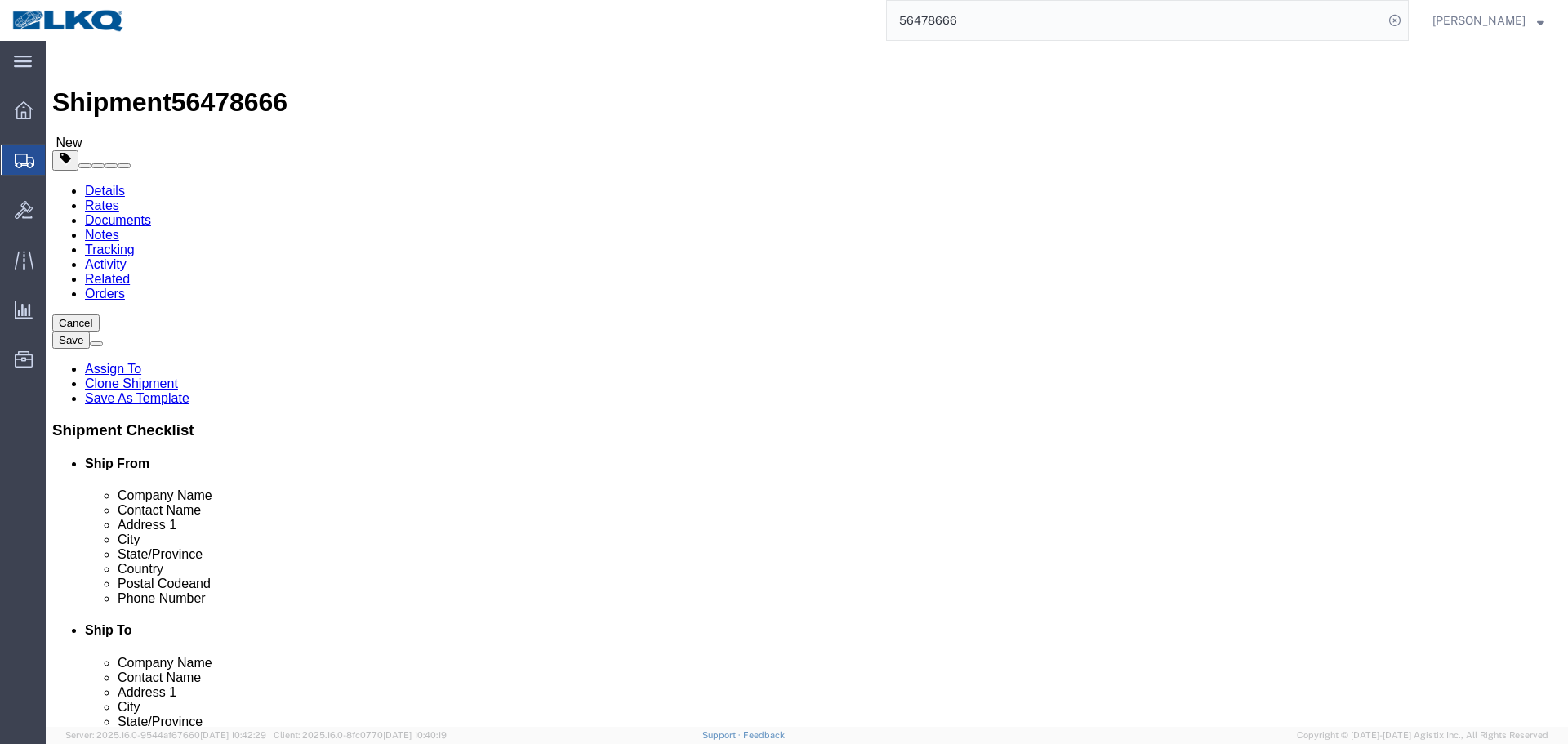
click div "Shipment Information Package Information Special Services Loading Routing"
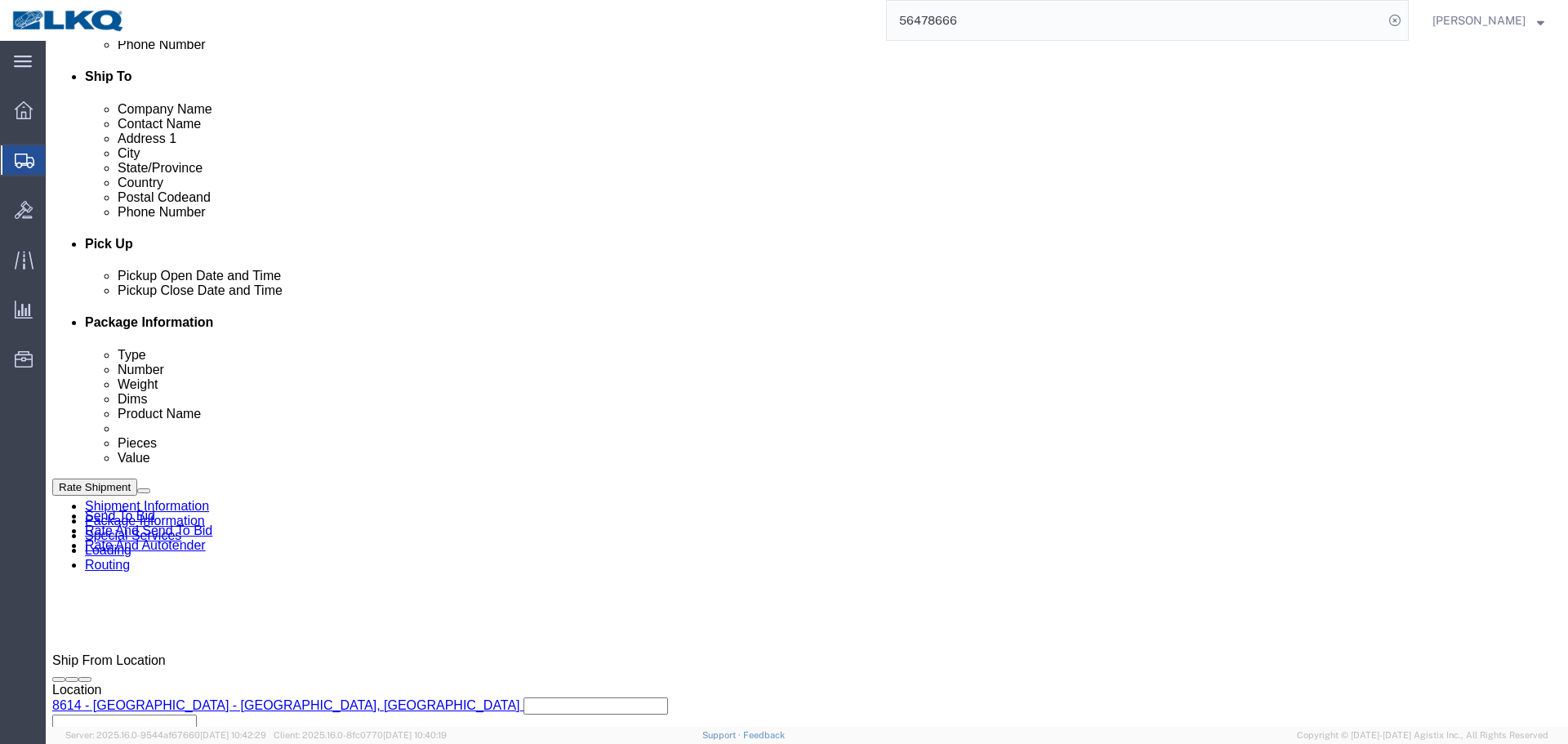
scroll to position [735, 0]
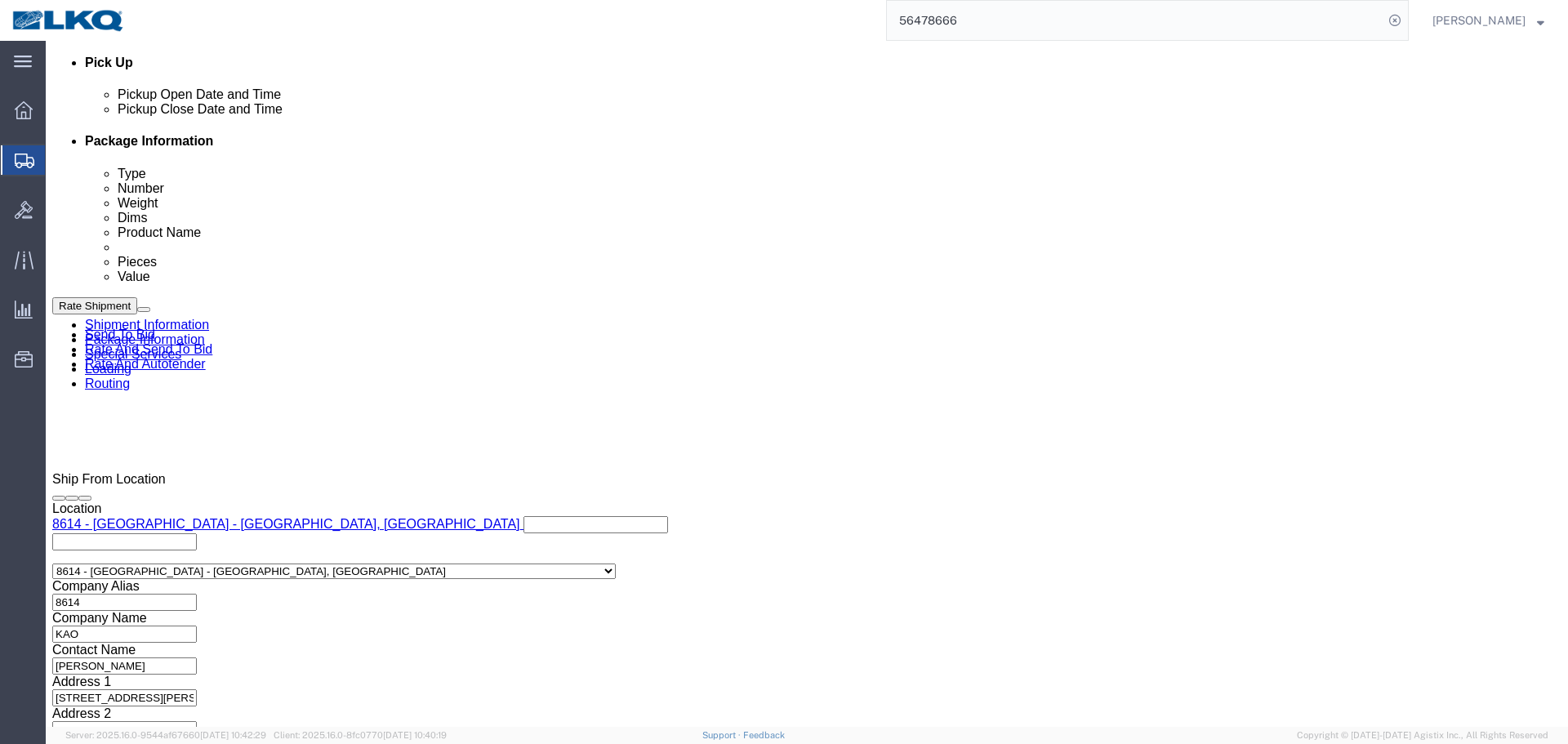
click div "[DATE] 7:00 AM"
click div "Open Time 7:00 AM"
click input "7:00 AM"
type input "10:00 AM"
click button "Apply"
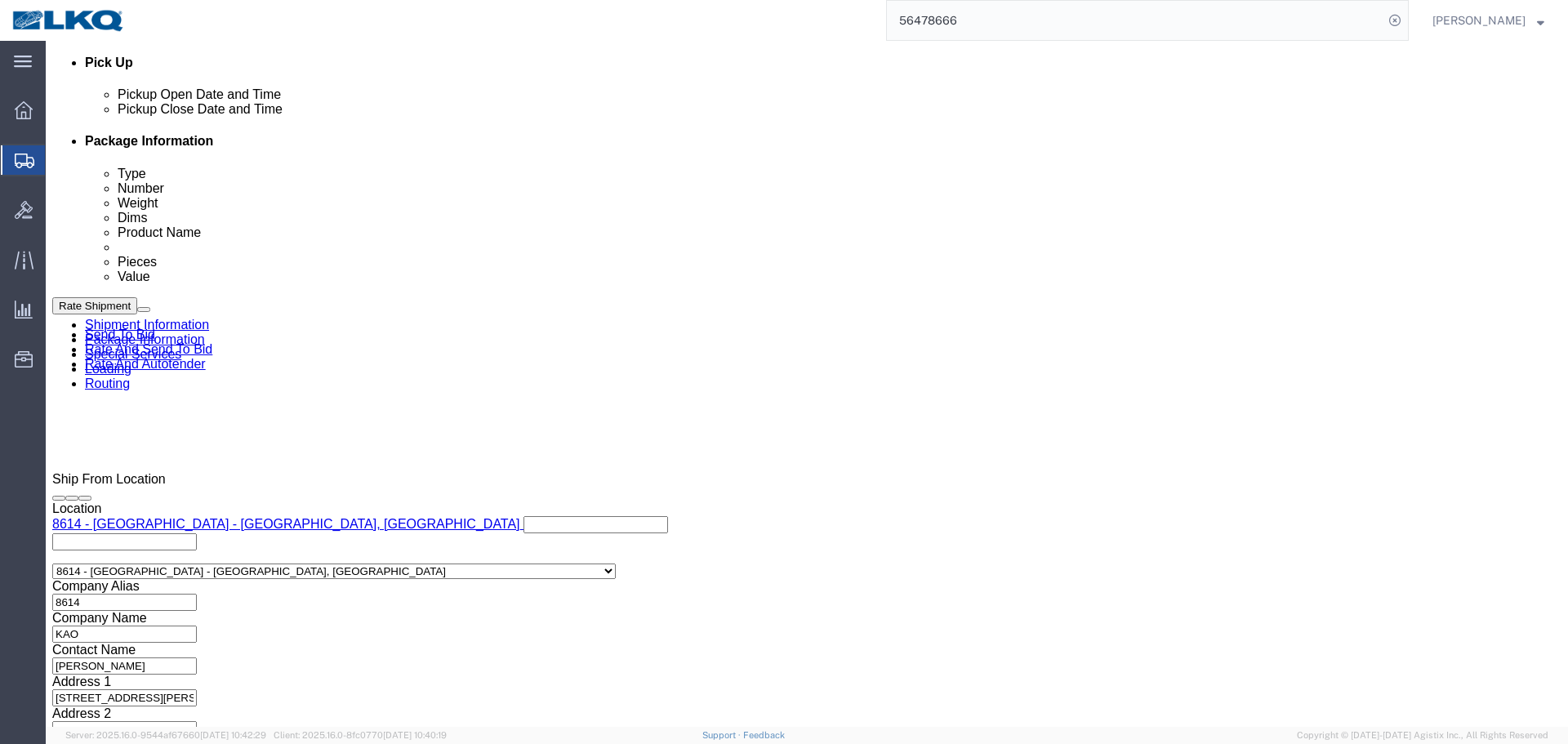
click select "Select Account Type Activity ID Airline Appointment Number ASN Batch Request # …"
select select "PRONUMBER"
click select "Select Account Type Activity ID Airline Appointment Number ASN Batch Request # …"
click input "text"
paste input "485297"
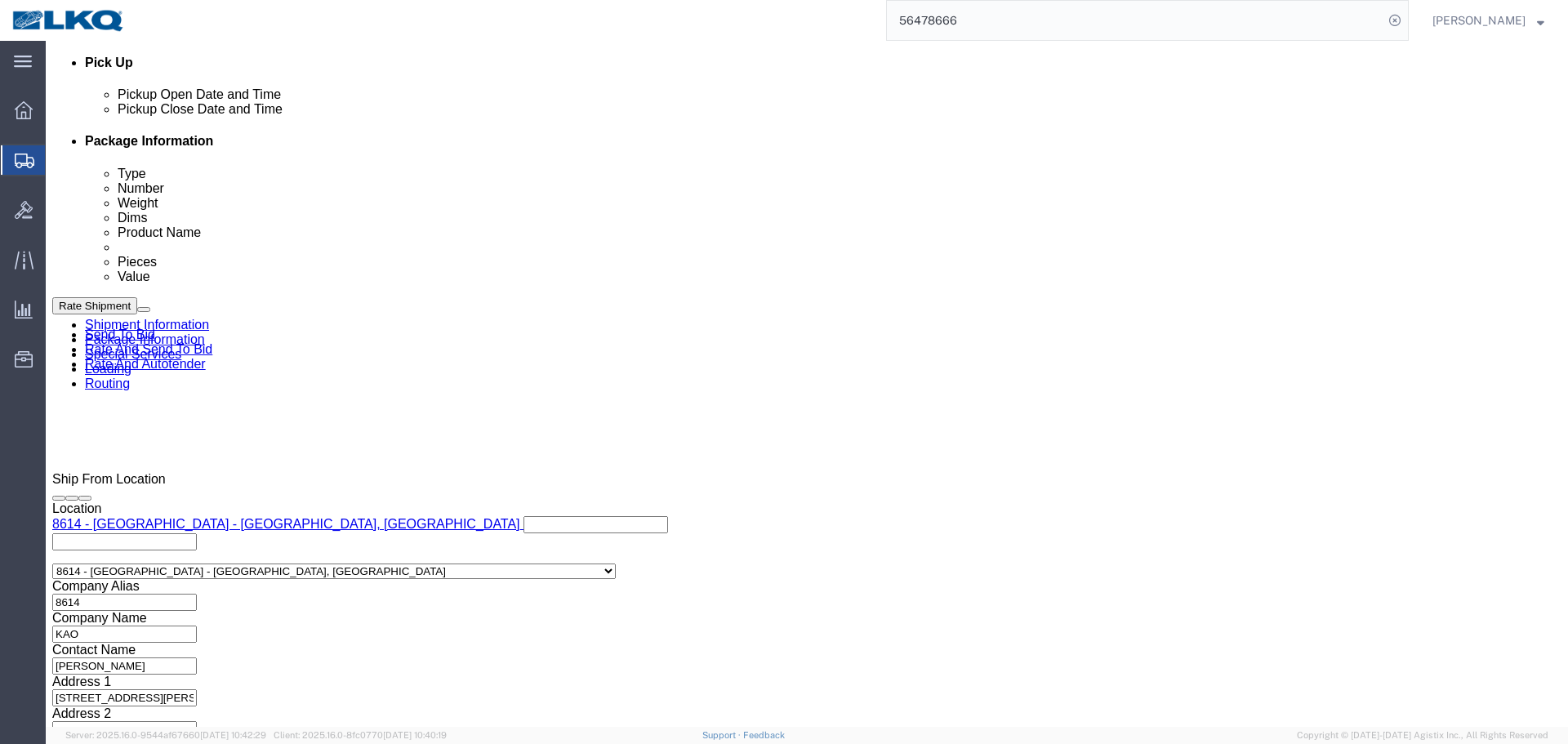
type input "485297"
click div "Cancel Save Assign To Clone Shipment Save As Template"
click button "Save"
click span "56478666"
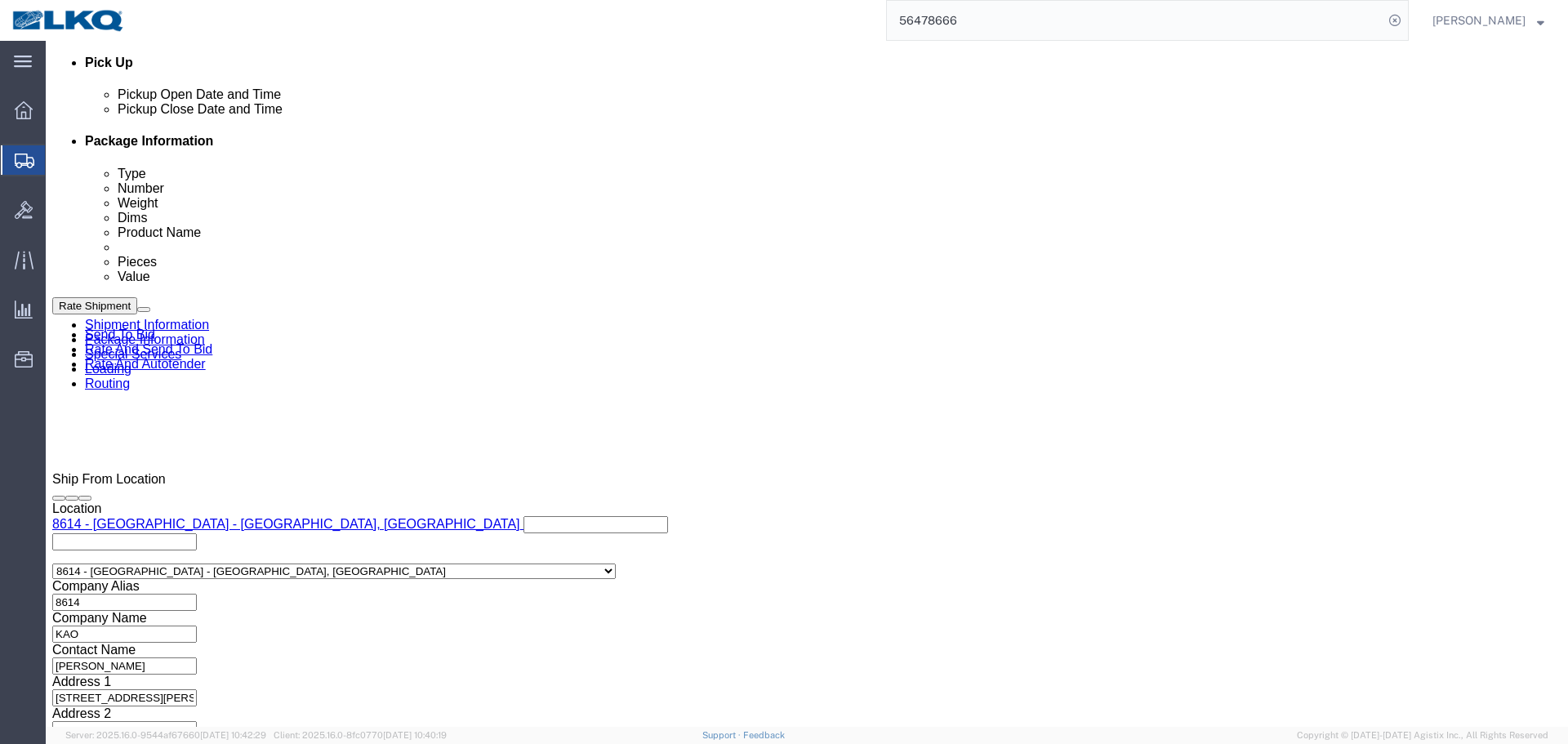
copy span "56478666"
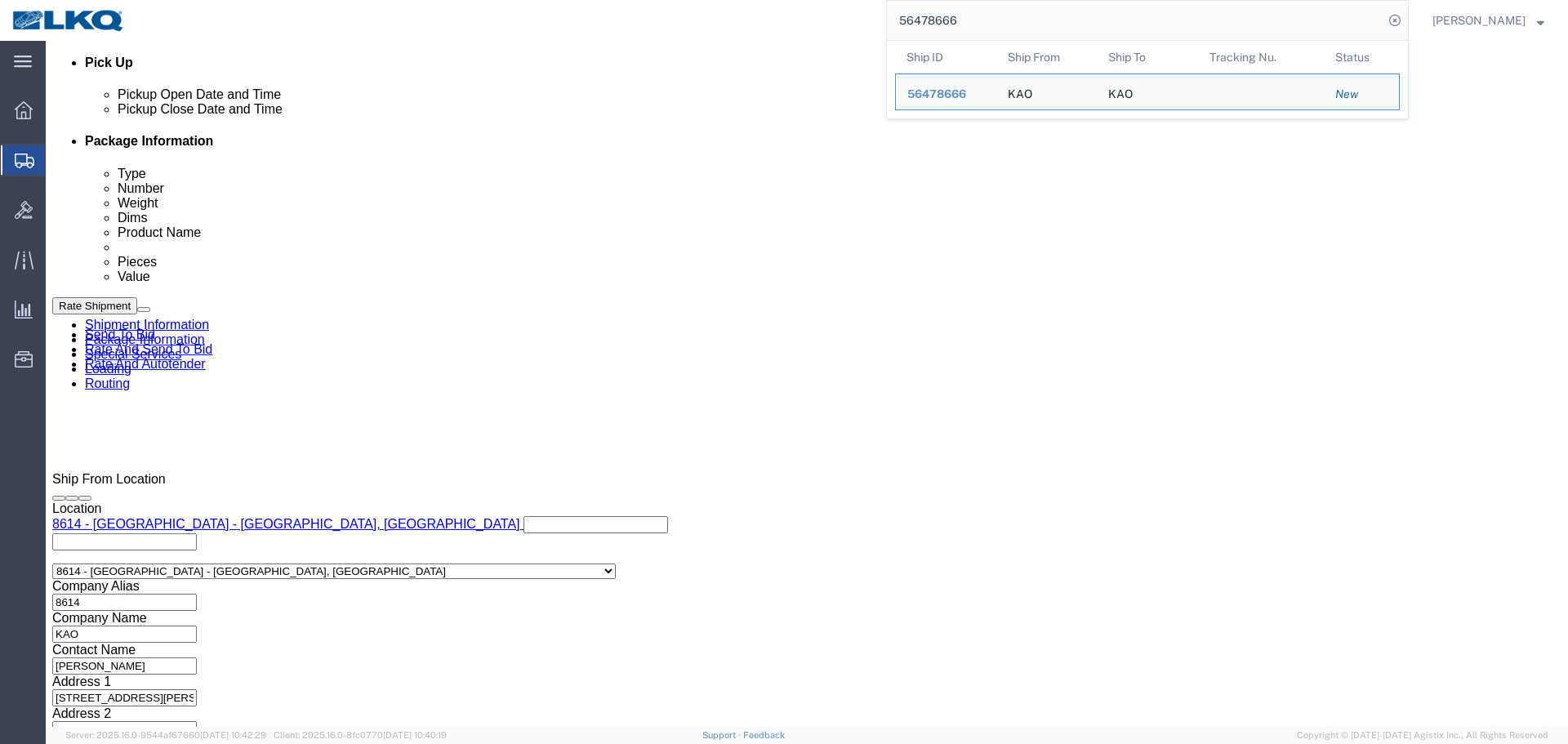
click at [1096, 26] on input "56478666" at bounding box center [1135, 20] width 497 height 39
paste input "137965"
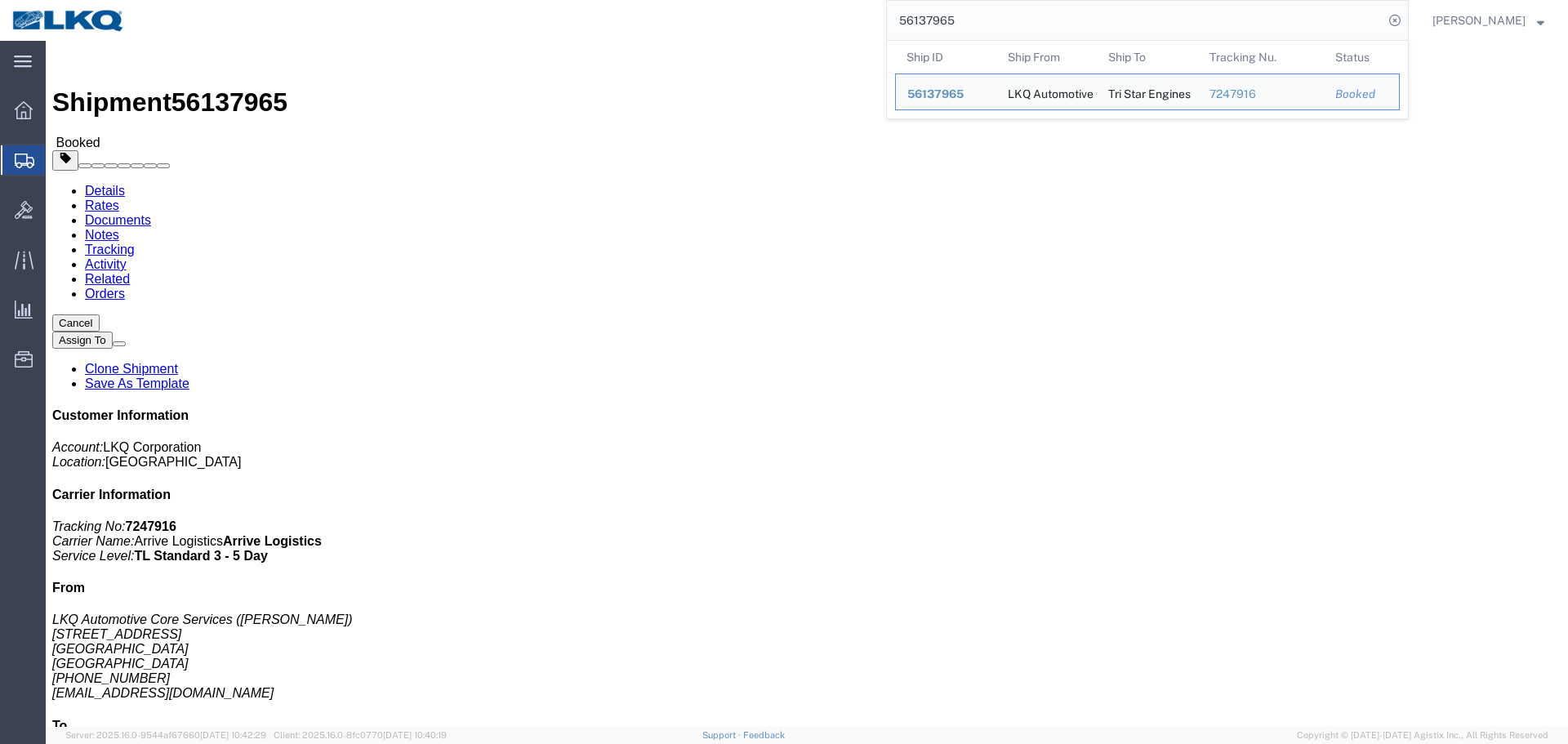
click h4 "Routing & Vehicle Information"
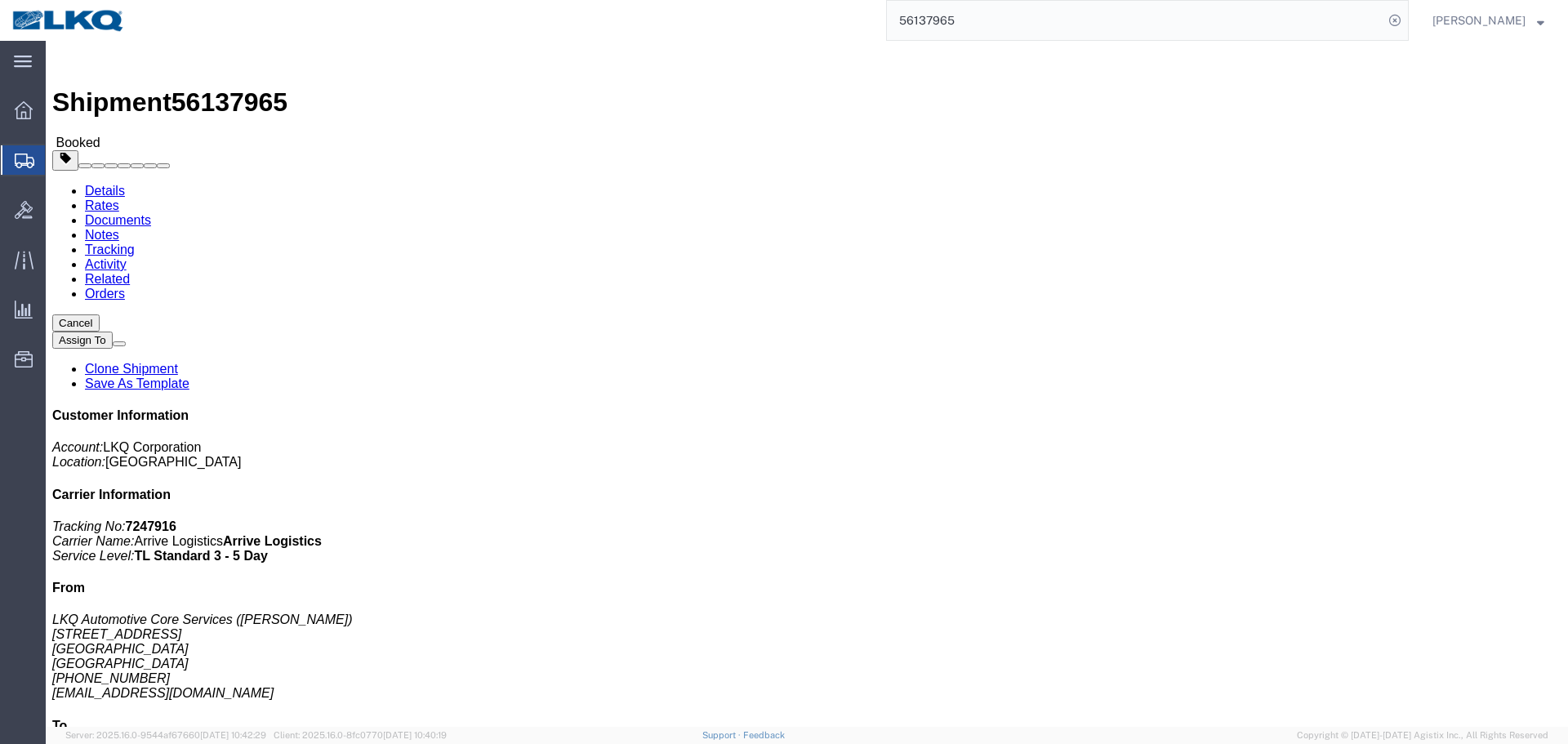
click at [985, 11] on input "56137965" at bounding box center [1135, 20] width 497 height 39
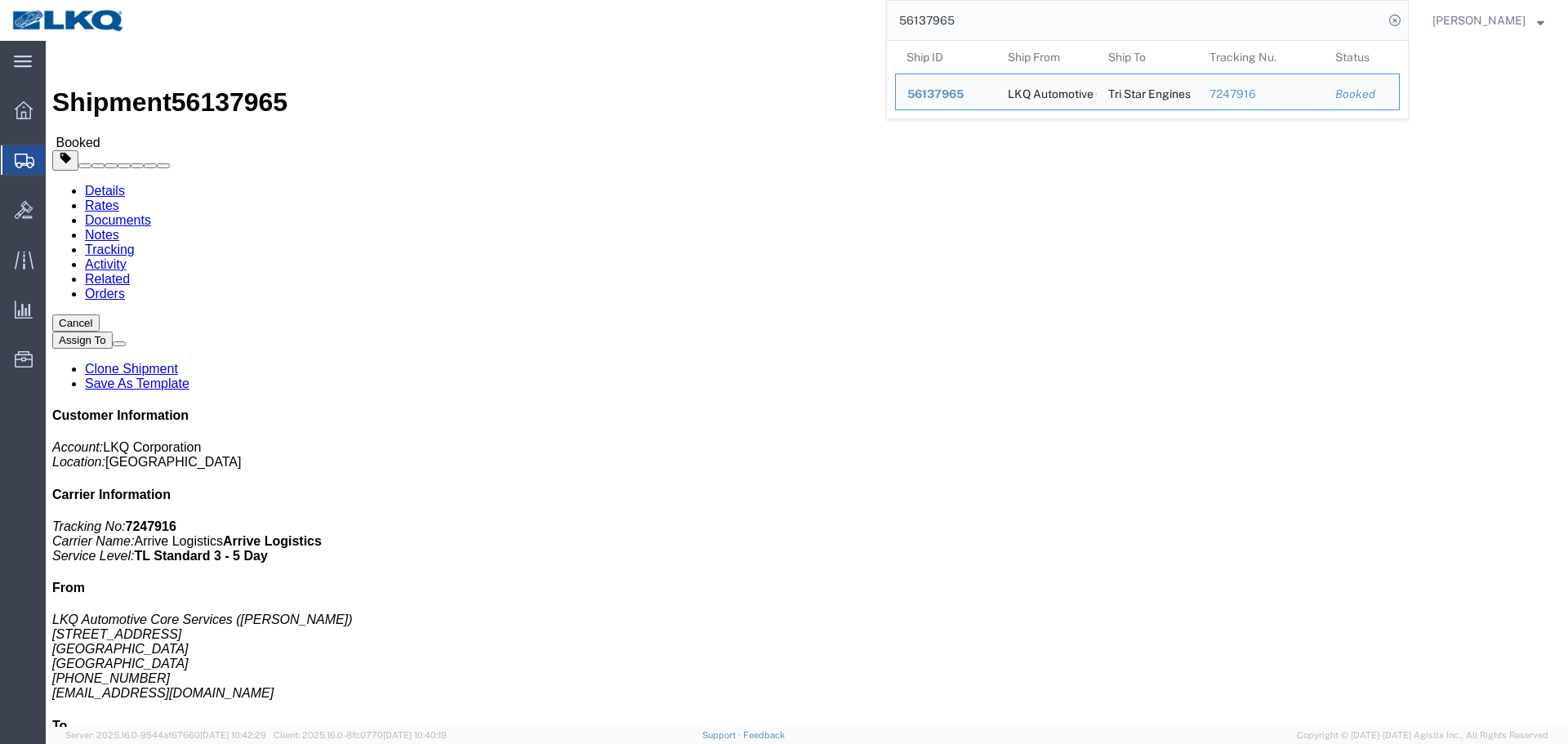
paste input "442822"
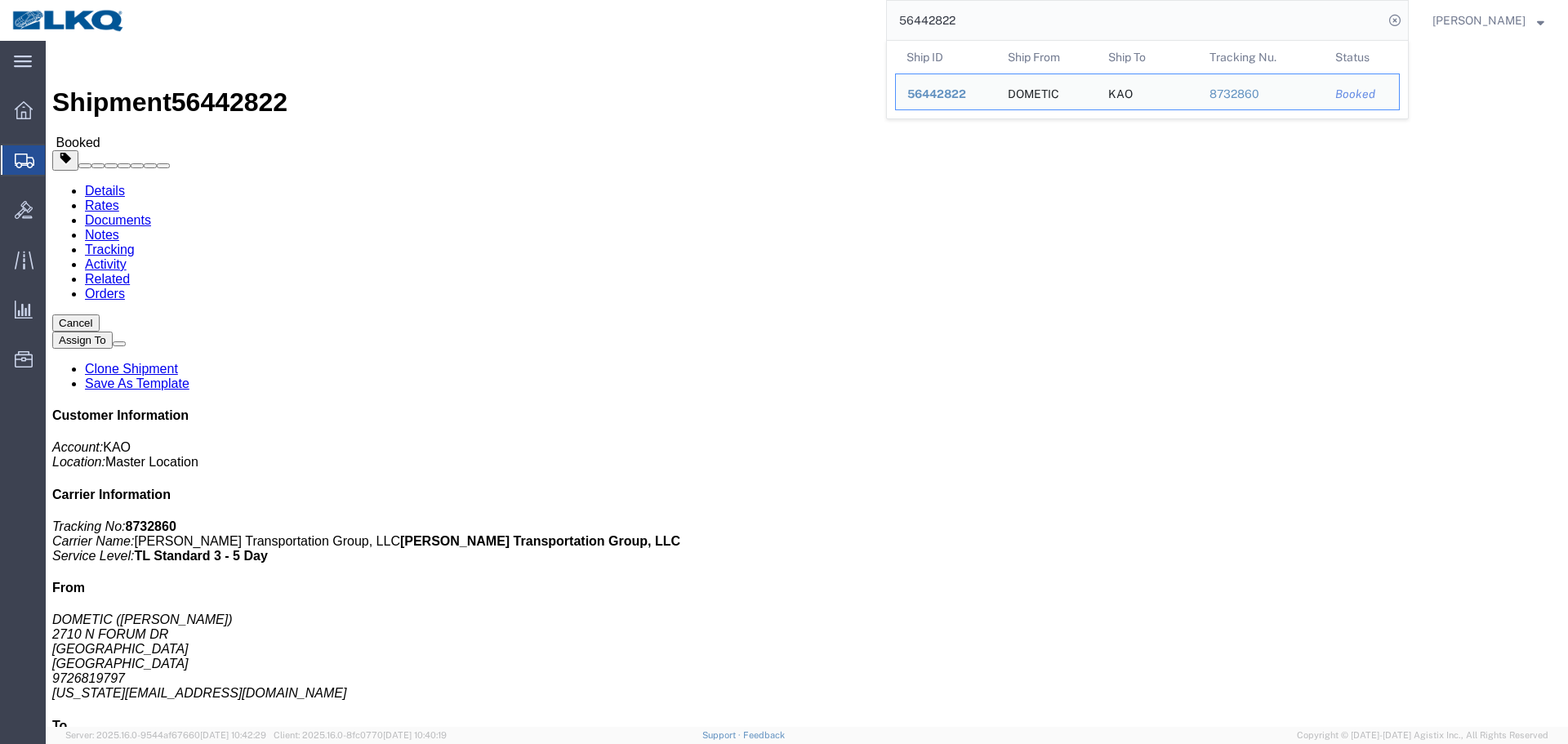
click address "KAO (NA) 8403 90 Shawnee Ave. Kansas City, KS 66105 United States 61500000000"
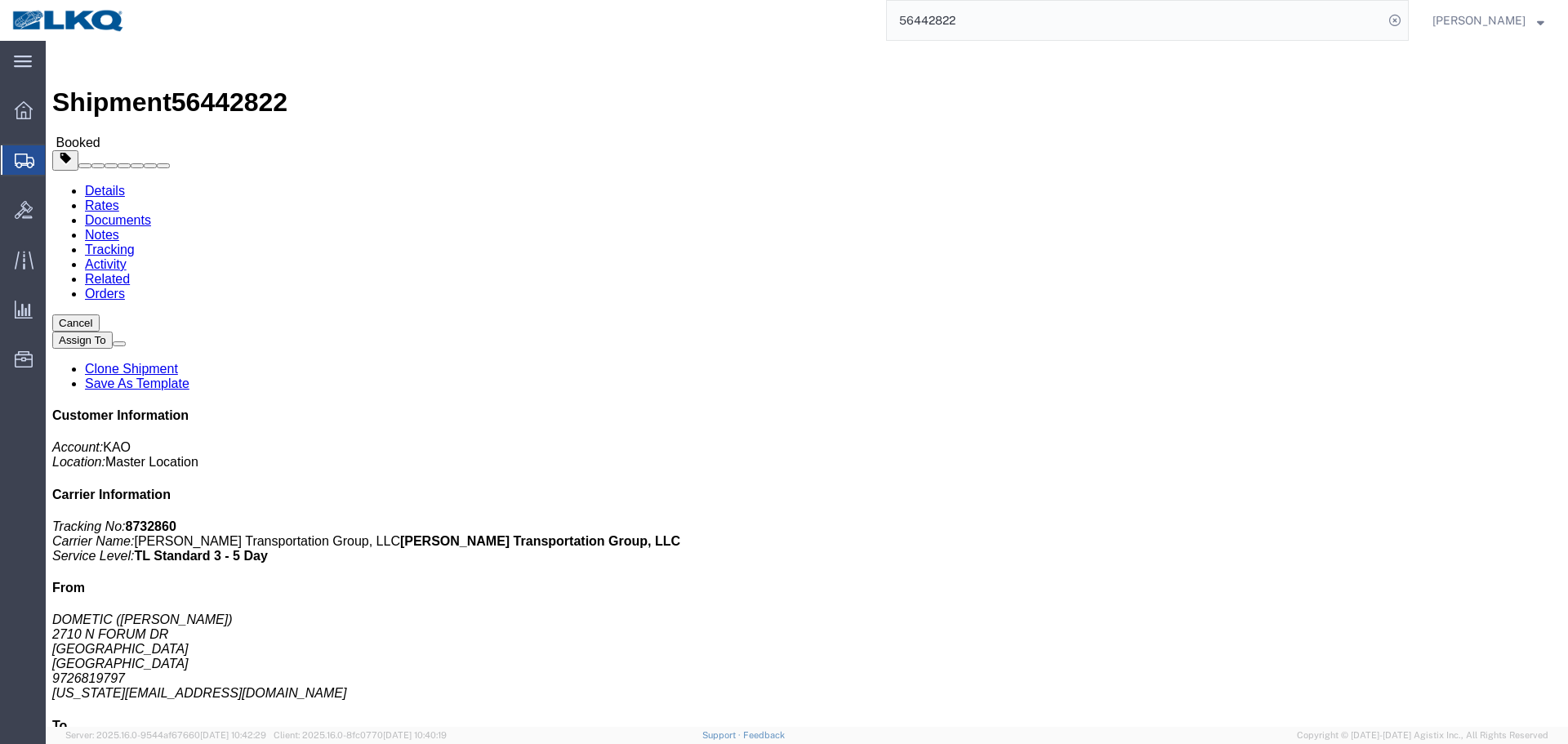
click address "KAO (NA) 8403 90 Shawnee Ave. Kansas City, KS 66105 United States 61500000000"
click b "485122"
copy b "485122"
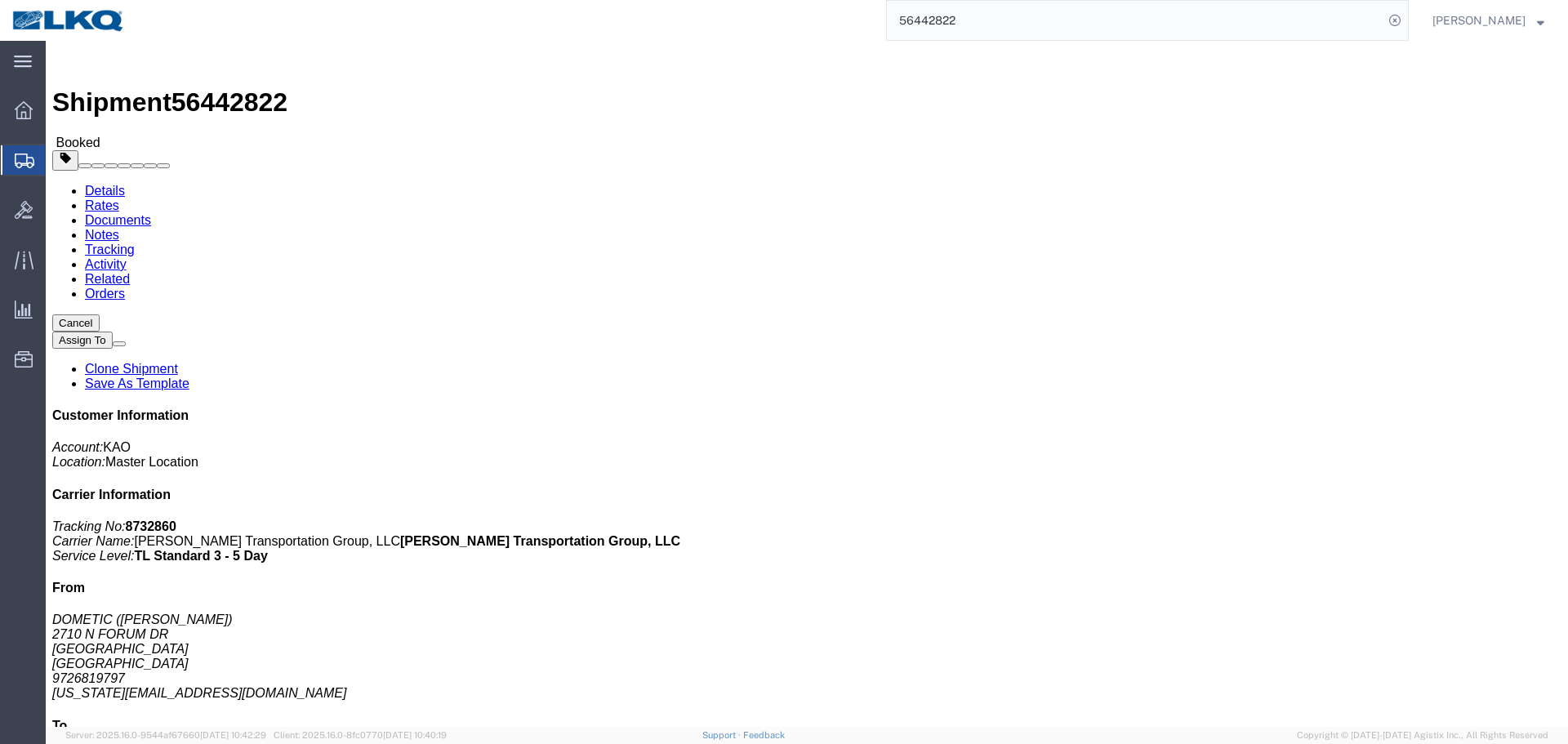
click div "Leg 1 - Truckload Vehicle 1: Standard Dry Van (53 Feet) Number of trucks: 1"
click b "485122"
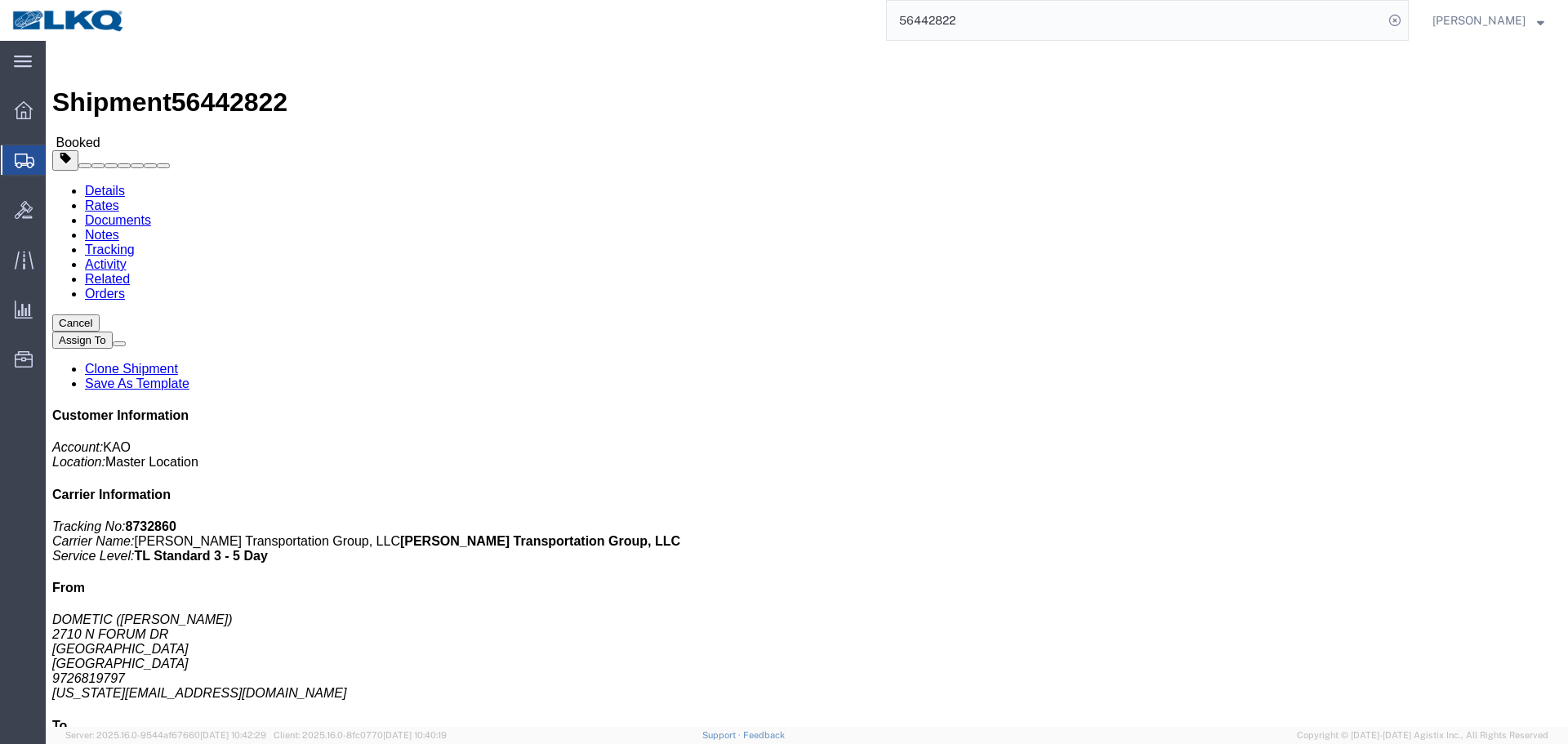
copy b "485122"
click div "Ship From DOMETIC (ROBERT ANDERSON) 2710 N FORUM DR Grand Prairie, TX 75052 Uni…"
click at [1020, 32] on input "56442822" at bounding box center [1135, 20] width 497 height 39
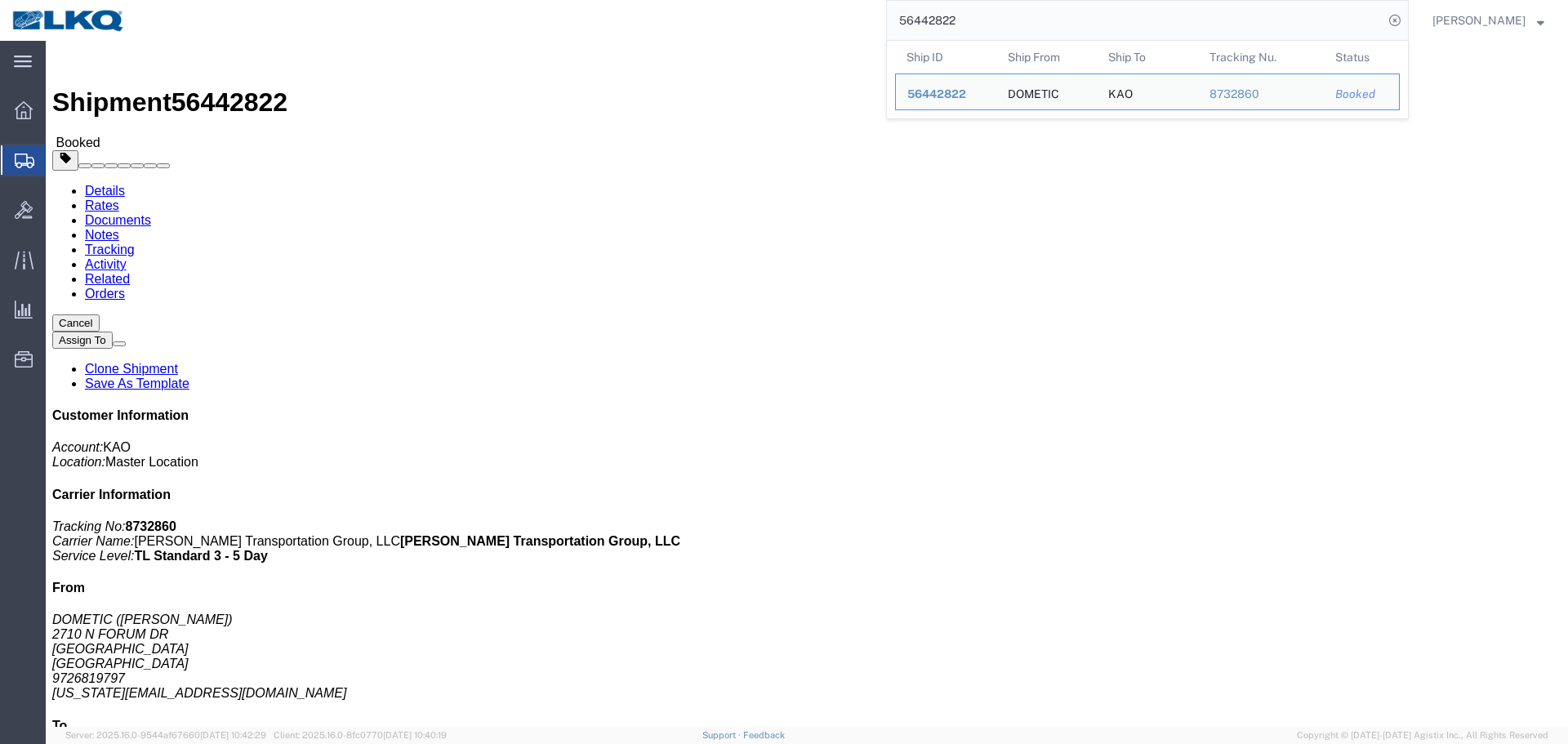
paste input "373686"
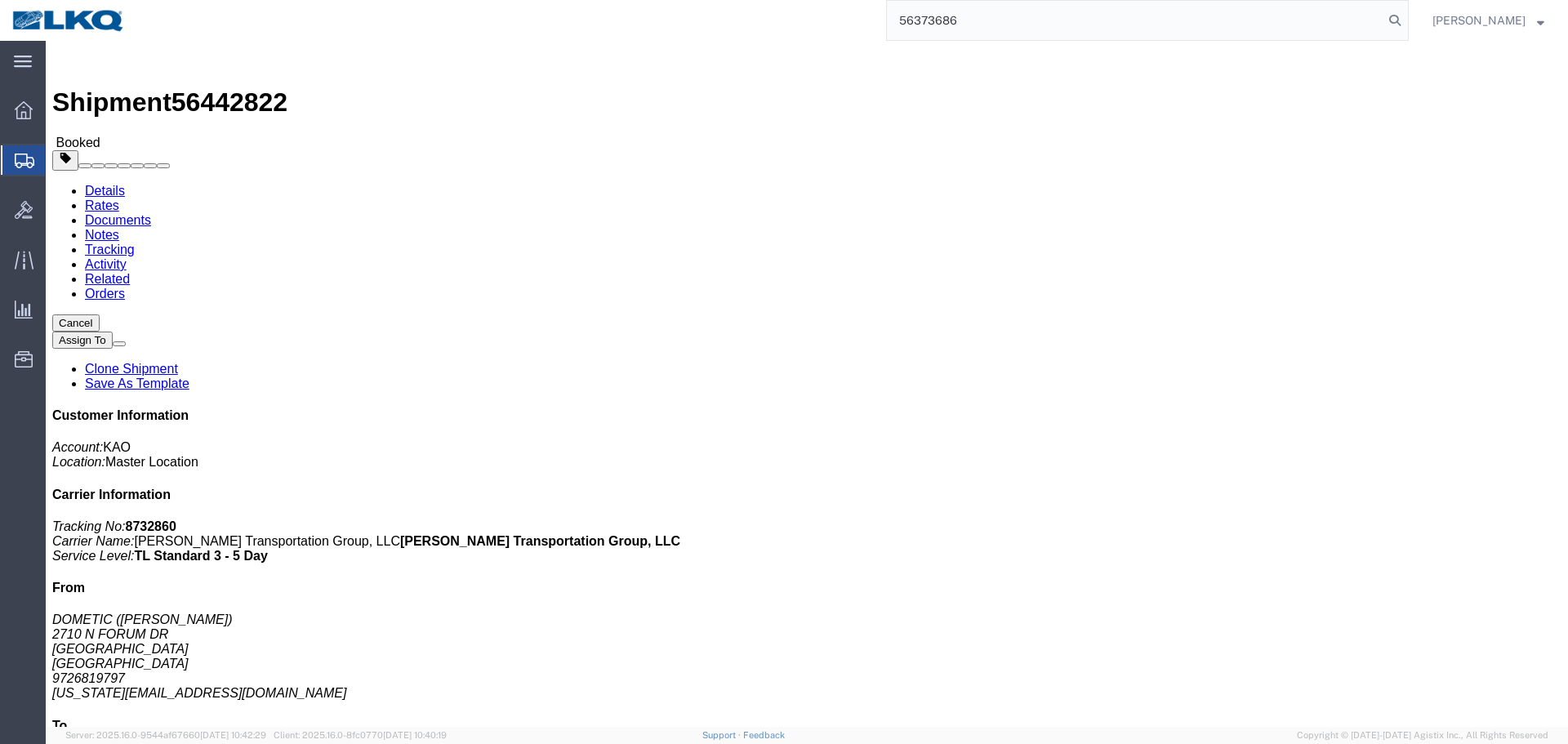
type input "56373686"
click div "Ship From DOMETIC (ROBERT ANDERSON) 2710 N FORUM DR Grand Prairie, TX 75052 Uni…"
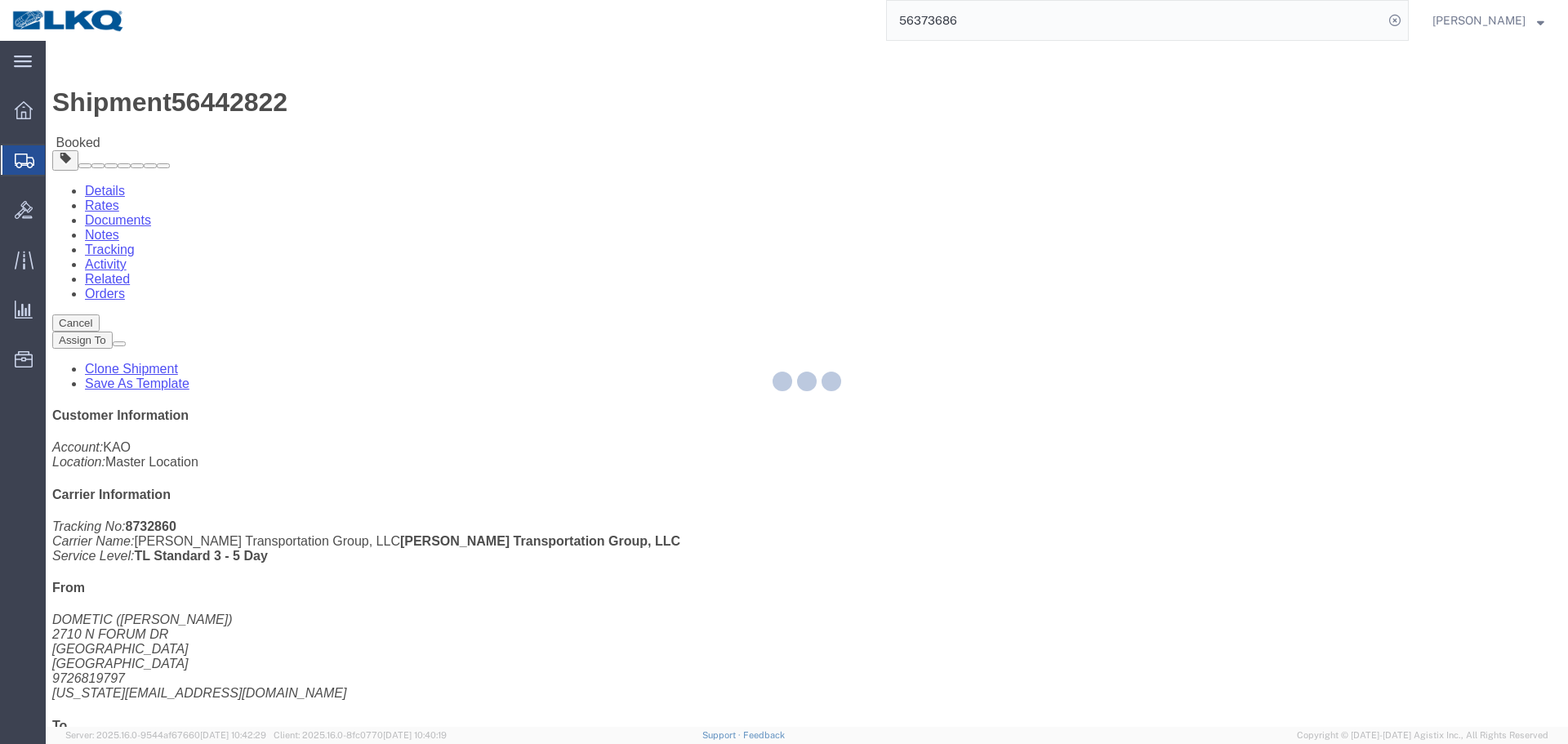
click at [903, 302] on div at bounding box center [807, 384] width 1522 height 686
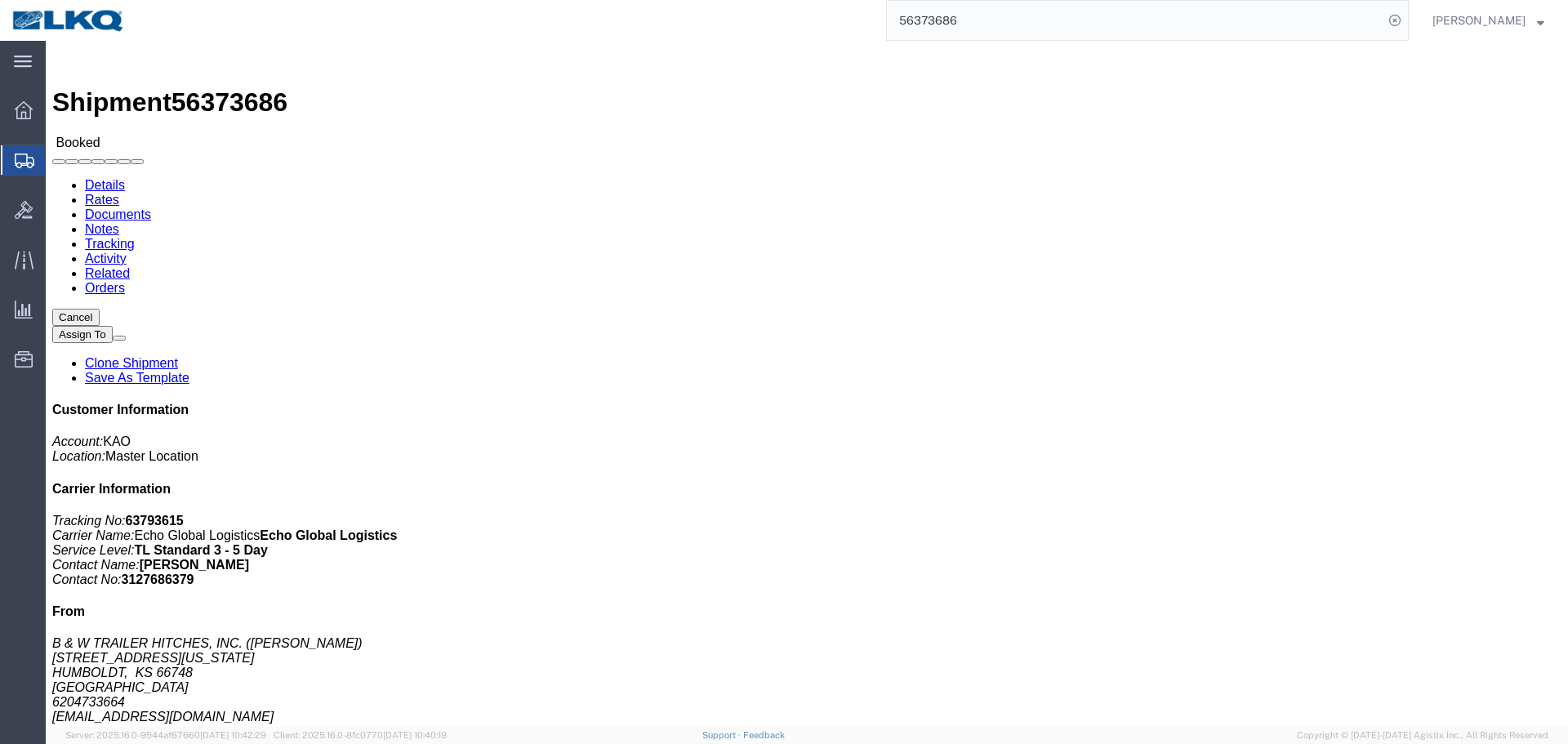
click div "Leg 1 - Truckload Vehicle 1: Standard Dry Van (53 Feet) Number of trucks: 1"
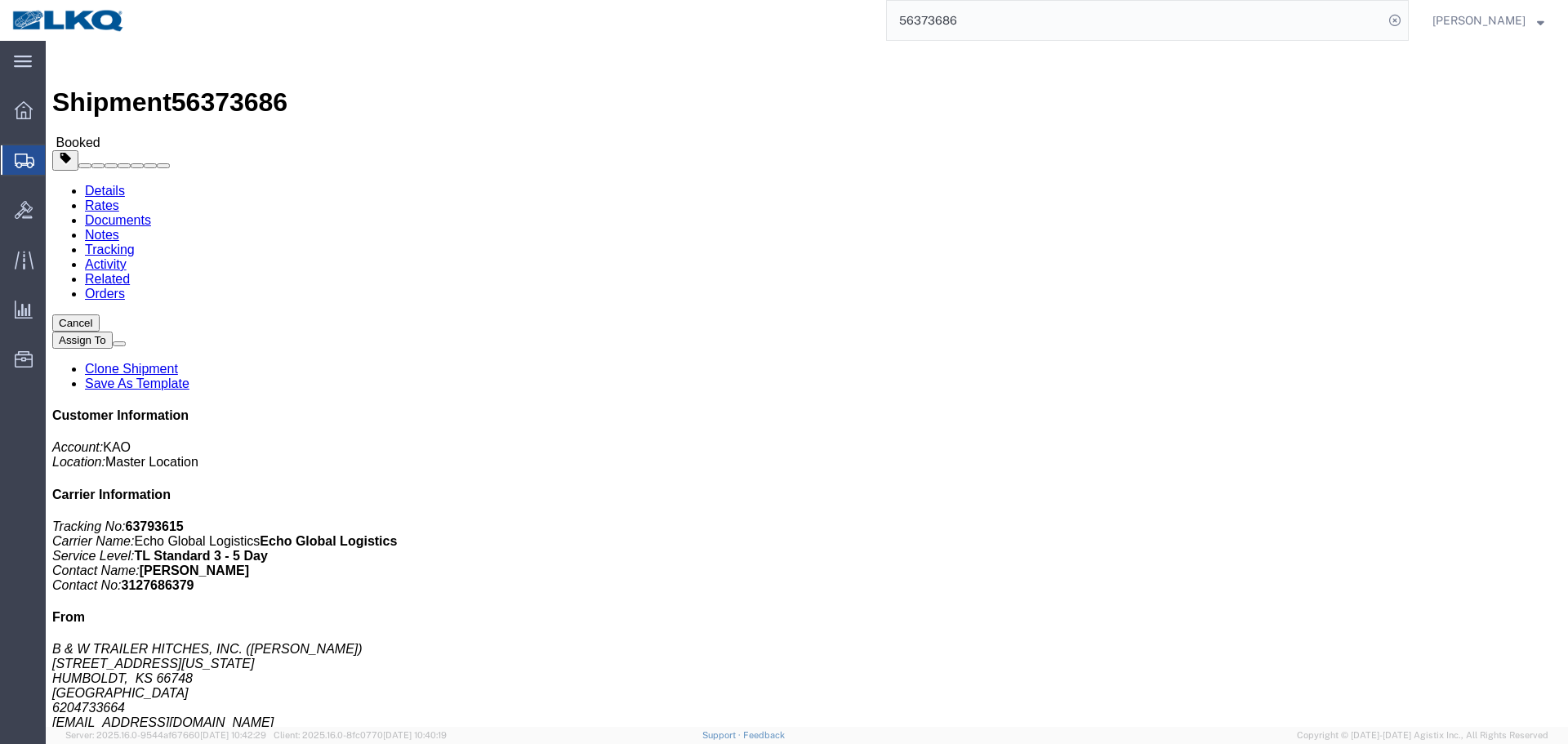
click div "Leg 1 - Truckload Vehicle 1: Standard Dry Van (53 Feet) Number of trucks: 1"
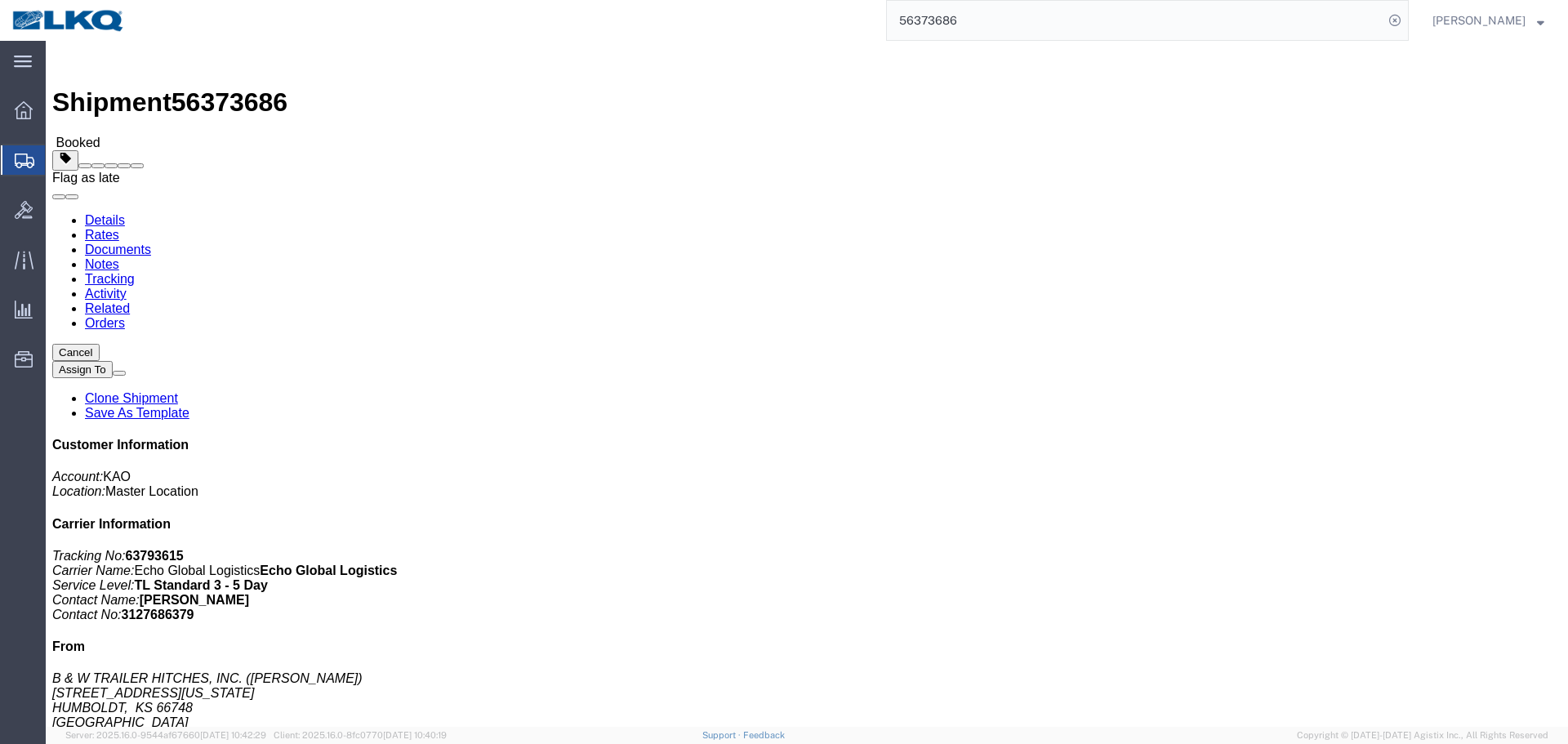
click span
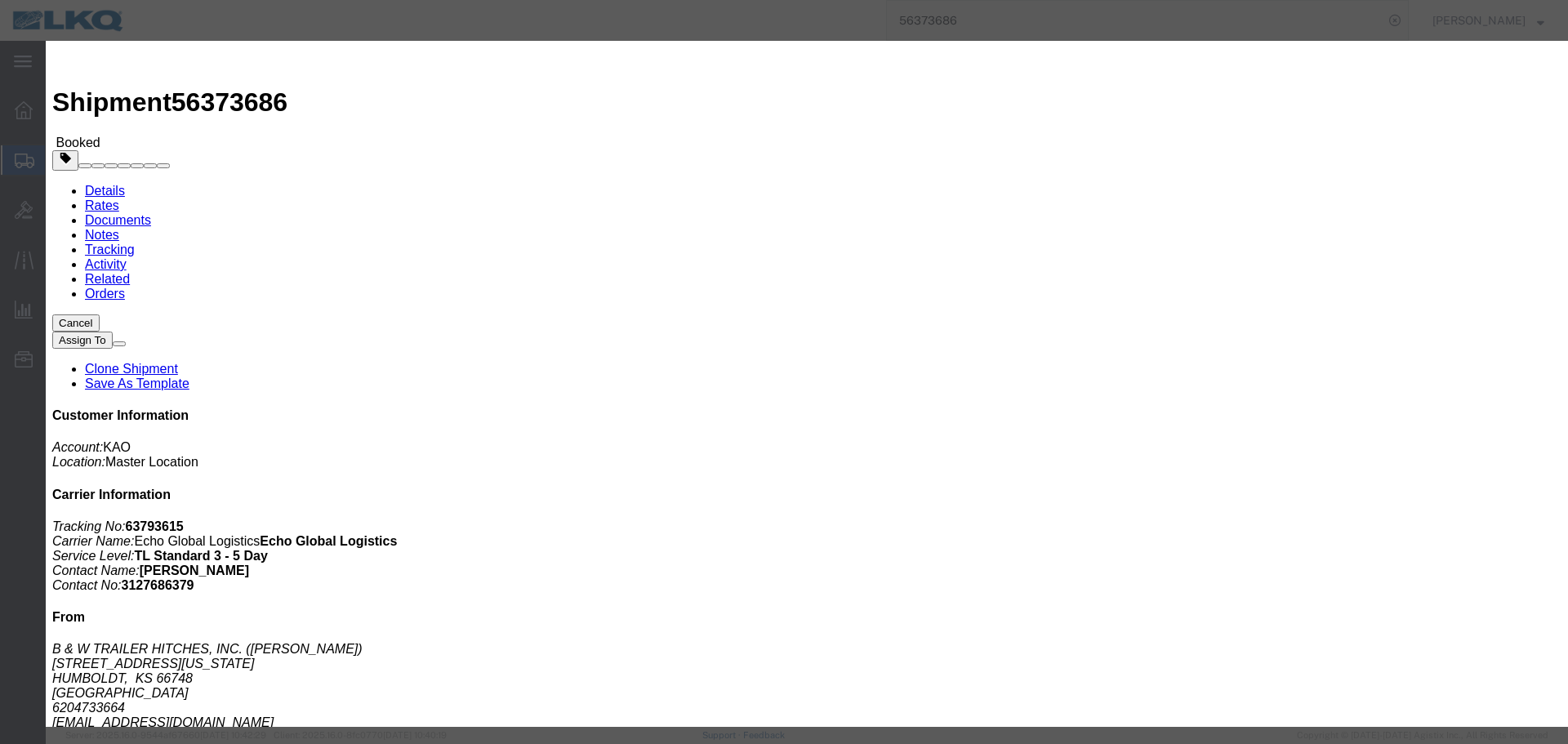
click select "Select Excused Not Excused"
select select "NOT_EXCUSED"
click select "Select Excused Not Excused"
click select "Select Bad Carrier Data Carrier Admin Error Delay Accident Driver Error Lack of…"
select select "DRIVER_ERROR"
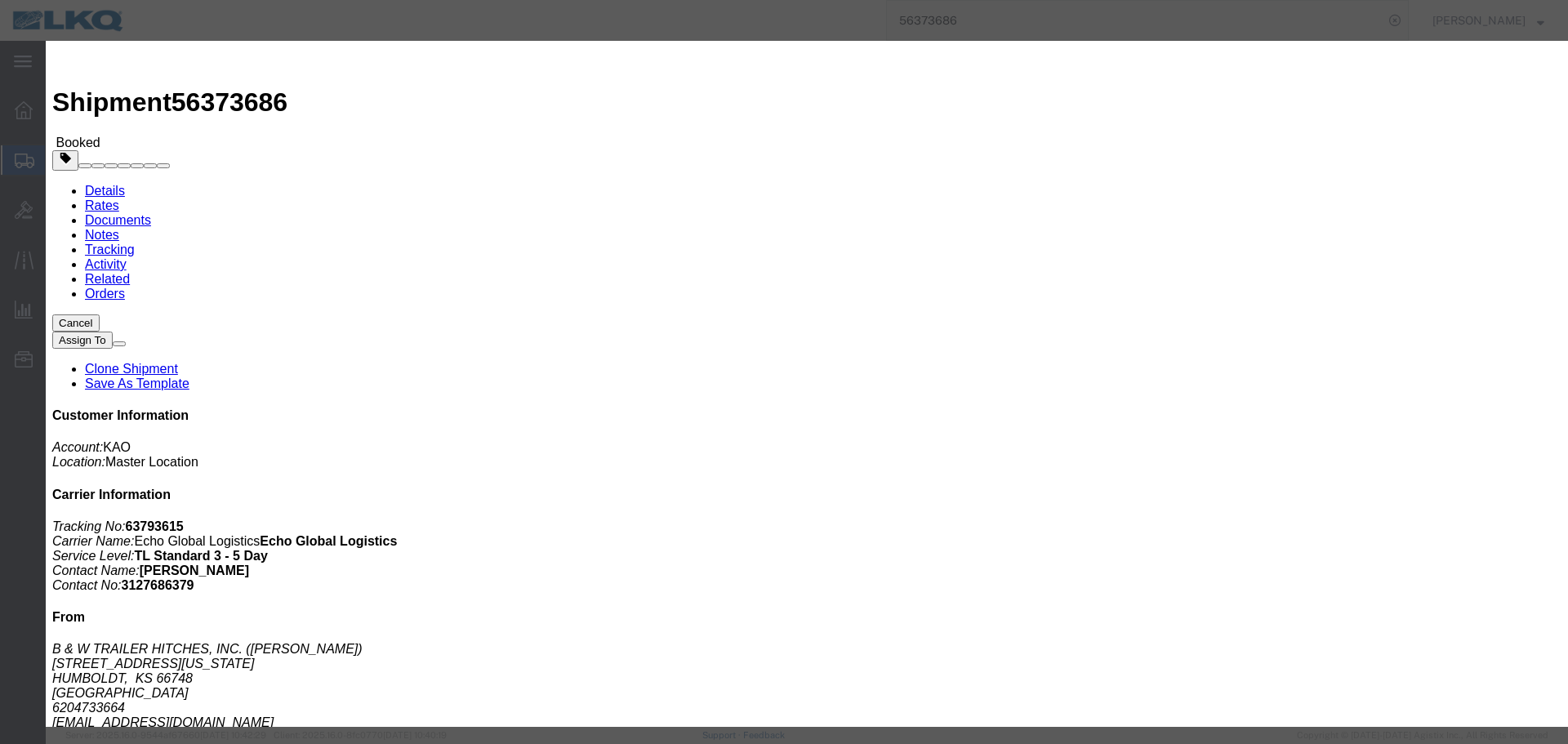
click select "Select Bad Carrier Data Carrier Admin Error Delay Accident Driver Error Lack of…"
click textarea
type textarea "08/12 pickup"
click button "Save"
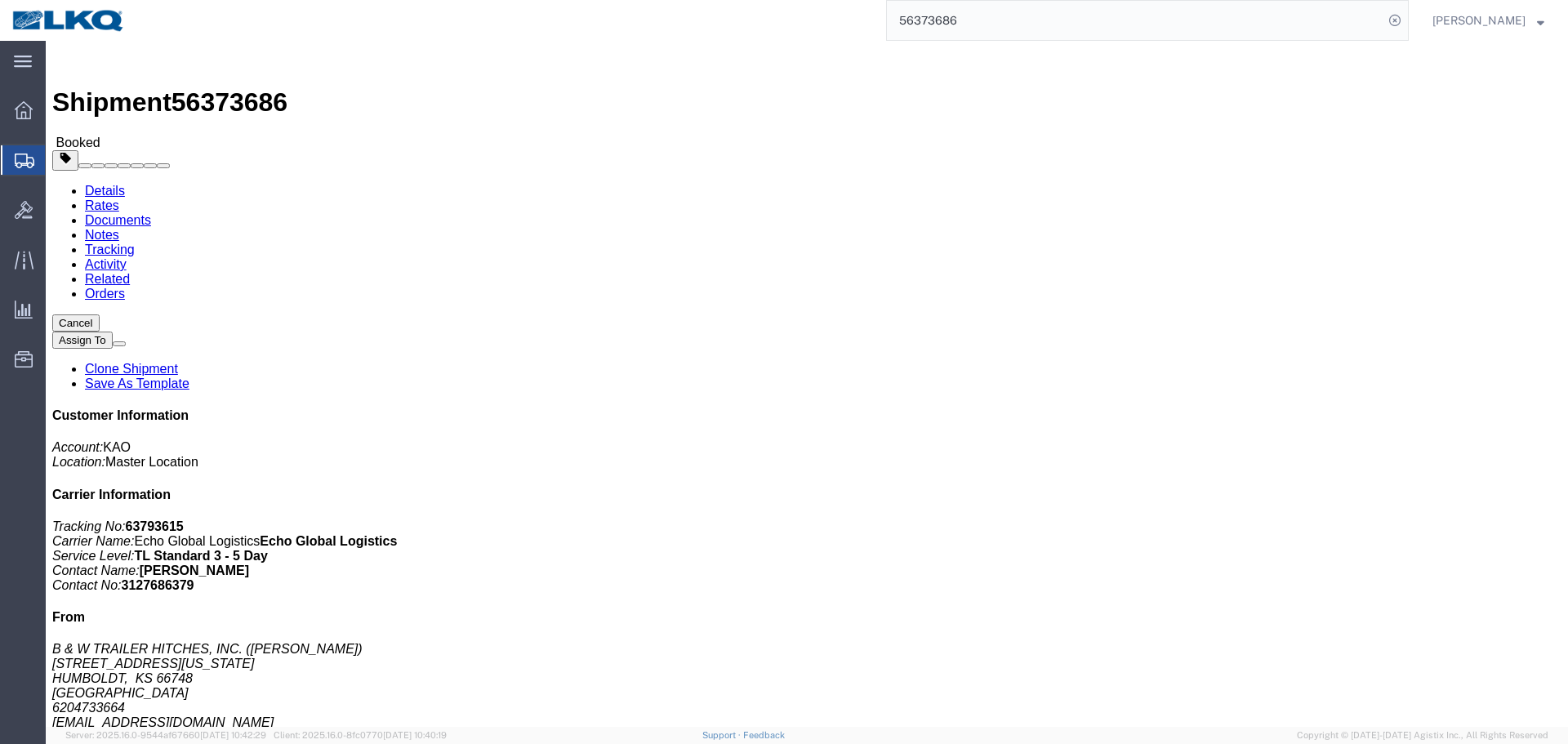
click at [1064, 9] on input "56373686" at bounding box center [1135, 20] width 497 height 39
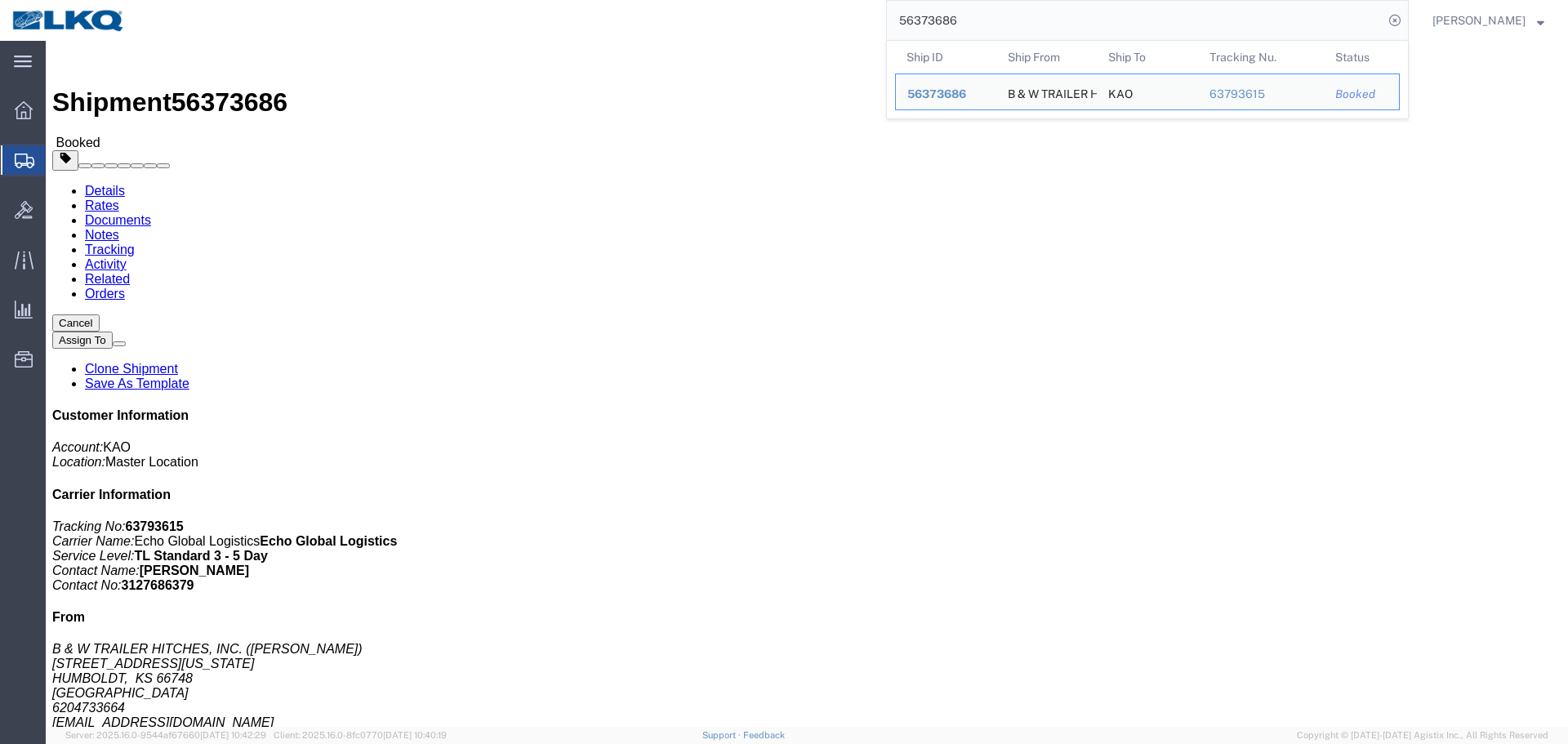
paste input "469373"
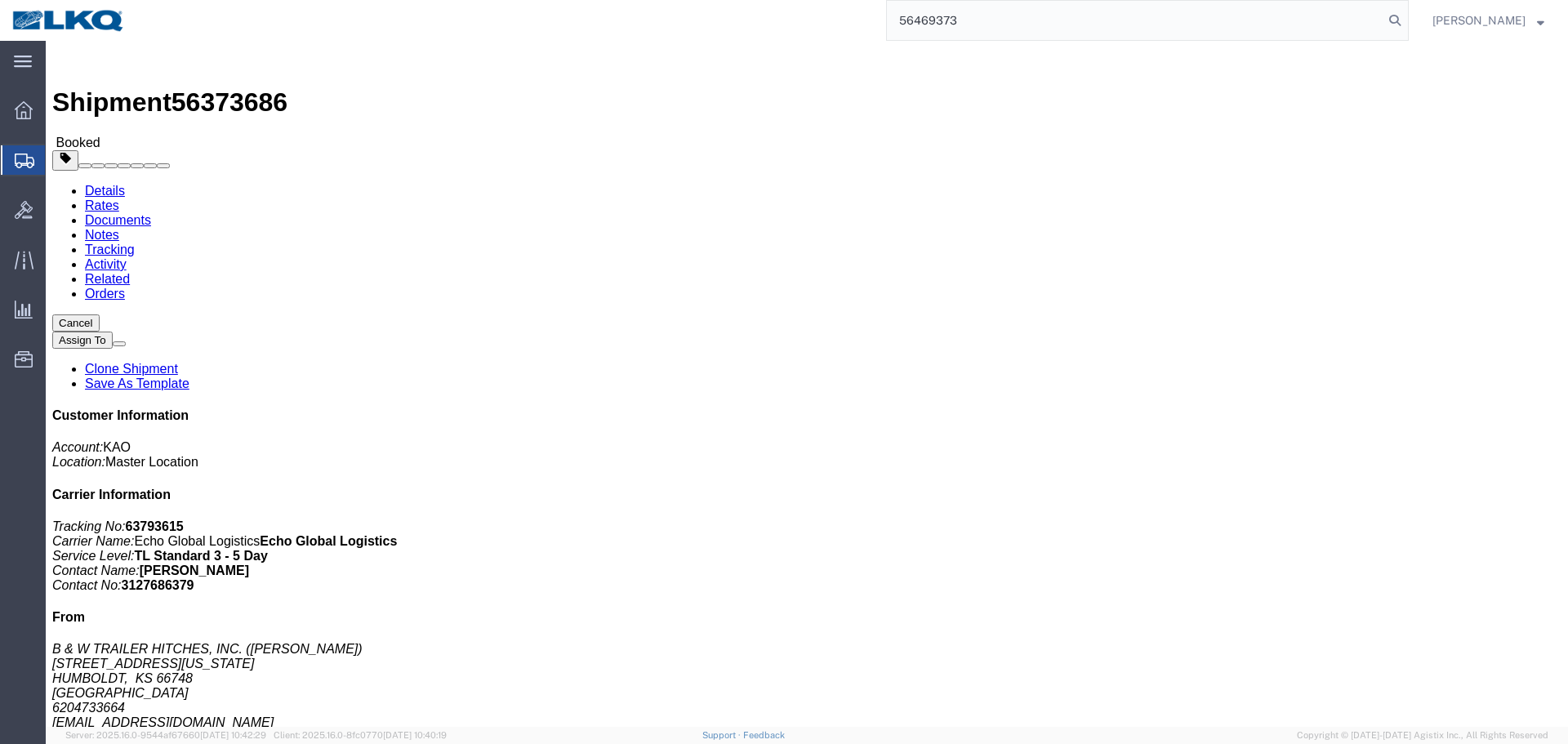
type input "56469373"
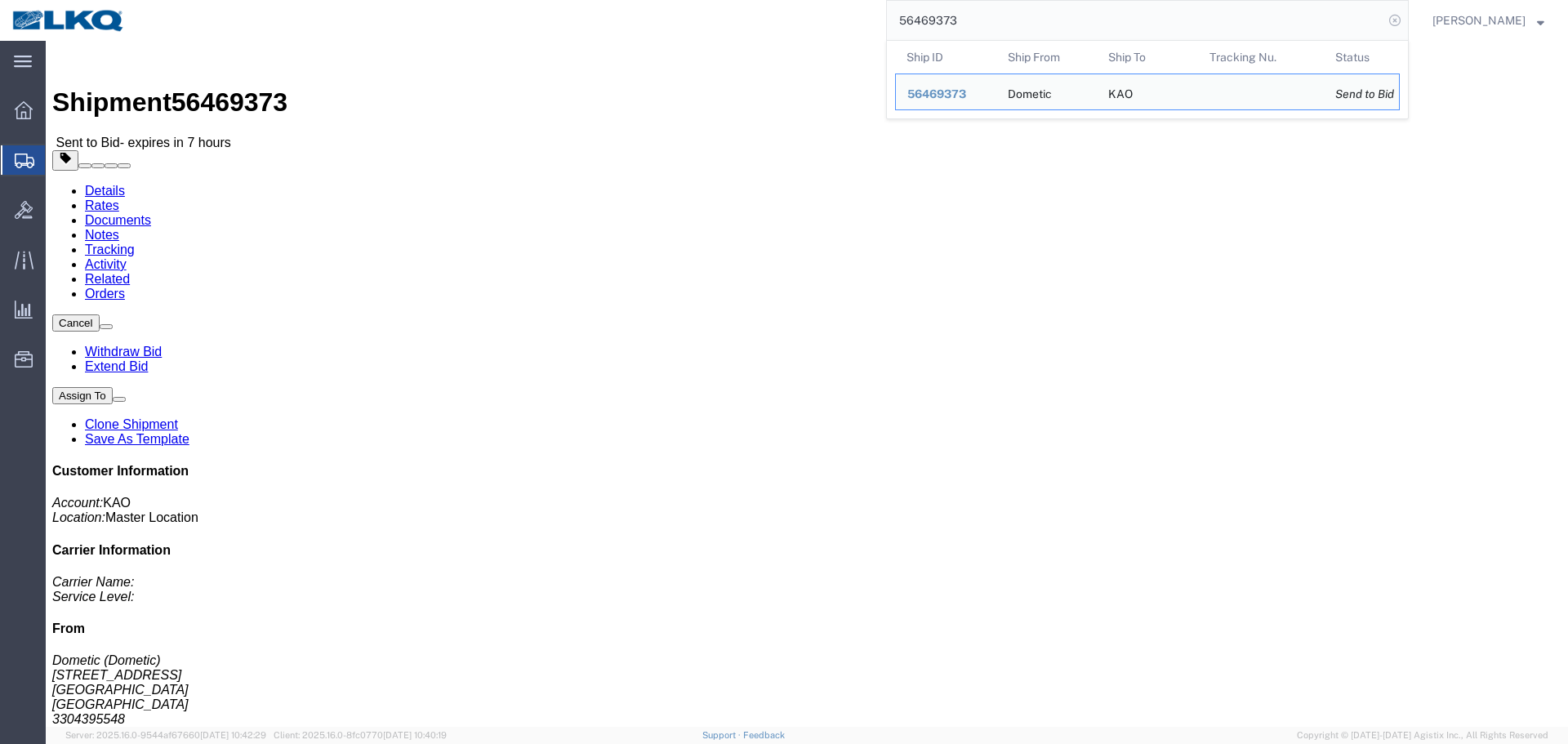
click at [1392, 17] on icon at bounding box center [1395, 20] width 23 height 23
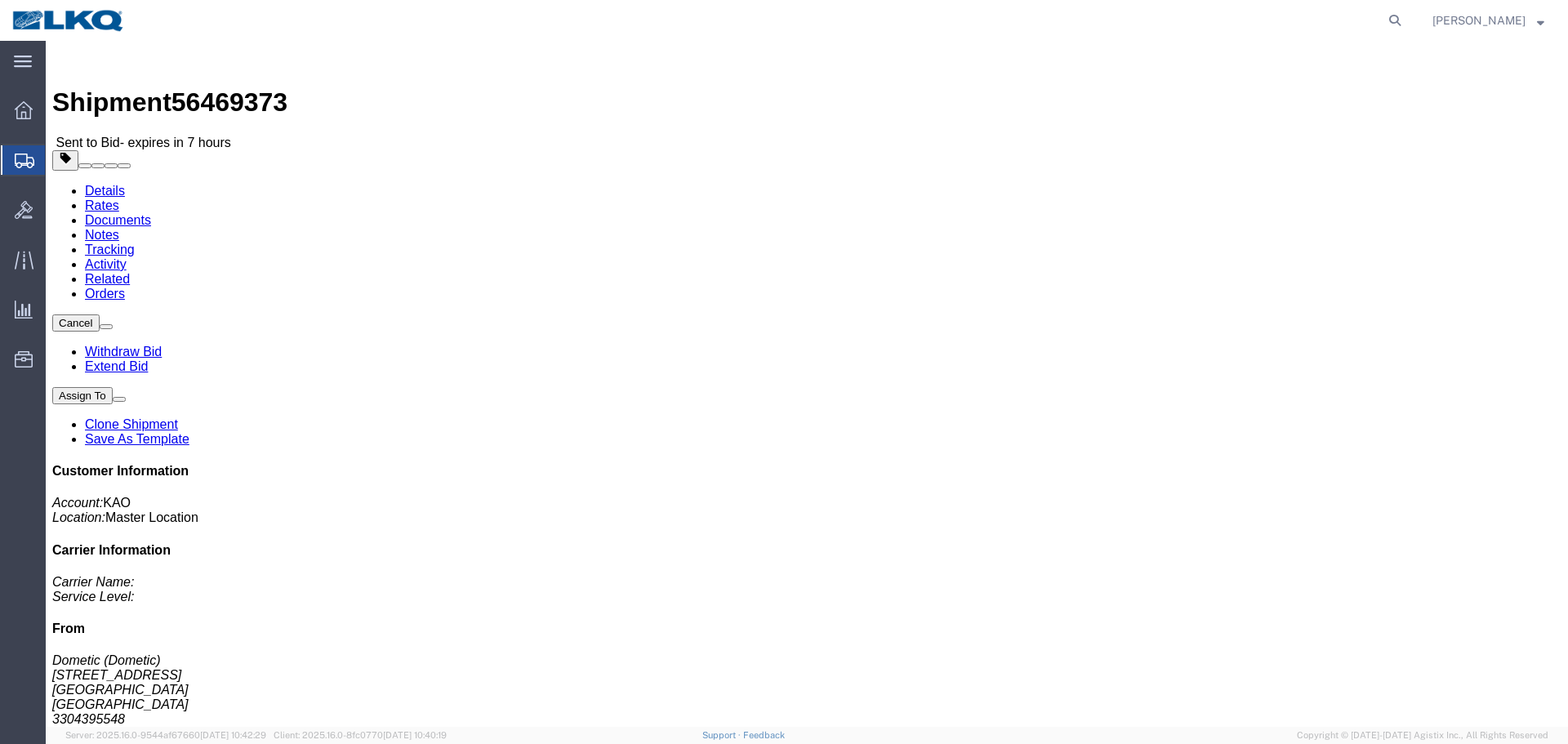
click button "Cancel"
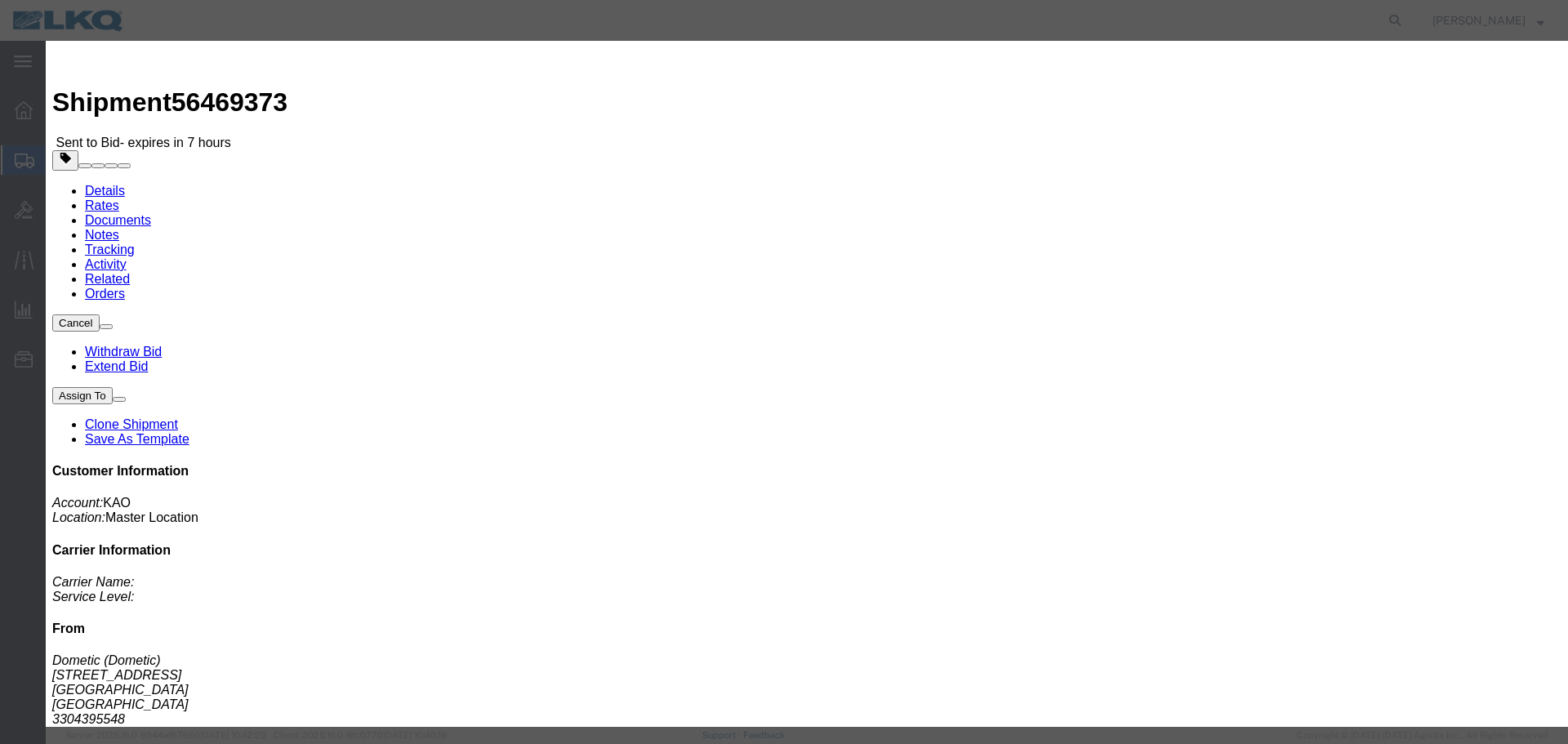
click button "Yes"
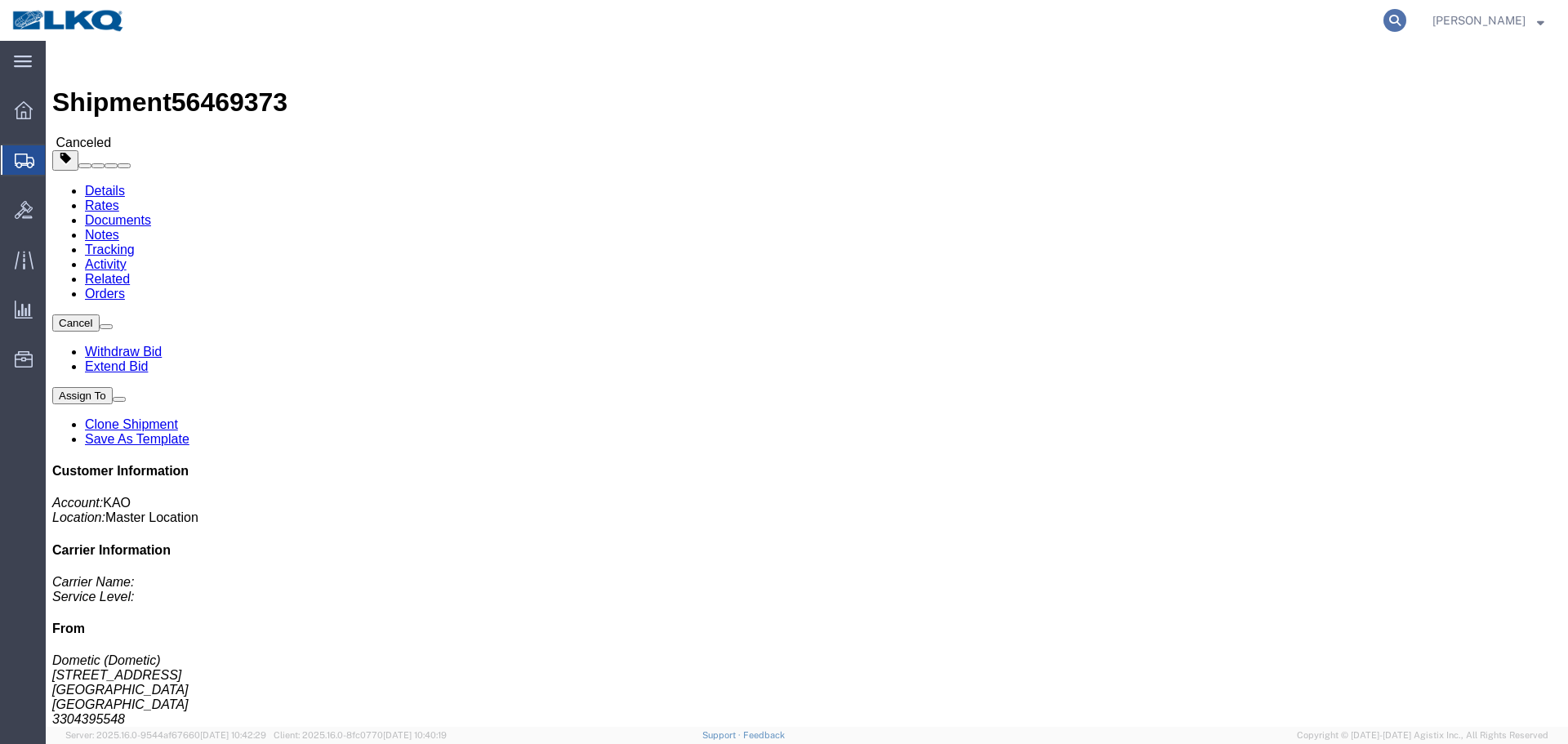
click at [1399, 15] on icon at bounding box center [1395, 20] width 23 height 23
paste input "56482295"
type input "56482295"
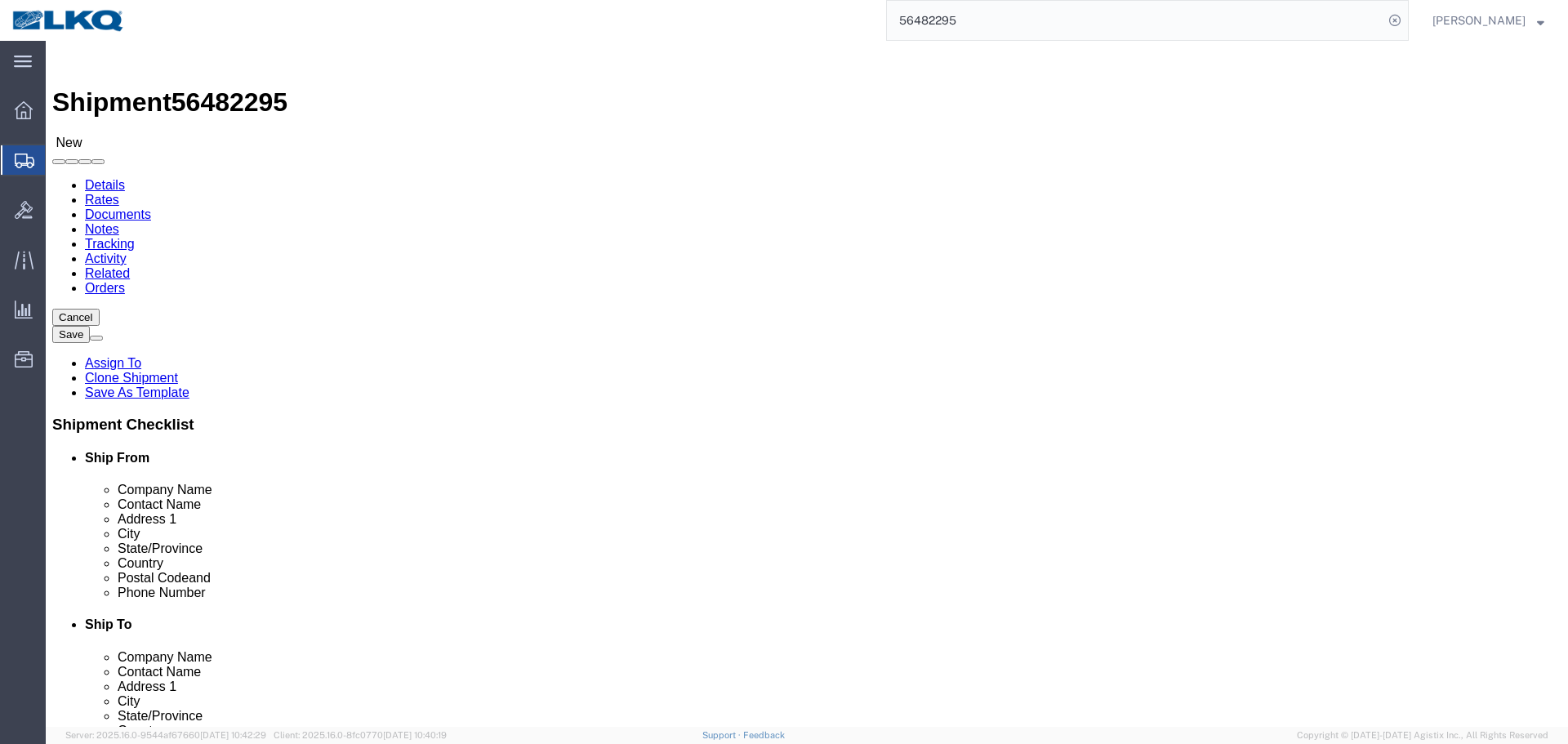
select select "27634"
select select "27714"
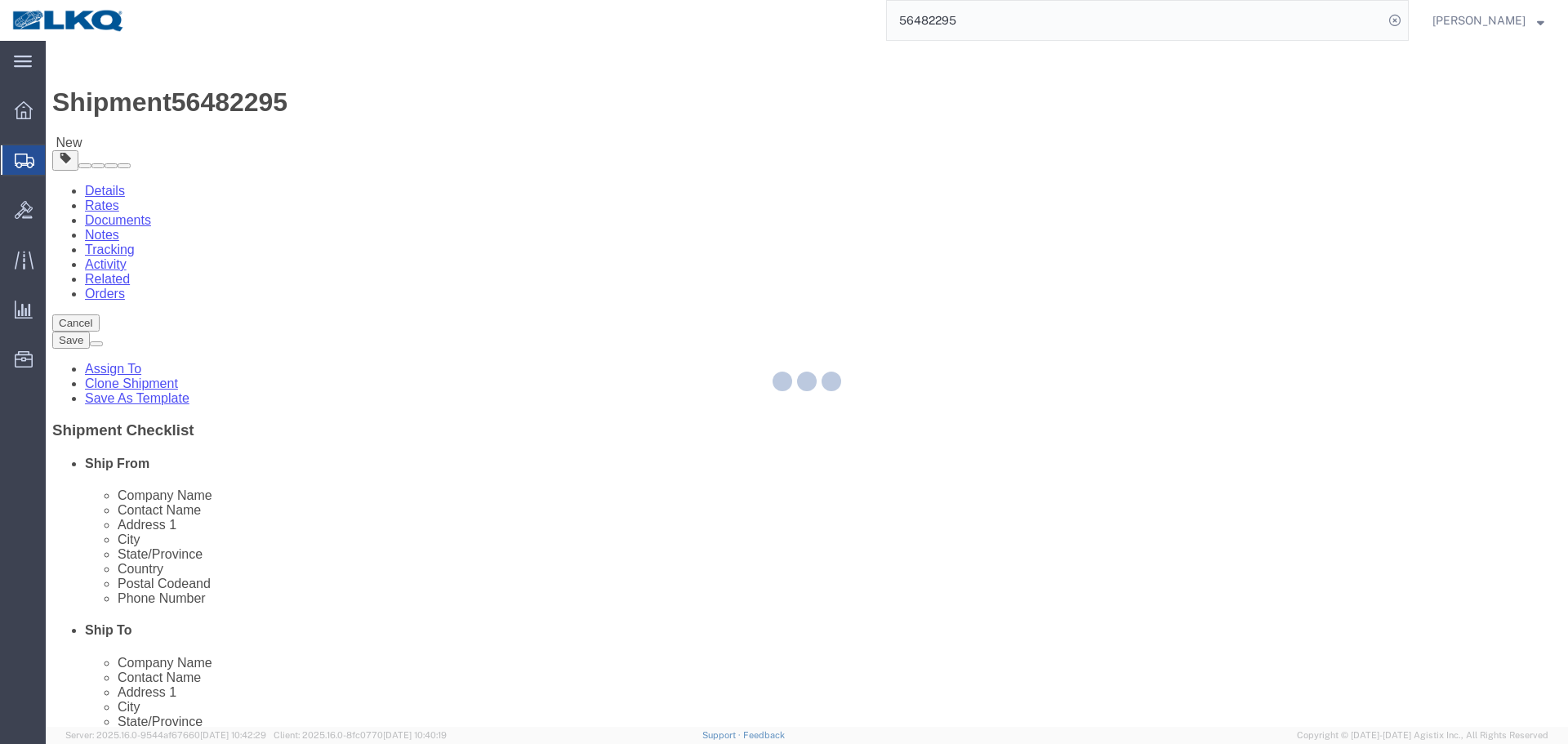
scroll to position [735, 0]
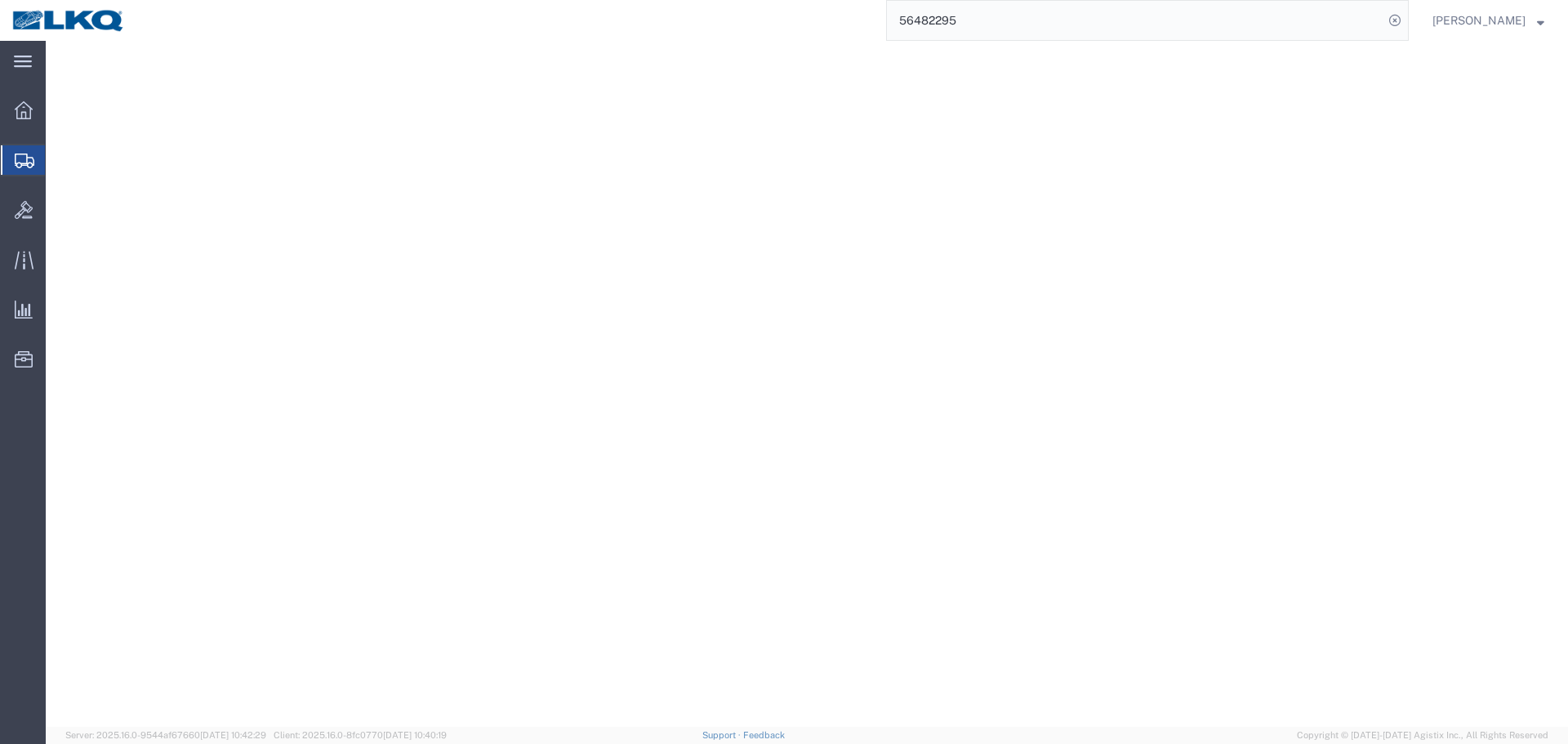
select select "27634"
select select "27714"
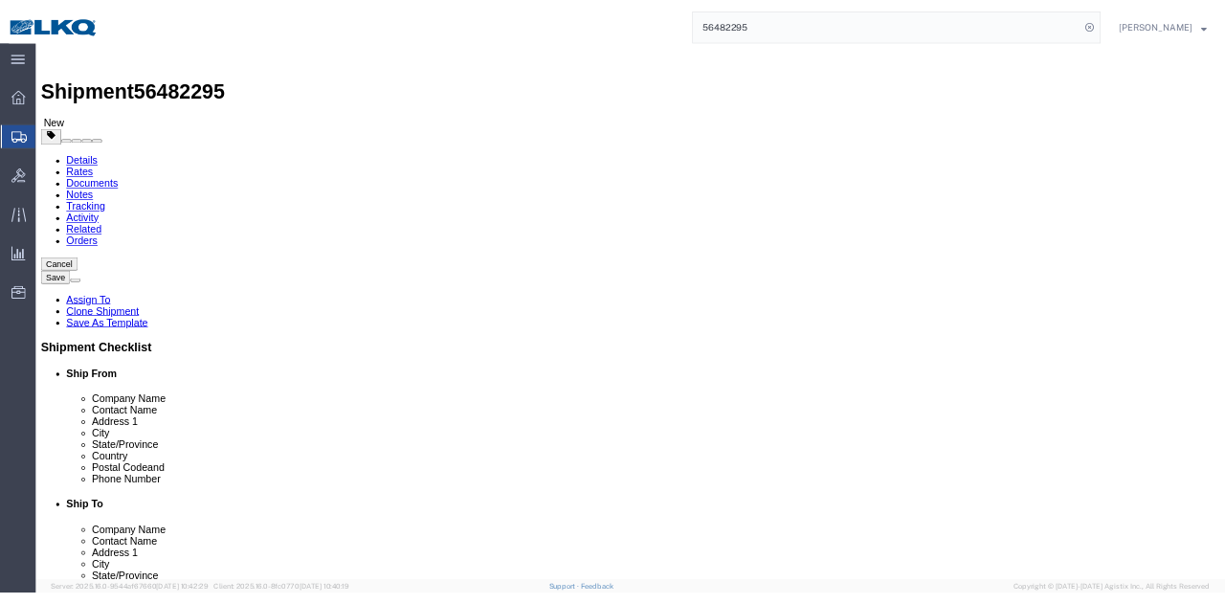
scroll to position [861, 0]
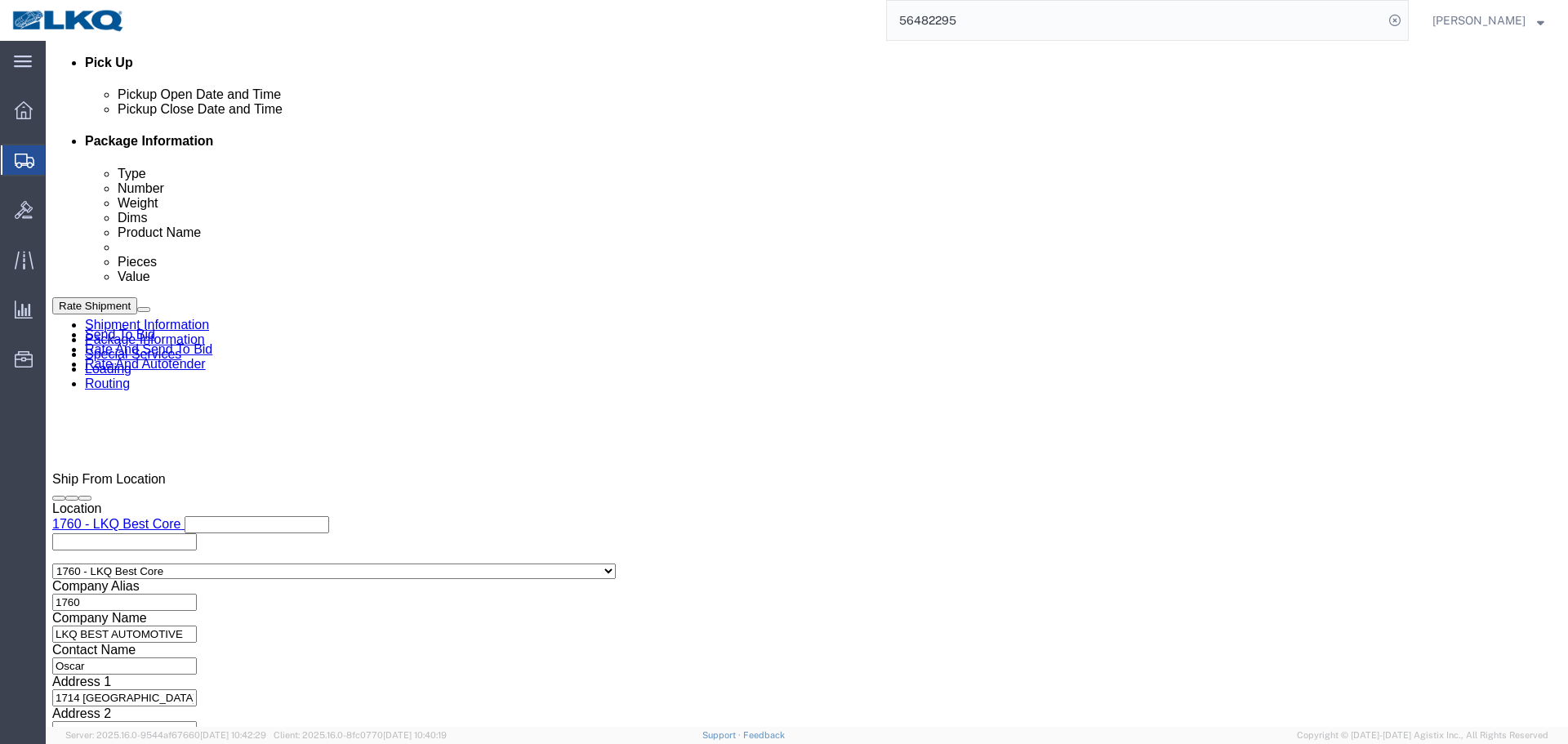
drag, startPoint x: 0, startPoint y: 0, endPoint x: 1384, endPoint y: 584, distance: 1502.2
click link "Send To Bid"
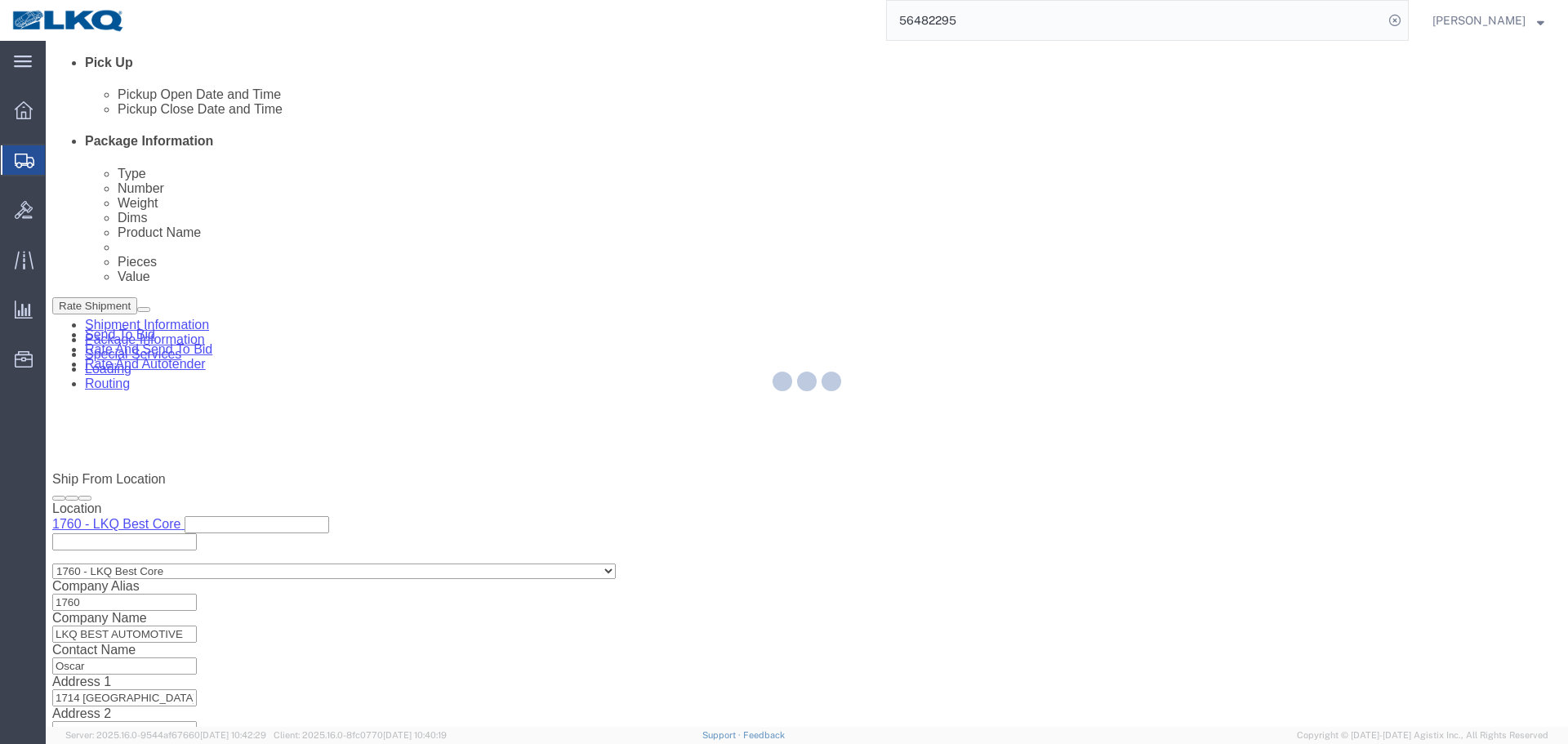
select select "TL"
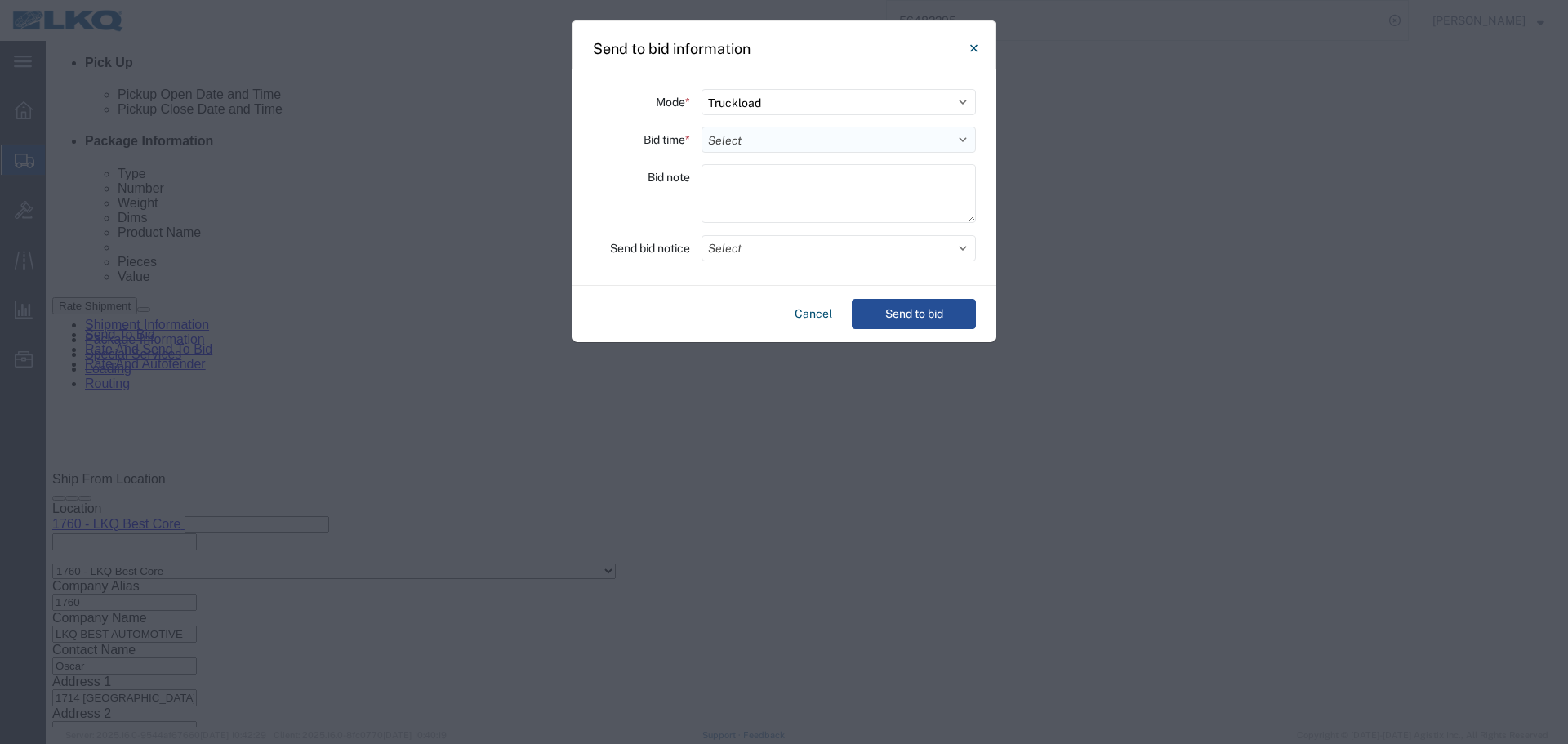
click at [729, 146] on select "Select 30 Min (Rush) 1 Hour (Rush) 2 Hours (Rush) 4 Hours (Rush) 8 Hours (Rush)…" at bounding box center [838, 139] width 274 height 26
select select "24"
click at [702, 126] on select "Select 30 Min (Rush) 1 Hour (Rush) 2 Hours (Rush) 4 Hours (Rush) 8 Hours (Rush)…" at bounding box center [838, 139] width 274 height 26
click at [924, 304] on button "Send to bid" at bounding box center [913, 313] width 124 height 30
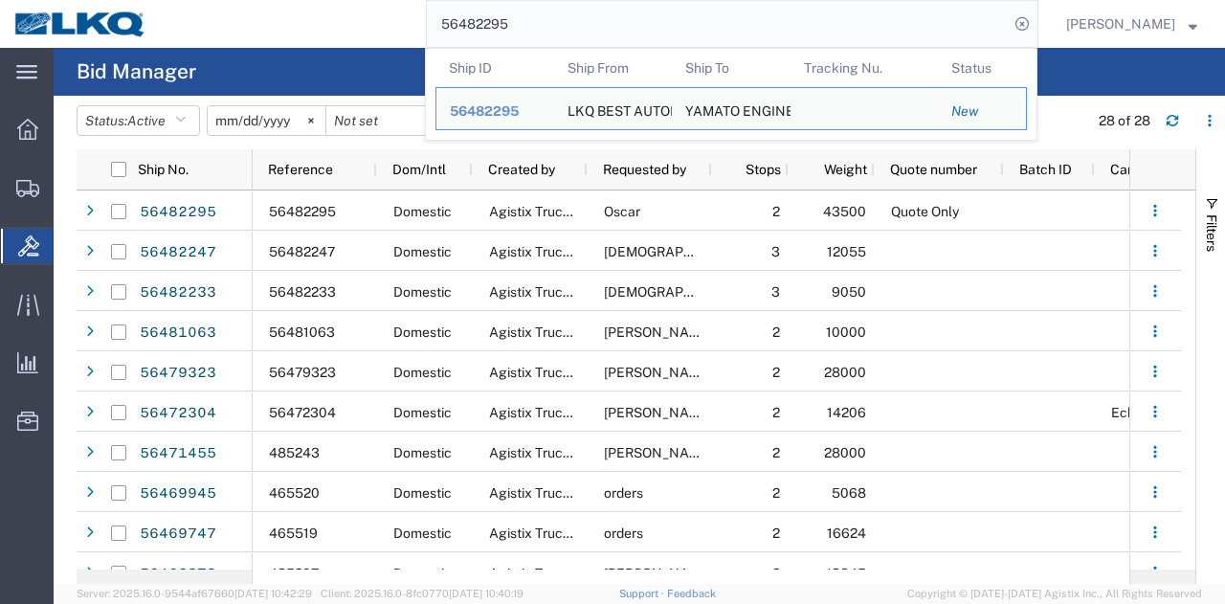
click at [776, 14] on input "56482295" at bounding box center [718, 24] width 582 height 46
paste input "150960"
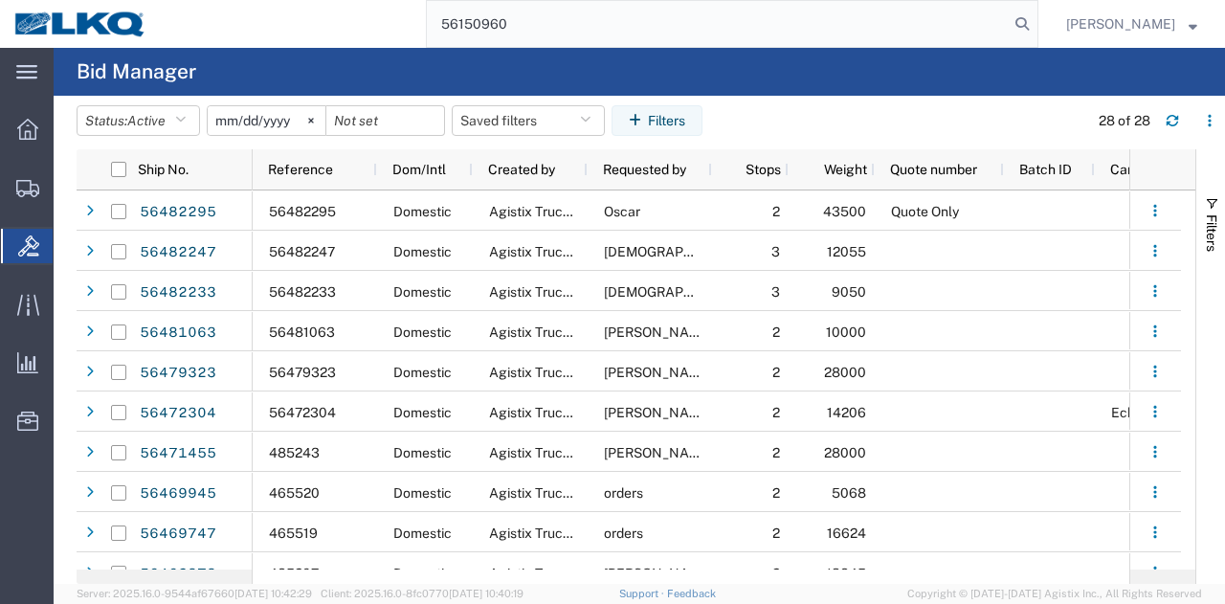
type input "56150960"
click at [111, 19] on img at bounding box center [80, 24] width 134 height 29
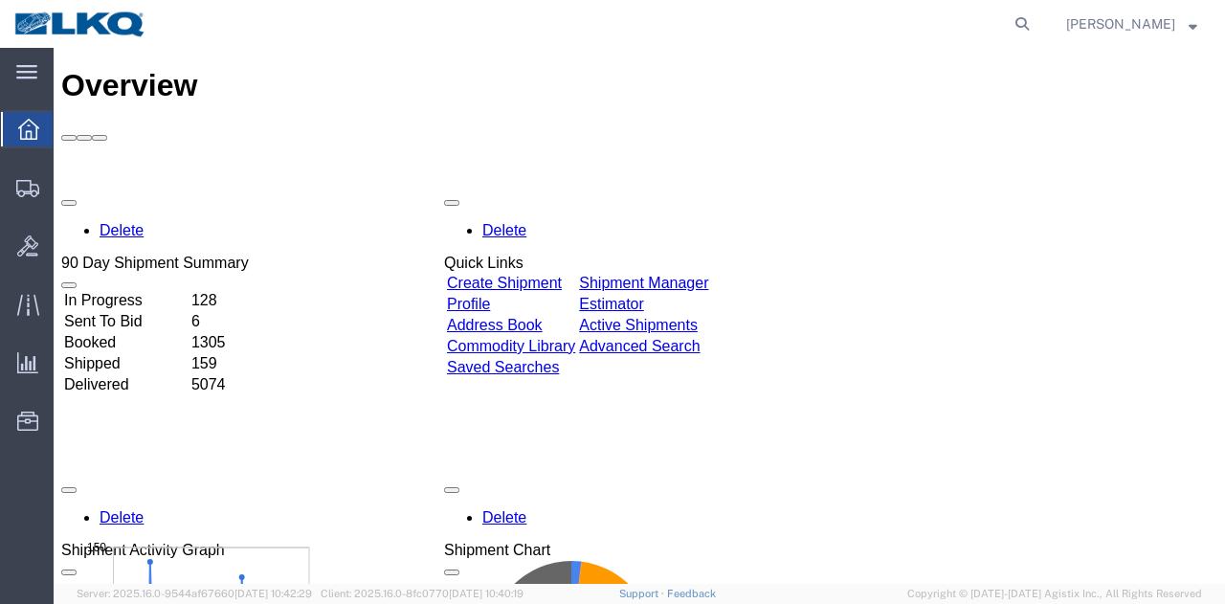
click at [1015, 36] on form at bounding box center [1022, 24] width 31 height 48
click at [1016, 33] on icon at bounding box center [1021, 24] width 27 height 27
click at [1017, 28] on icon at bounding box center [1021, 24] width 27 height 27
click at [901, 12] on input "search" at bounding box center [718, 24] width 582 height 46
paste input "56150960"
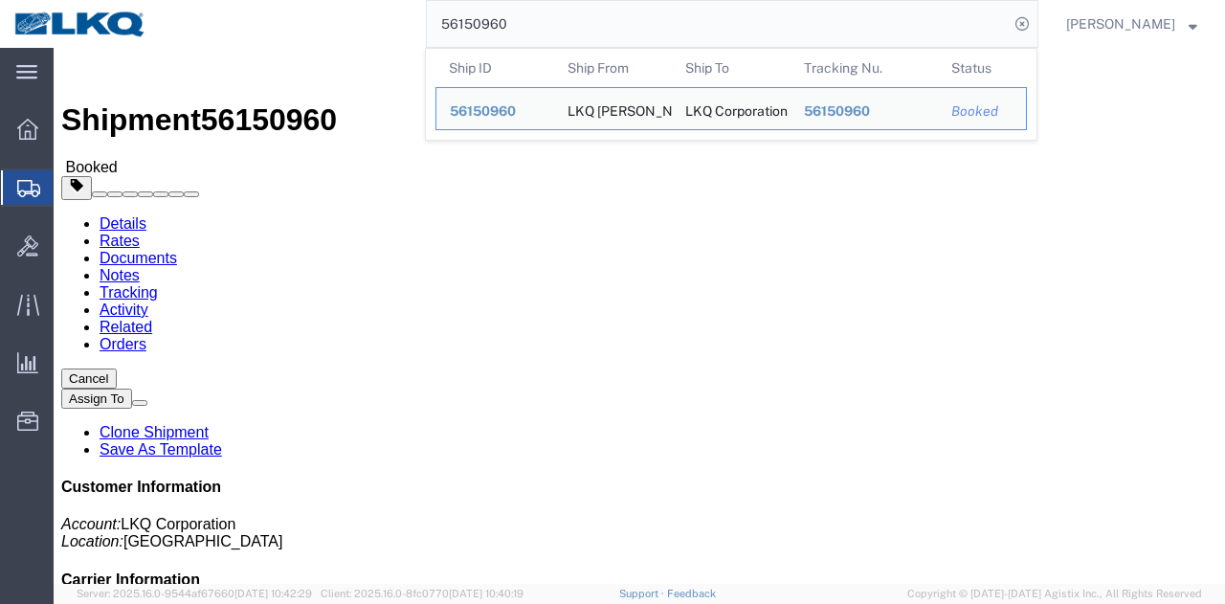
click button "Cancel"
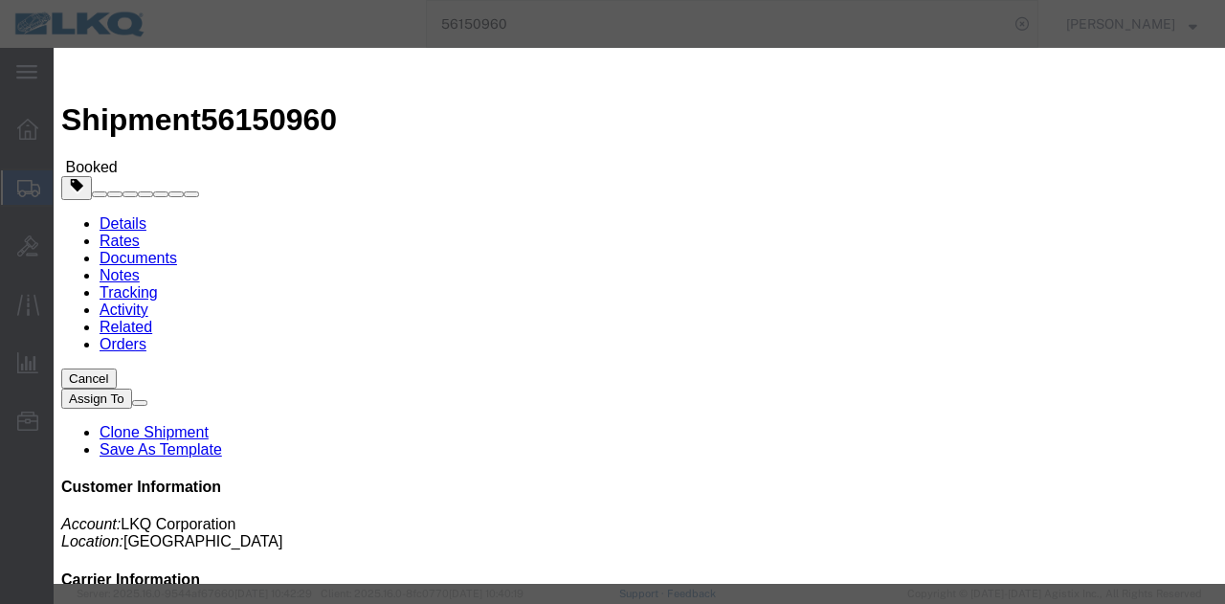
click button "Yes"
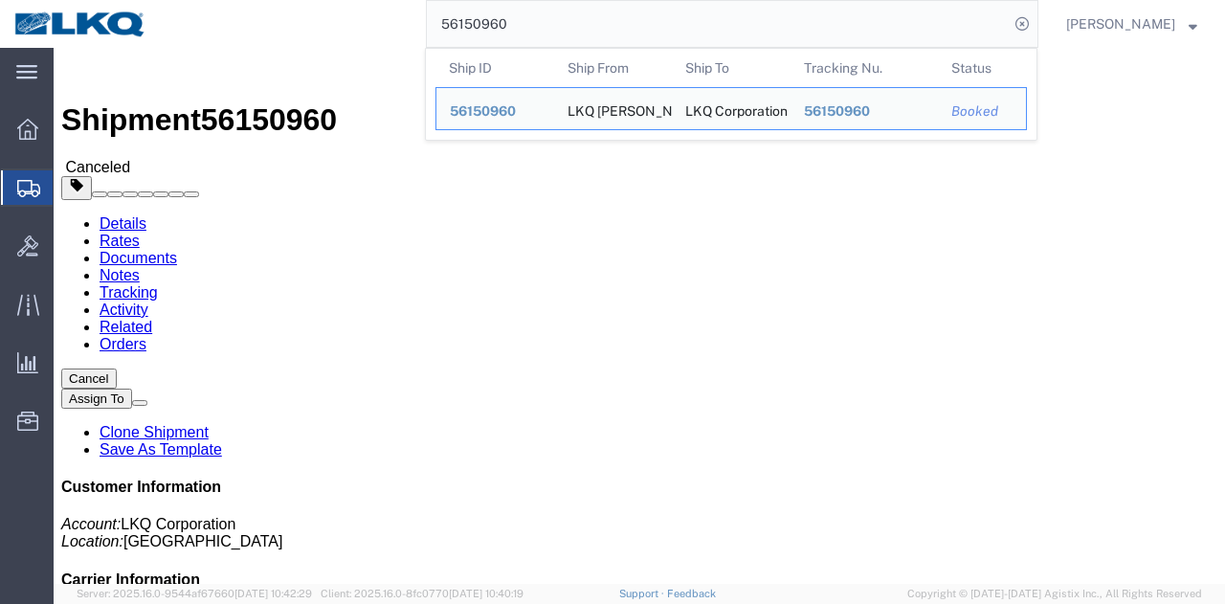
click at [633, 29] on input "56150960" at bounding box center [718, 24] width 582 height 46
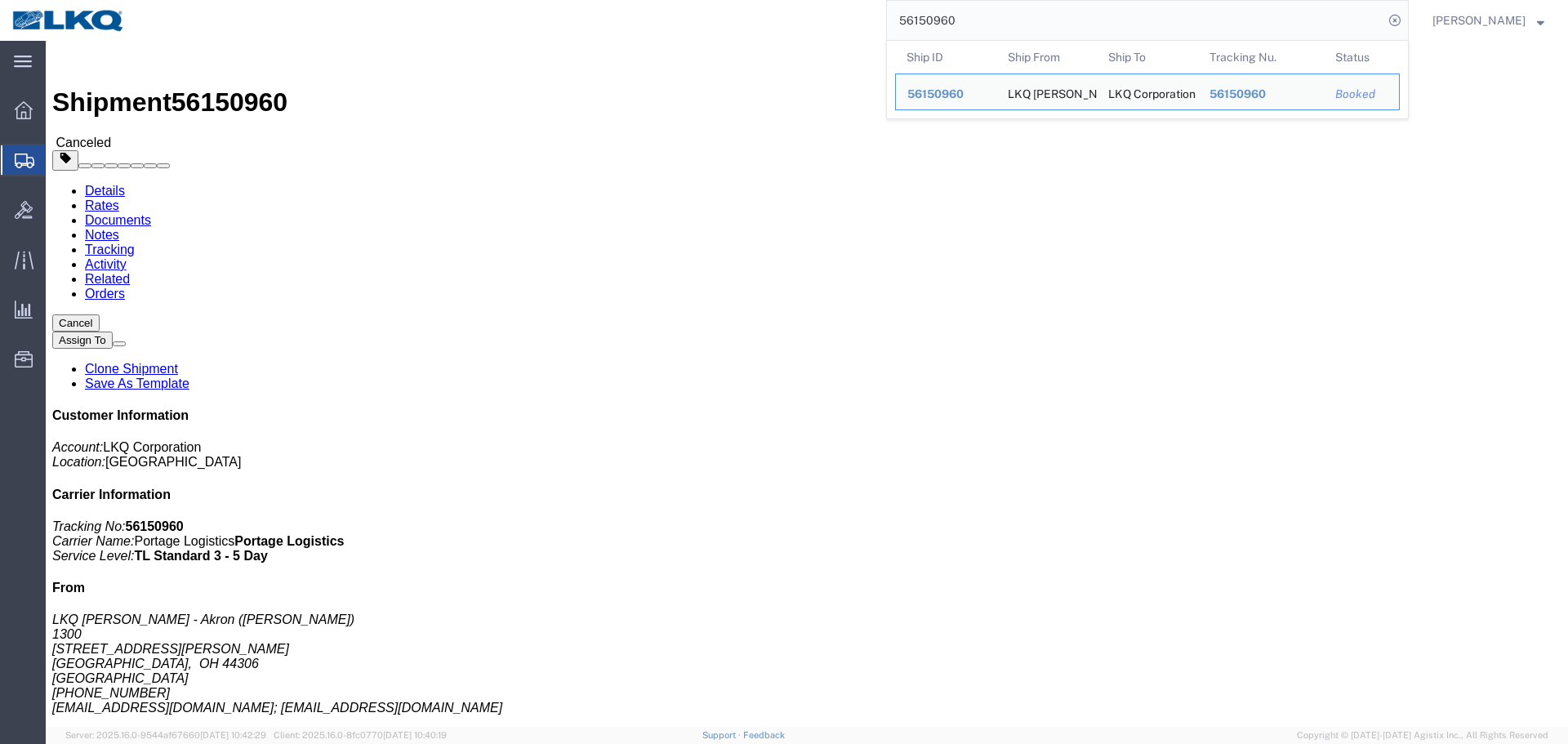
click at [1045, 14] on input "56150960" at bounding box center [1135, 20] width 497 height 39
paste input "373686"
type input "56373686"
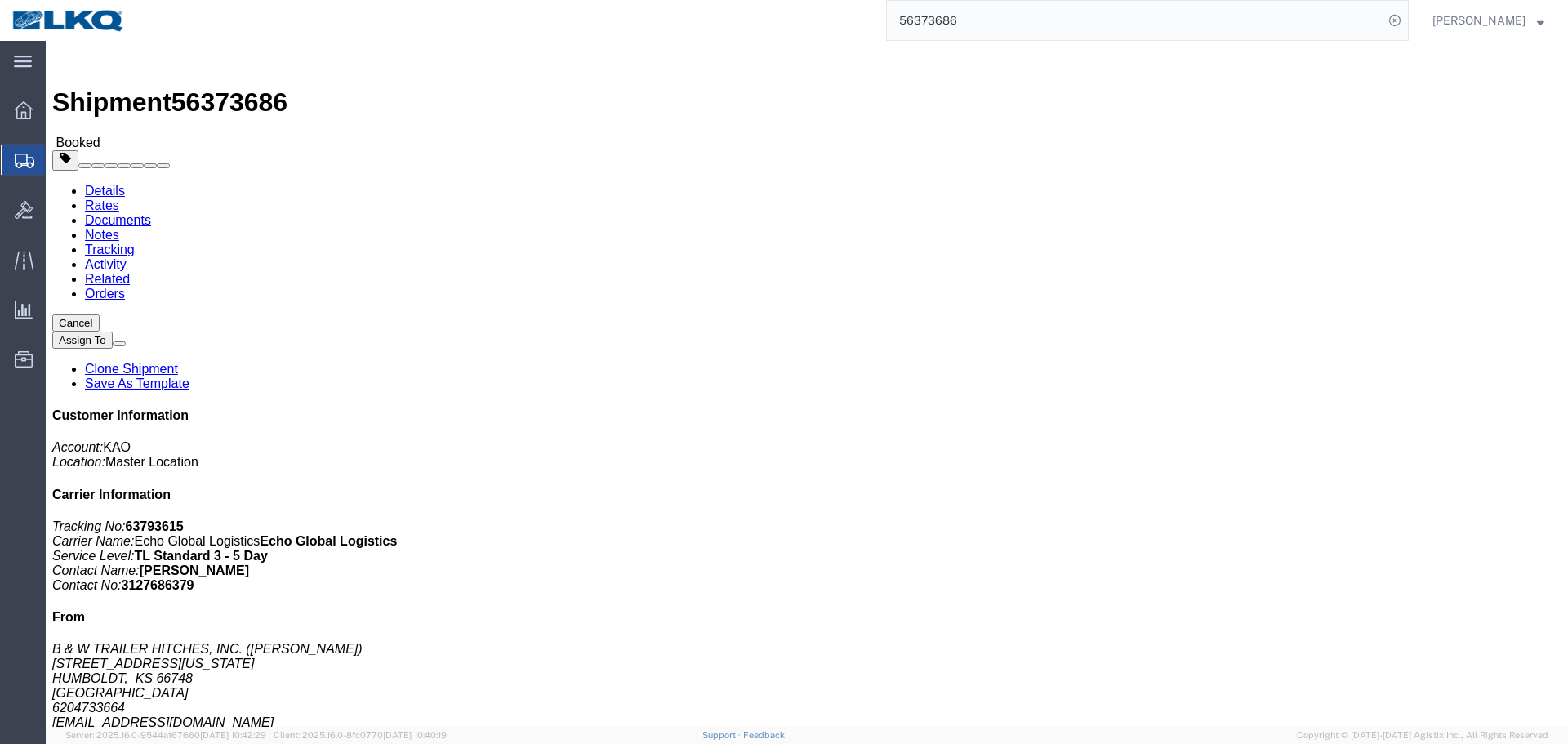
click div "Leg 1 - Truckload Vehicle 1: Standard Dry Van (53 Feet) Number of trucks: 1"
